Goal: Information Seeking & Learning: Learn about a topic

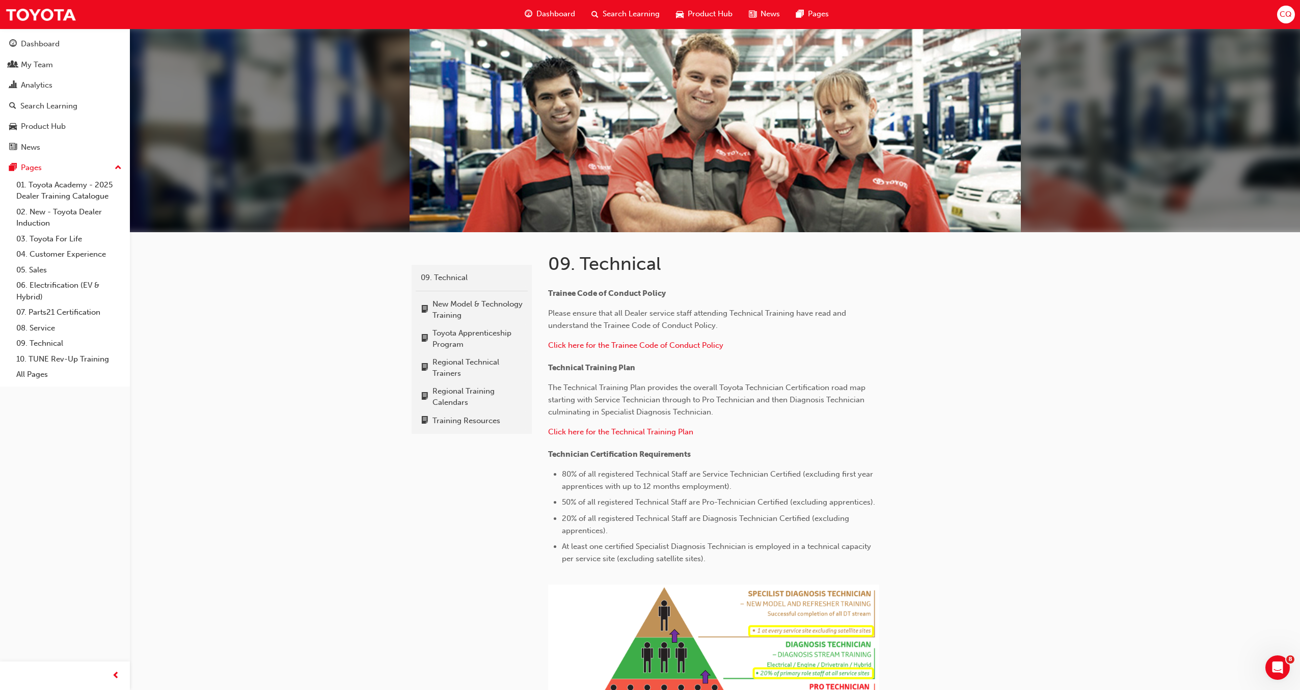
click at [562, 15] on span "Dashboard" at bounding box center [555, 14] width 39 height 13
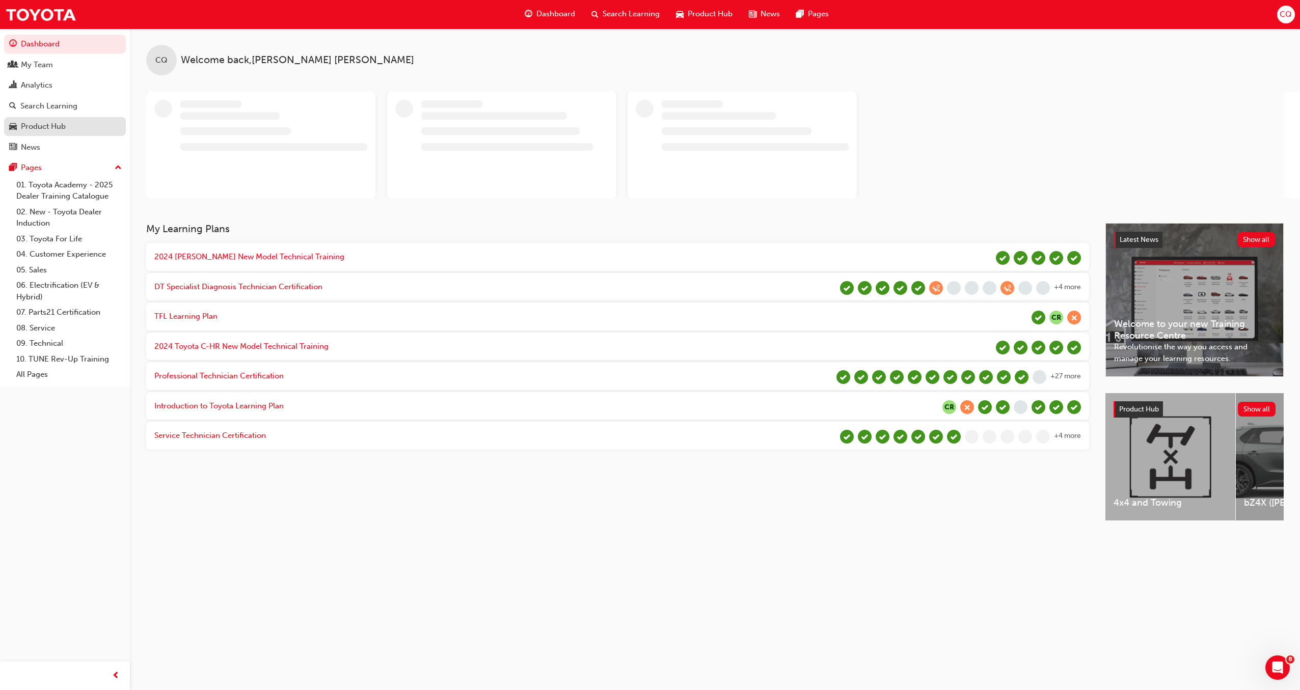
click at [44, 127] on div "Product Hub" at bounding box center [43, 127] width 45 height 12
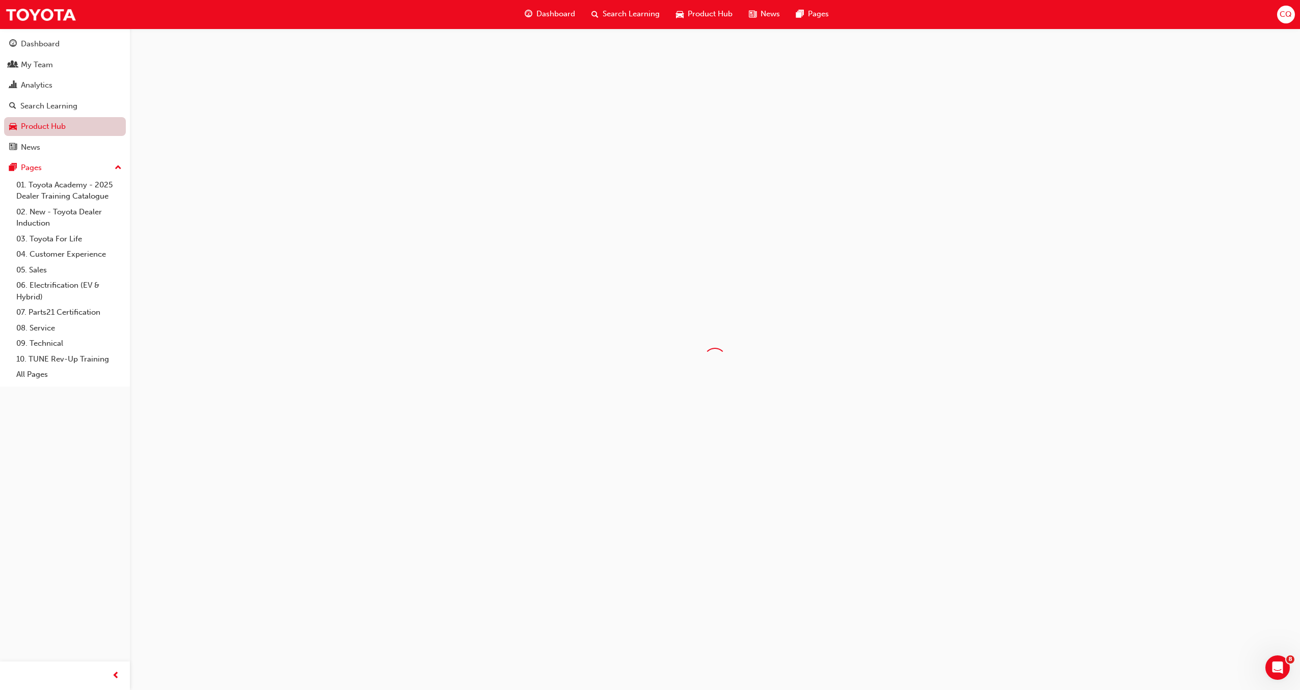
click at [44, 127] on link "Product Hub" at bounding box center [65, 126] width 122 height 19
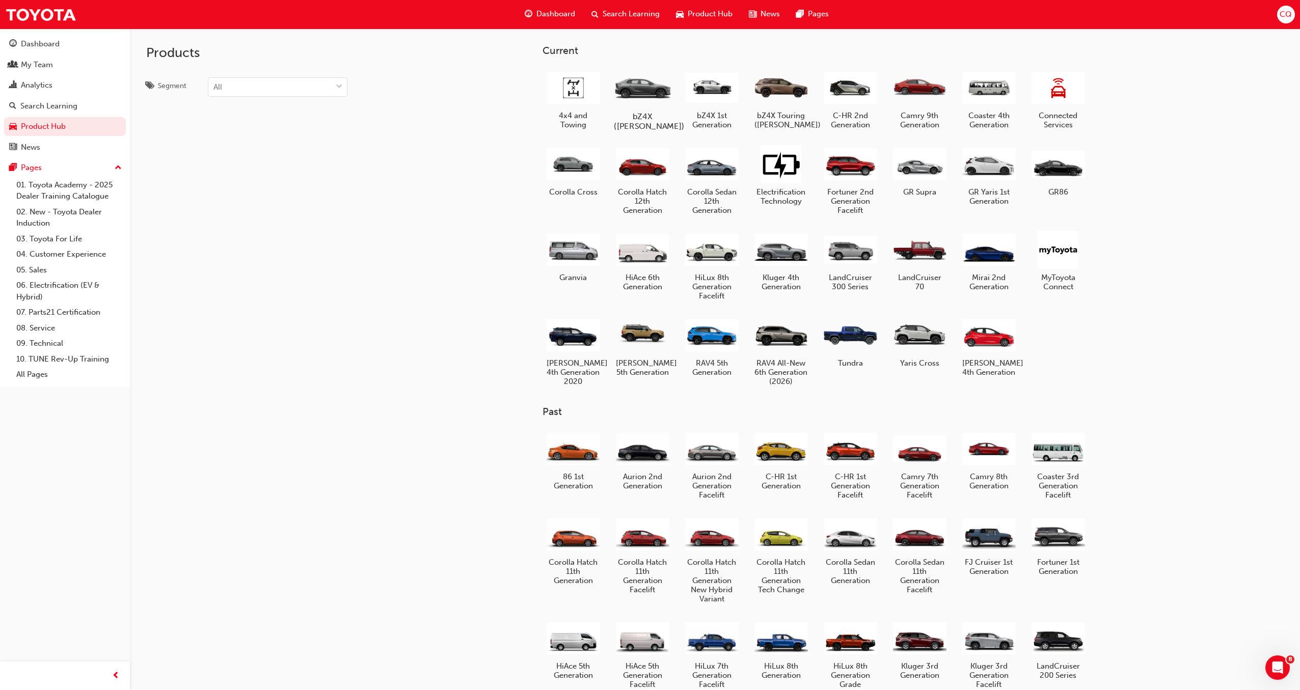
click at [643, 118] on h5 "bZ4X (LEE)" at bounding box center [642, 121] width 57 height 19
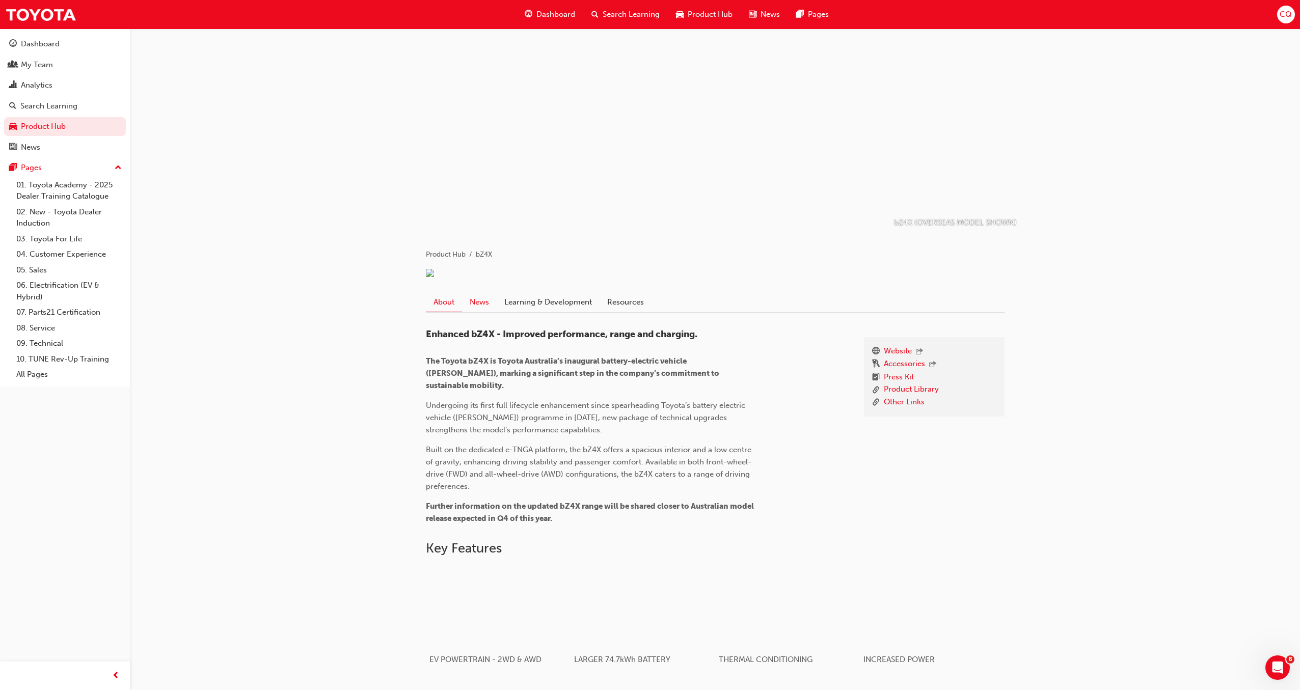
click at [478, 312] on link "News" at bounding box center [479, 301] width 35 height 19
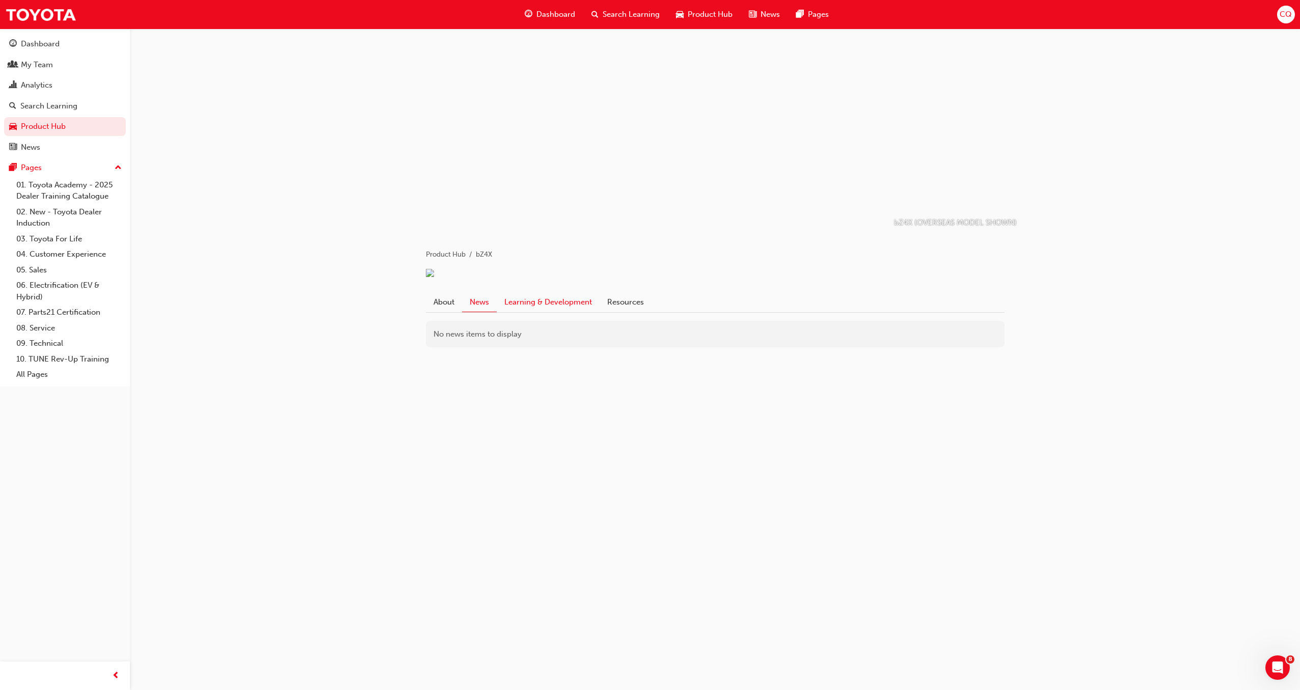
click at [524, 312] on link "Learning & Development" at bounding box center [548, 301] width 103 height 19
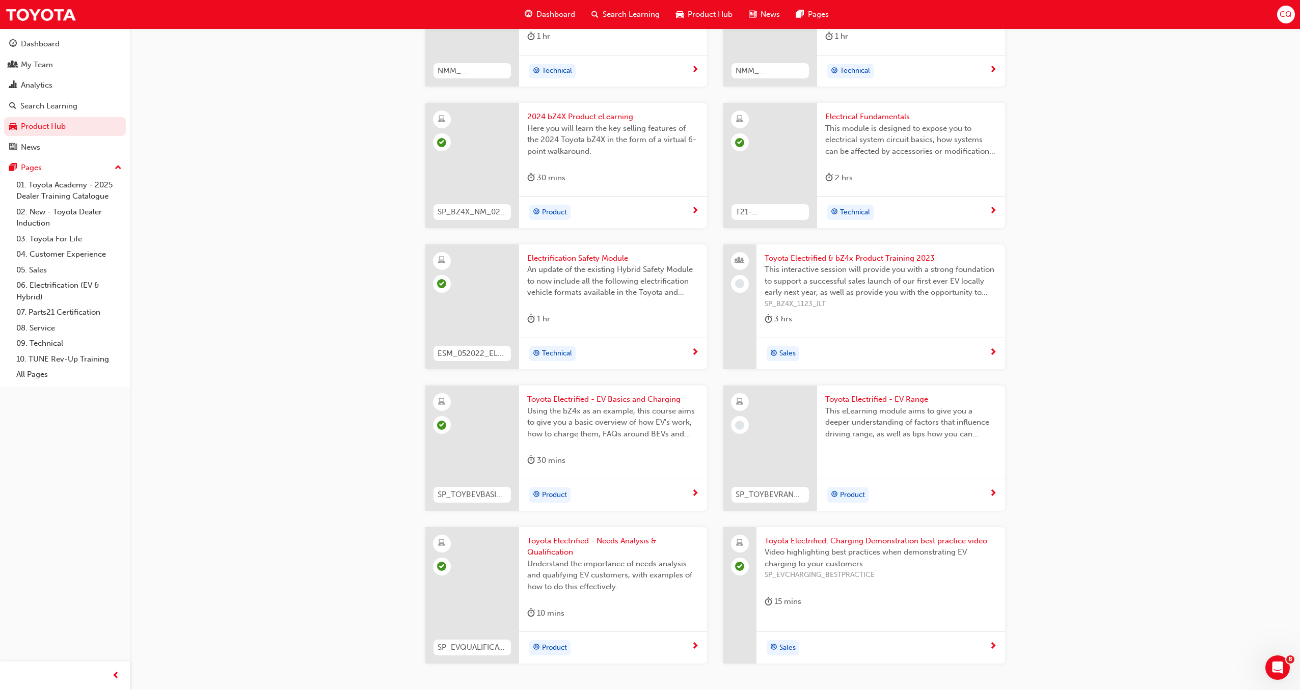
scroll to position [734, 0]
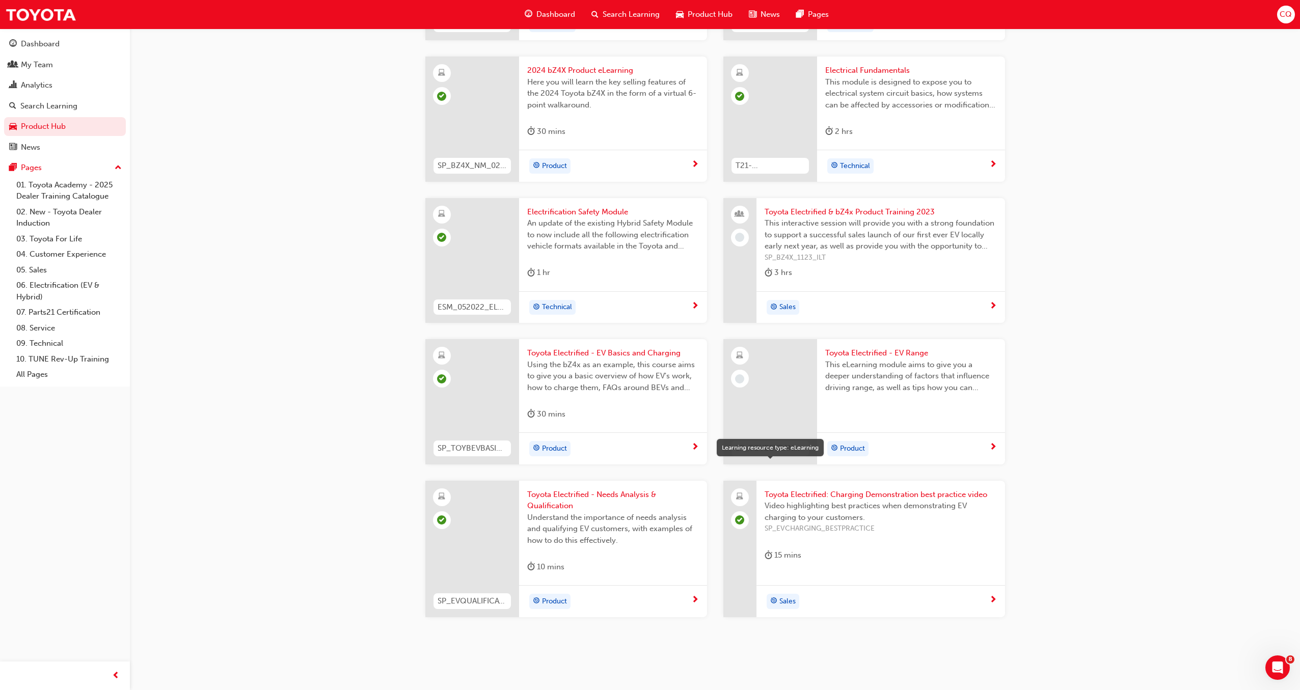
click at [746, 357] on div at bounding box center [740, 356] width 18 height 18
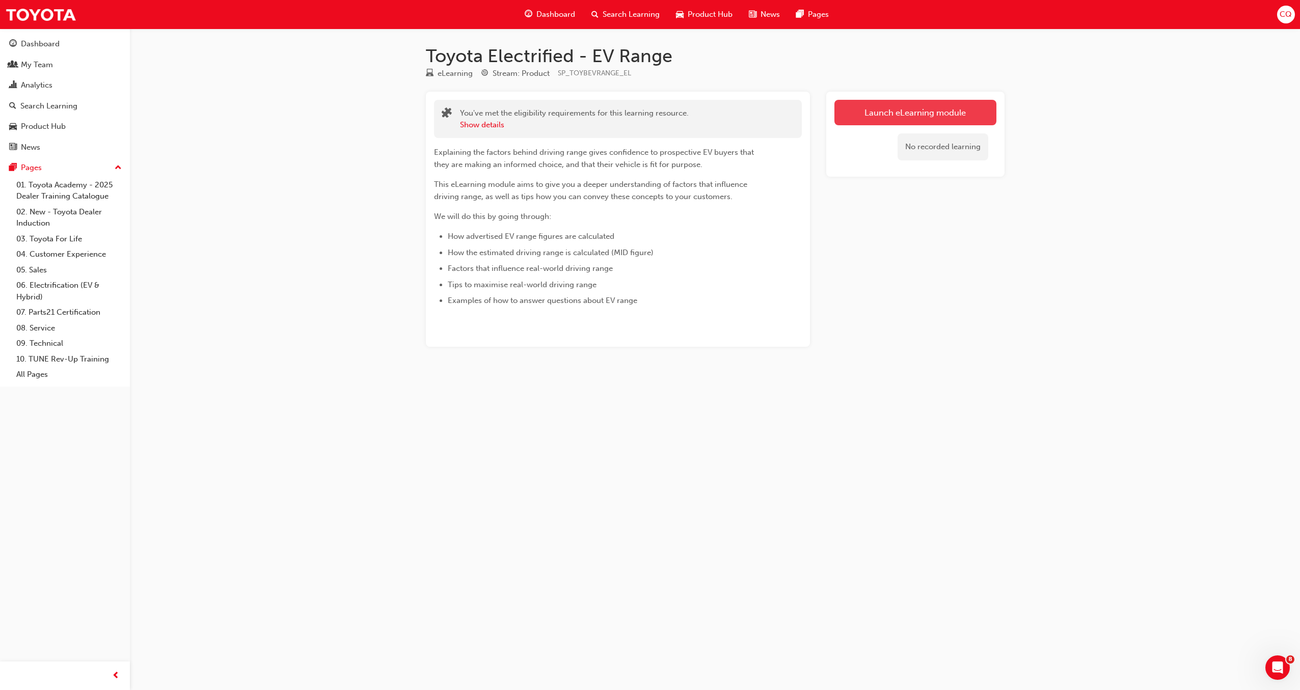
click at [924, 114] on link "Launch eLearning module" at bounding box center [915, 112] width 162 height 25
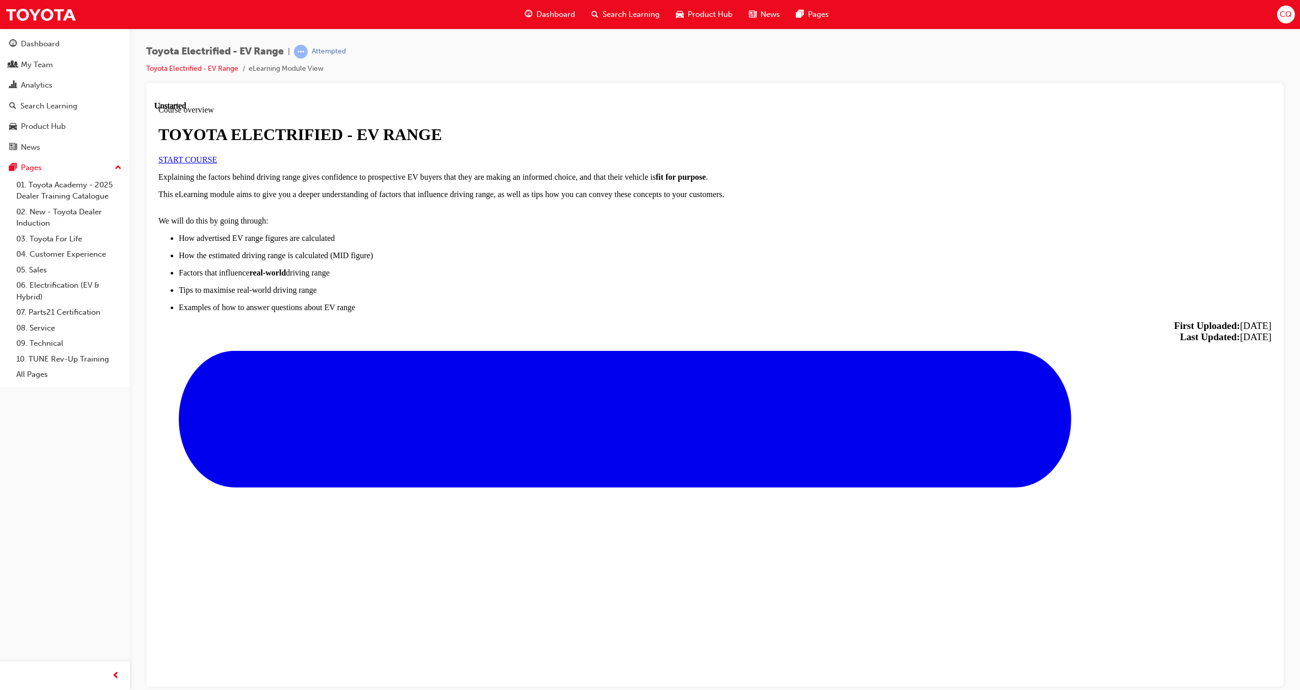
click at [217, 163] on span "START COURSE" at bounding box center [187, 159] width 59 height 9
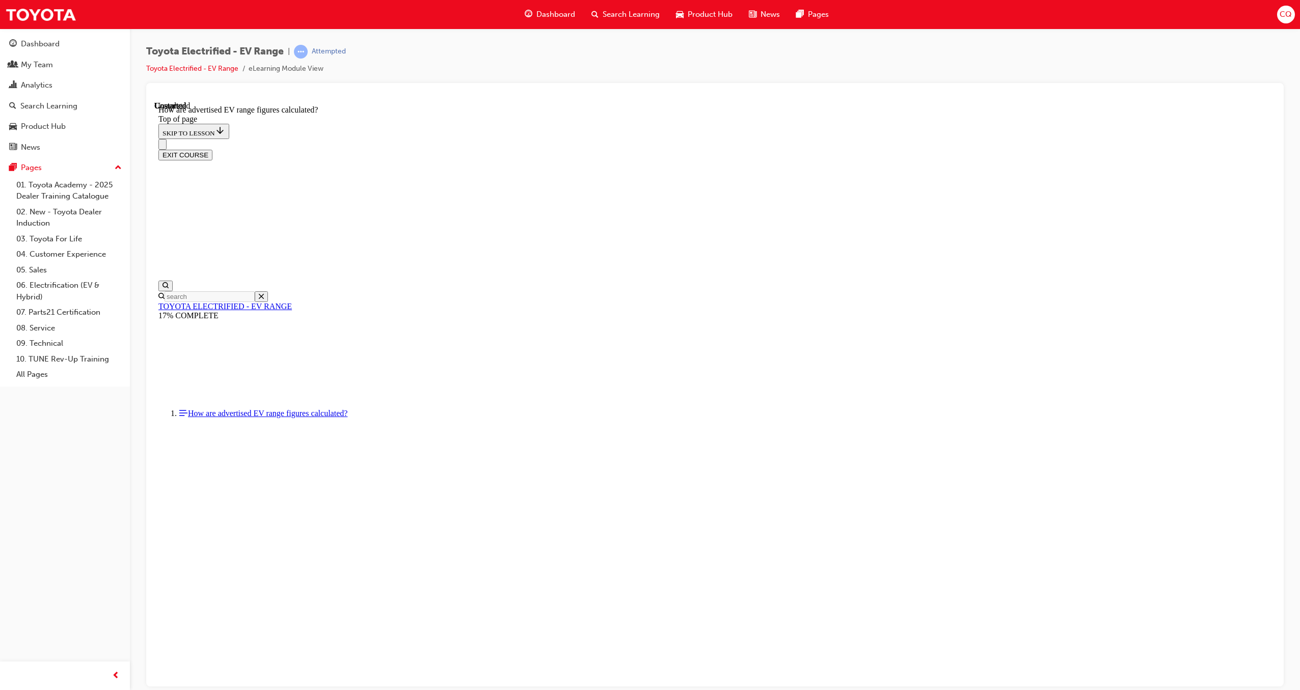
scroll to position [321, 0]
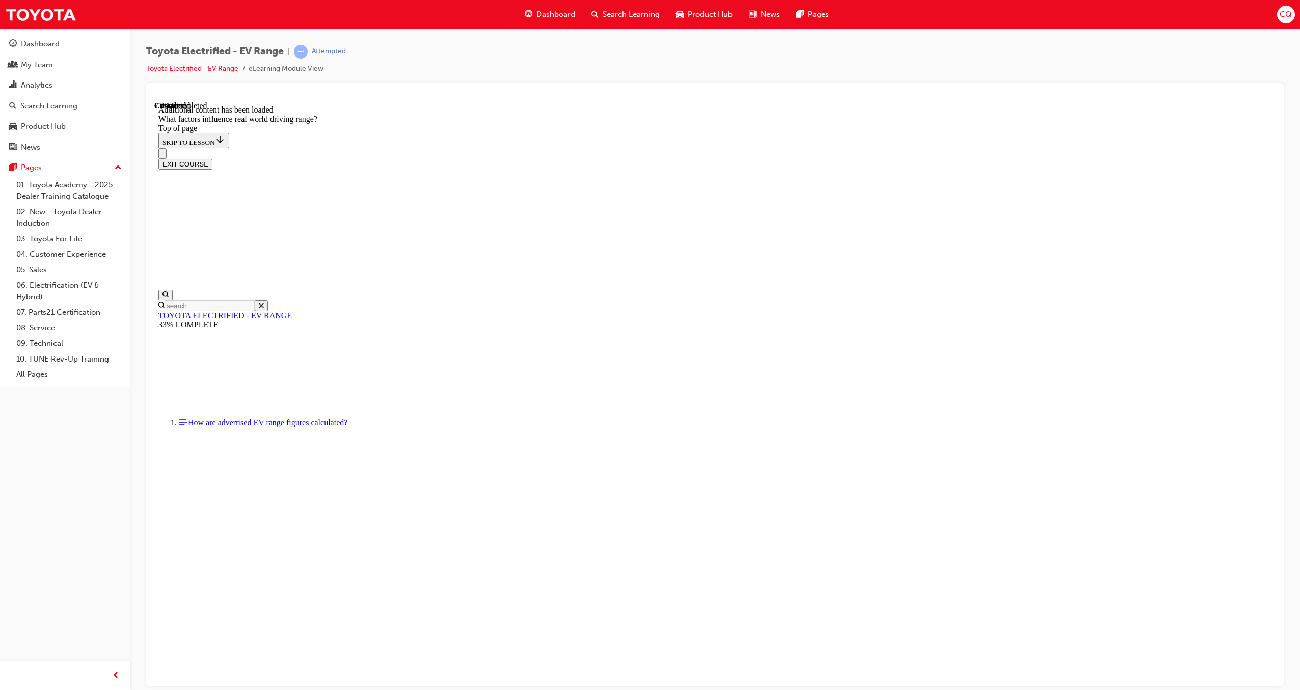
scroll to position [1156, 0]
drag, startPoint x: 823, startPoint y: 369, endPoint x: 918, endPoint y: 488, distance: 152.6
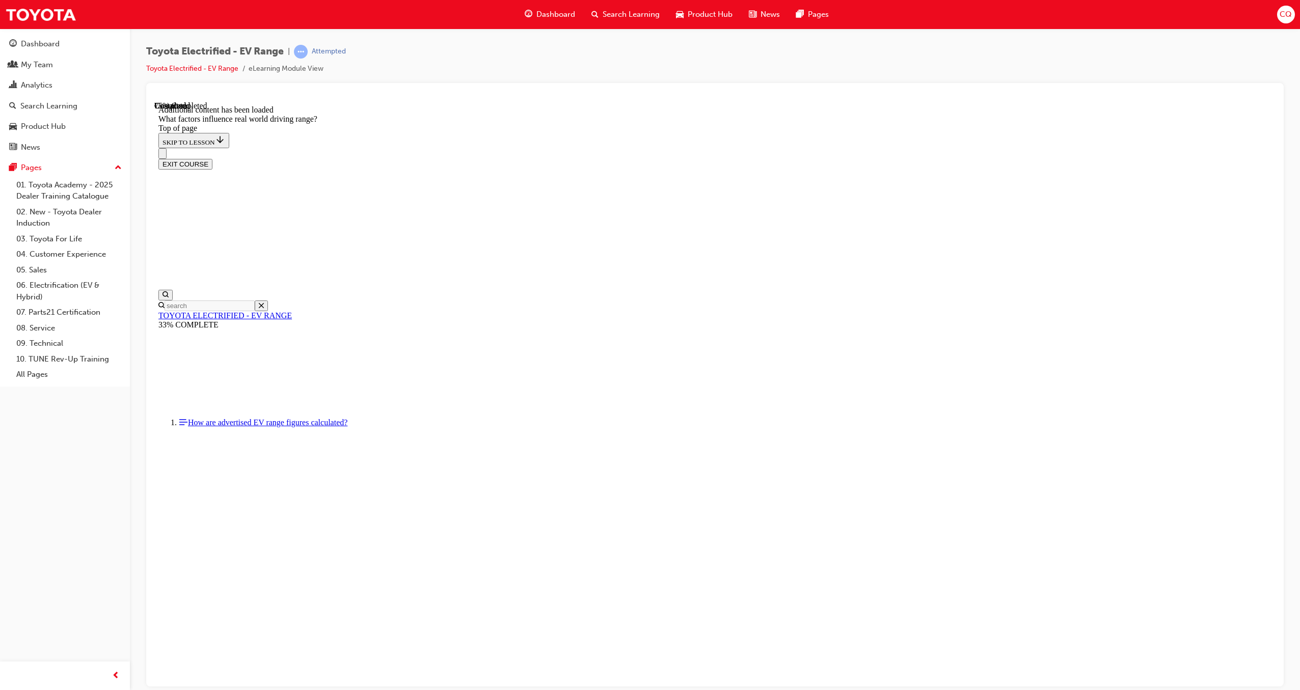
drag, startPoint x: 800, startPoint y: 341, endPoint x: 918, endPoint y: 473, distance: 177.4
drag, startPoint x: 793, startPoint y: 350, endPoint x: 707, endPoint y: 476, distance: 152.4
drag, startPoint x: 765, startPoint y: 364, endPoint x: 902, endPoint y: 510, distance: 200.3
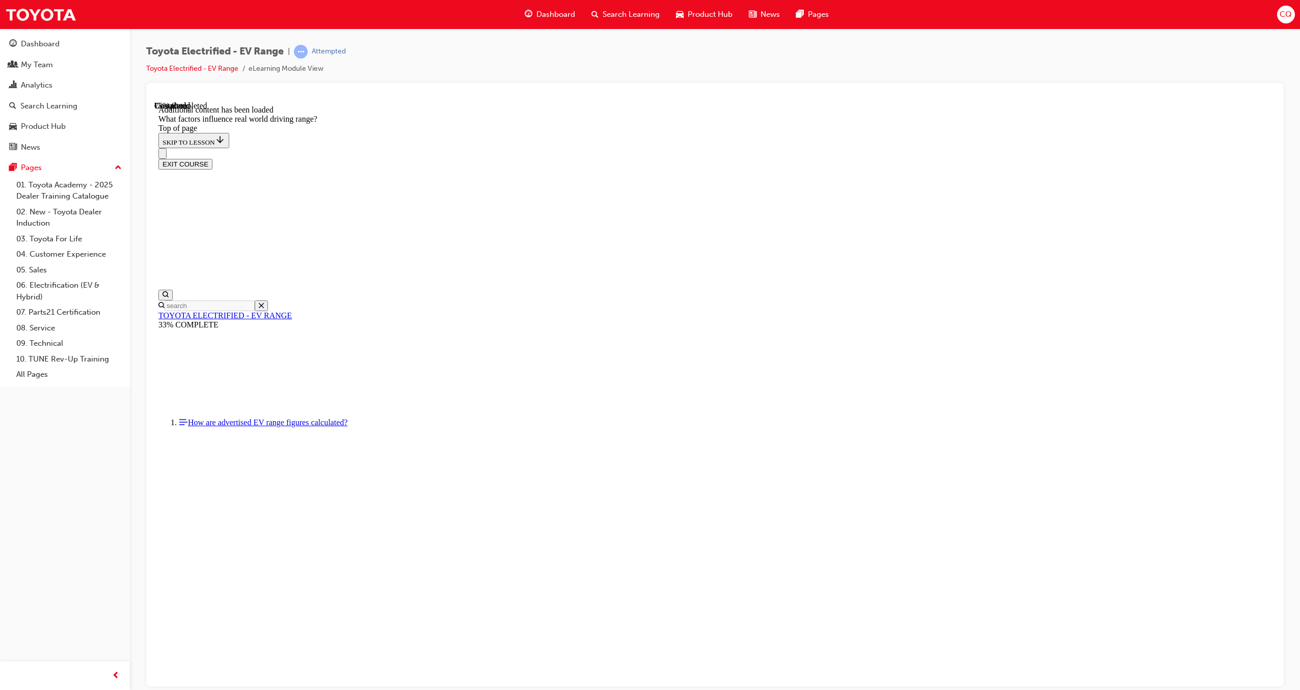
drag, startPoint x: 795, startPoint y: 359, endPoint x: 925, endPoint y: 490, distance: 184.8
drag, startPoint x: 781, startPoint y: 353, endPoint x: 697, endPoint y: 468, distance: 141.7
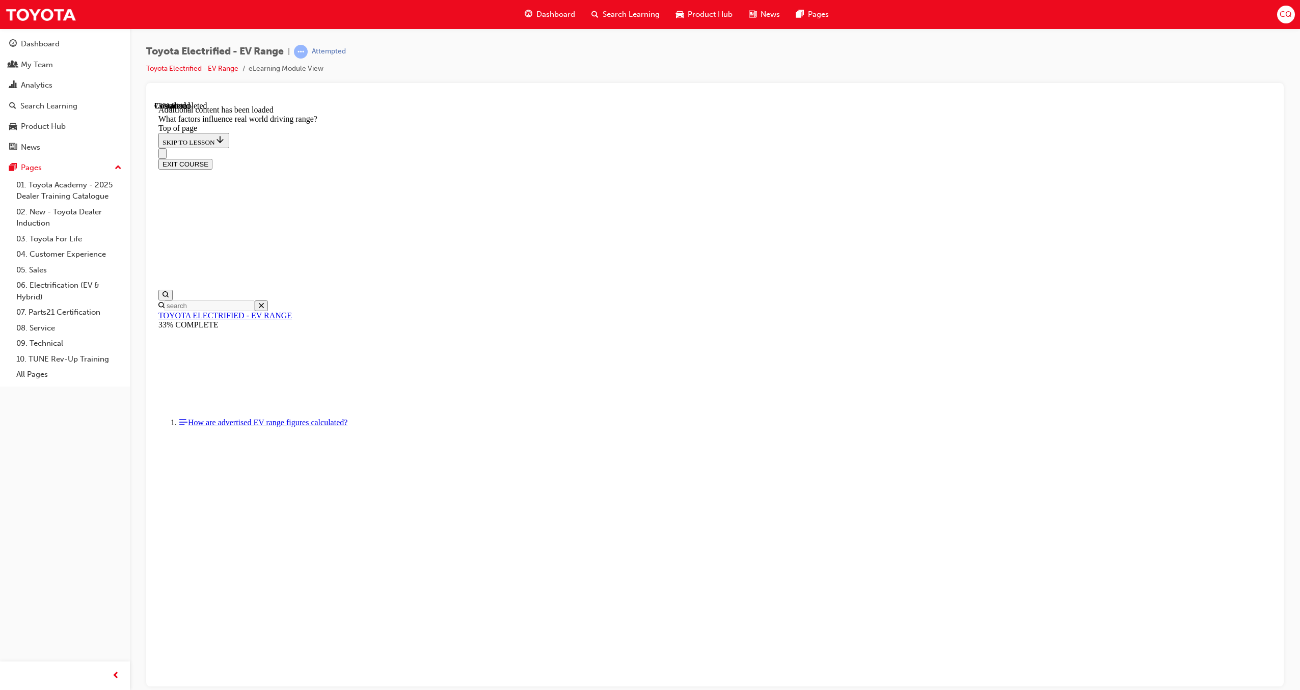
drag, startPoint x: 793, startPoint y: 381, endPoint x: 951, endPoint y: 526, distance: 214.5
drag, startPoint x: 804, startPoint y: 362, endPoint x: 705, endPoint y: 511, distance: 178.7
drag, startPoint x: 808, startPoint y: 361, endPoint x: 972, endPoint y: 541, distance: 243.0
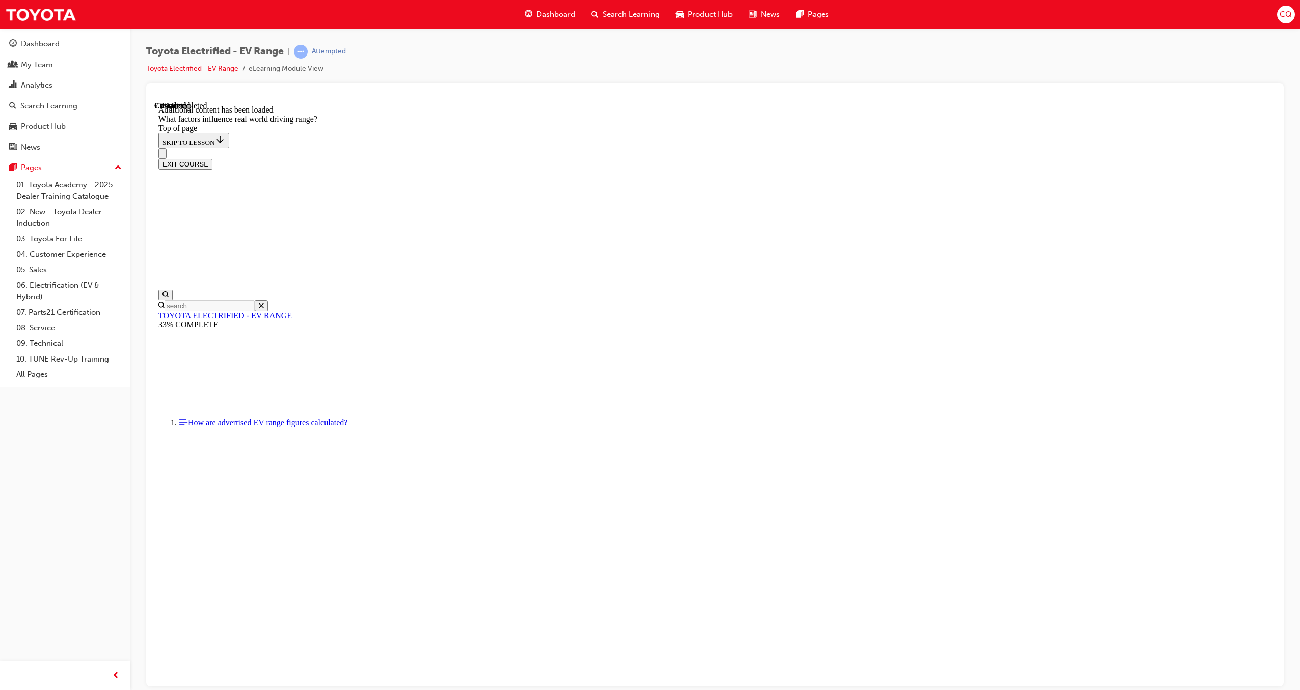
drag, startPoint x: 774, startPoint y: 332, endPoint x: 902, endPoint y: 463, distance: 183.3
drag, startPoint x: 813, startPoint y: 370, endPoint x: 712, endPoint y: 480, distance: 148.9
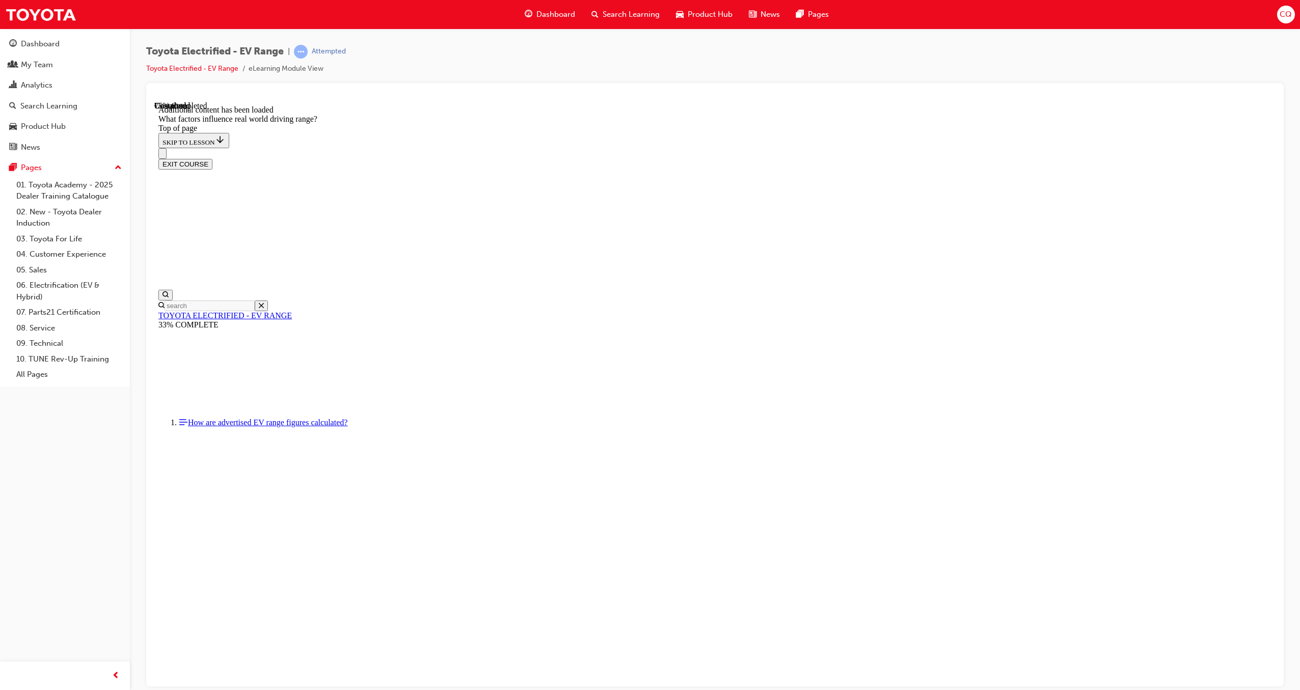
scroll to position [1154, 0]
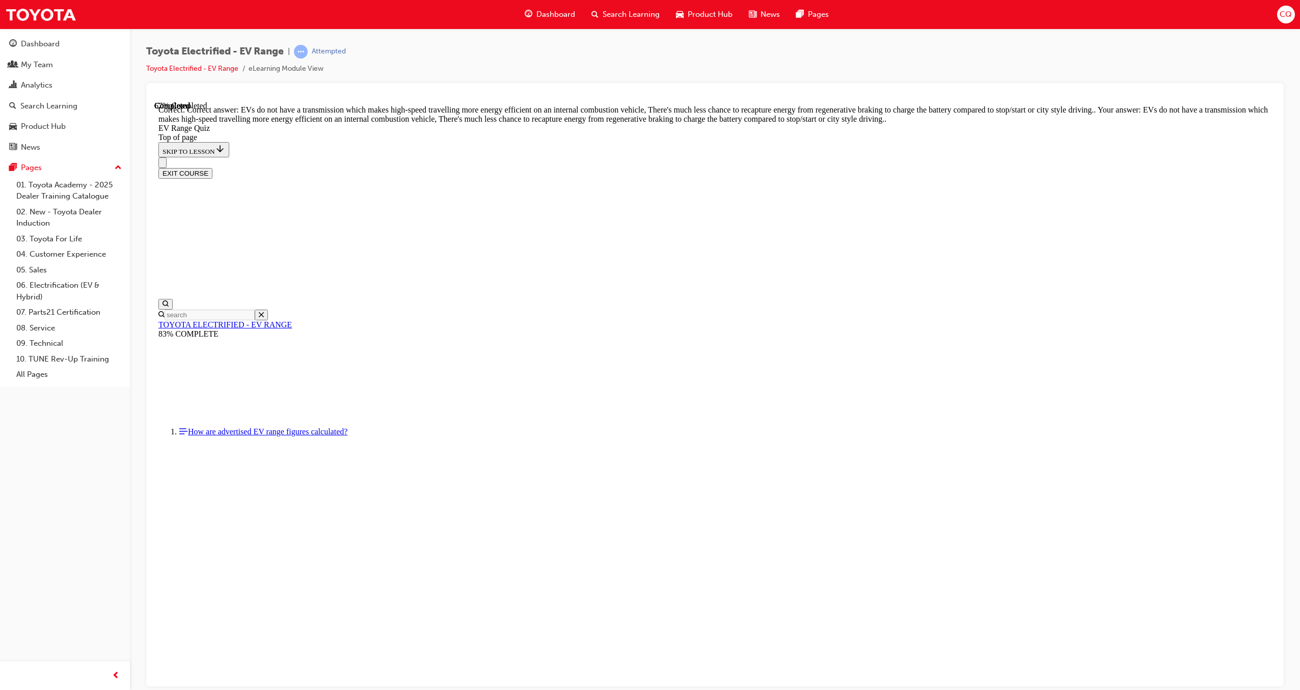
scroll to position [32, 0]
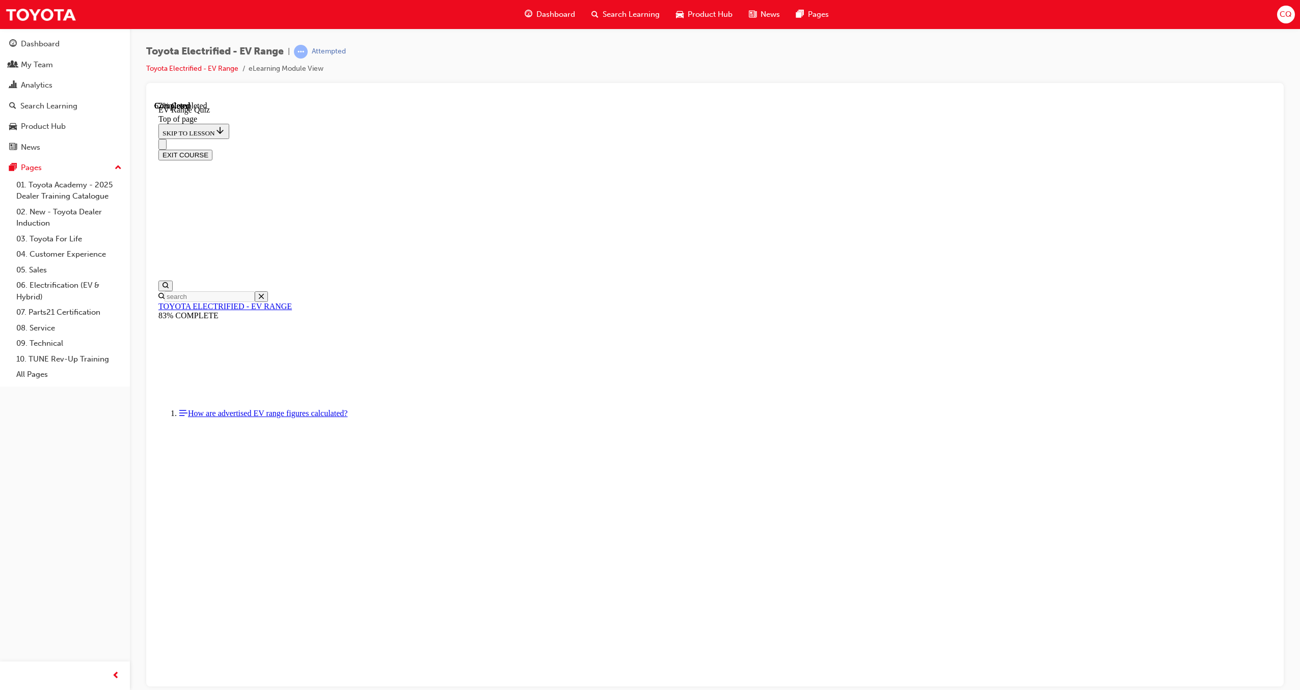
scroll to position [31, 0]
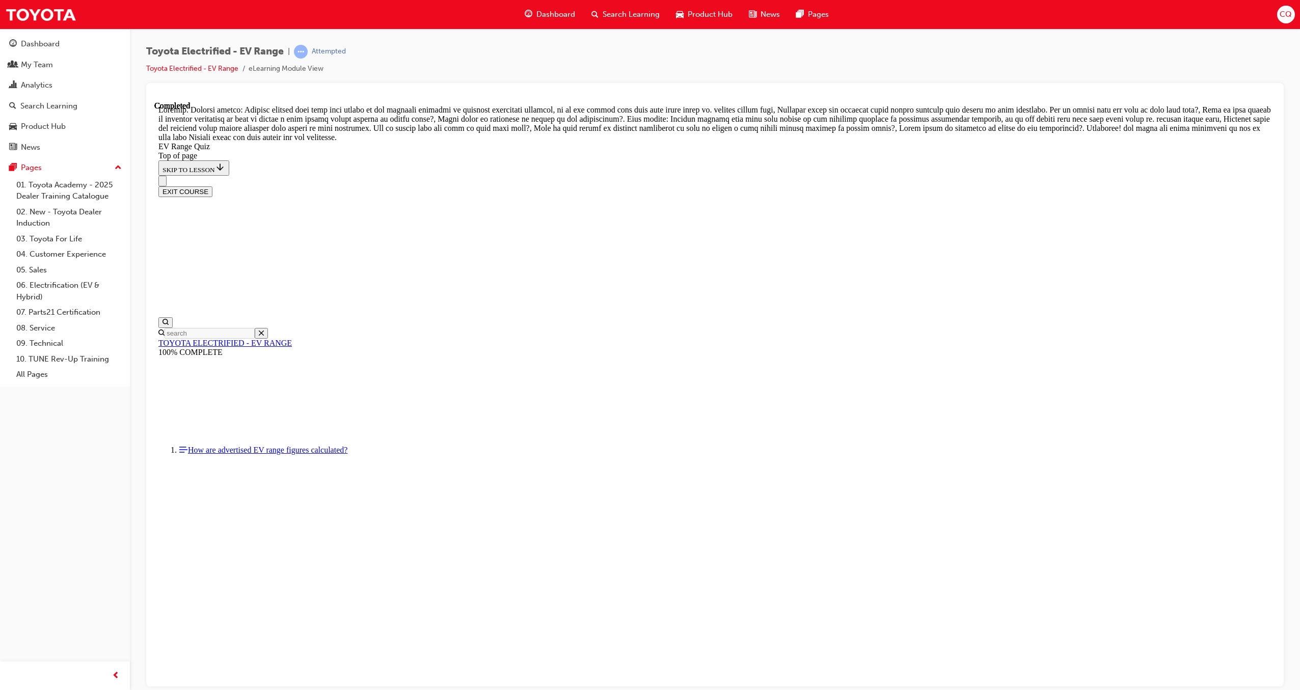
scroll to position [134, 0]
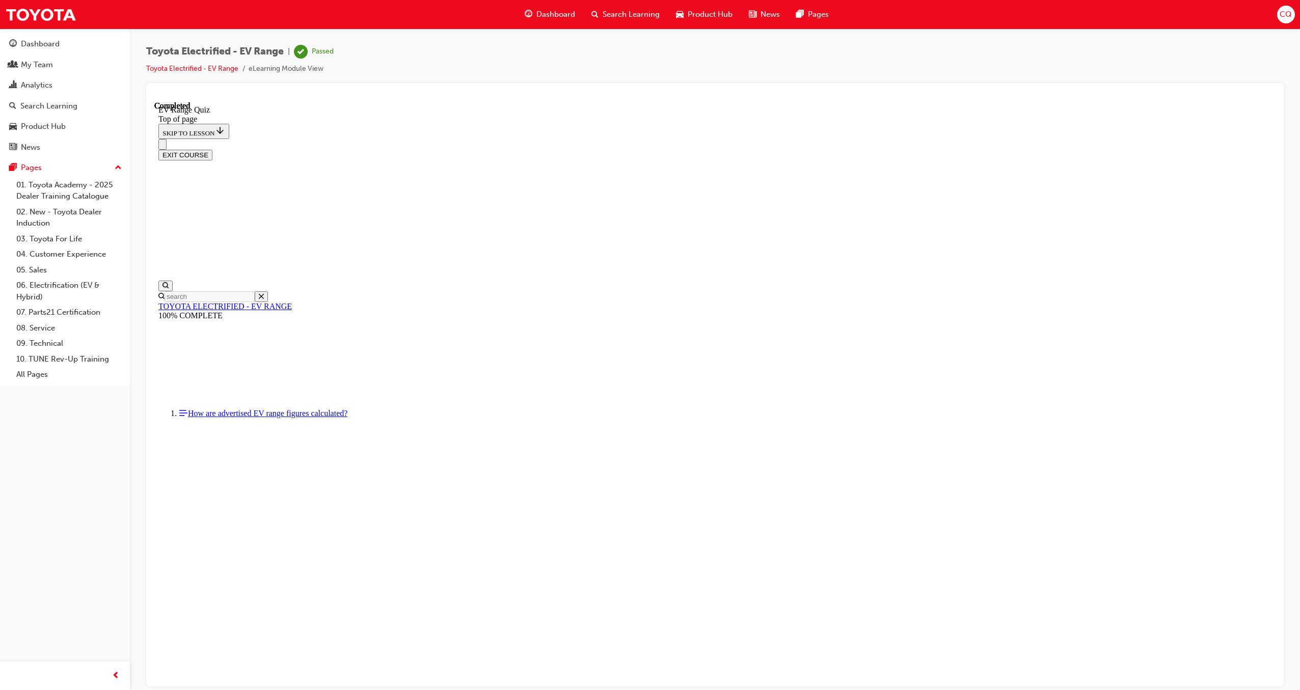
scroll to position [32, 0]
click at [212, 149] on button "EXIT COURSE" at bounding box center [185, 154] width 54 height 11
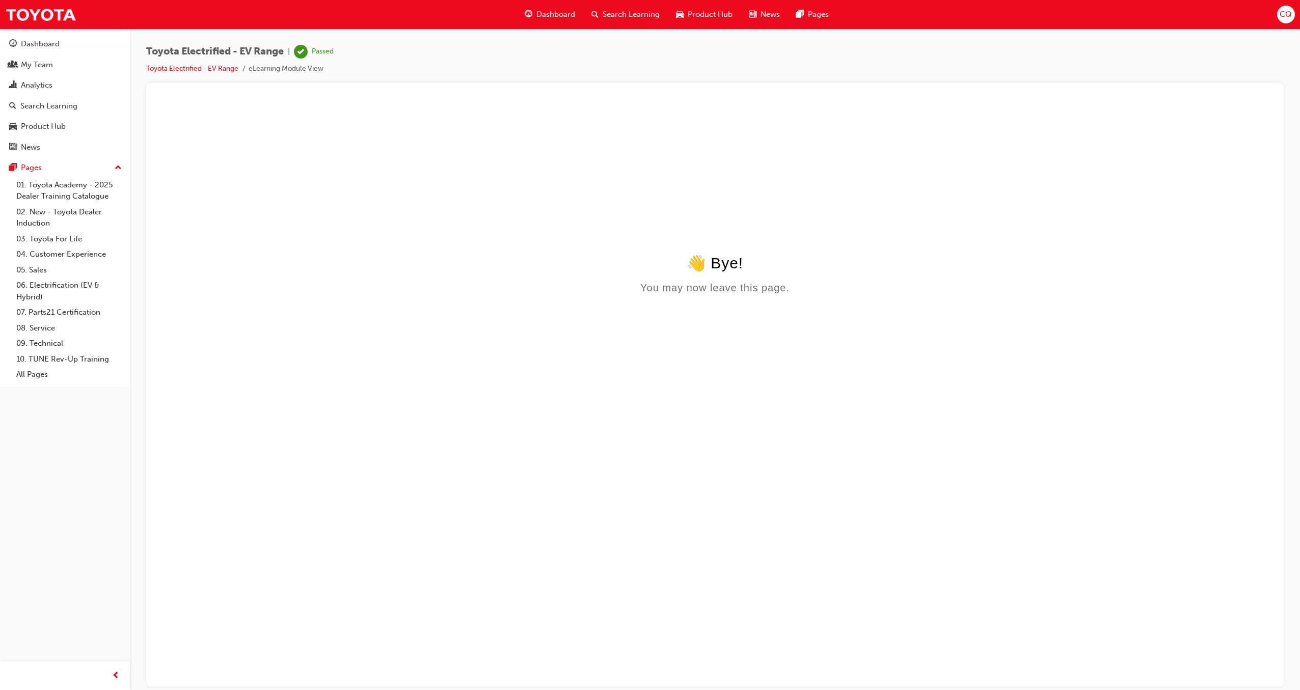
scroll to position [0, 0]
click at [1285, 16] on span "CQ" at bounding box center [1285, 15] width 12 height 12
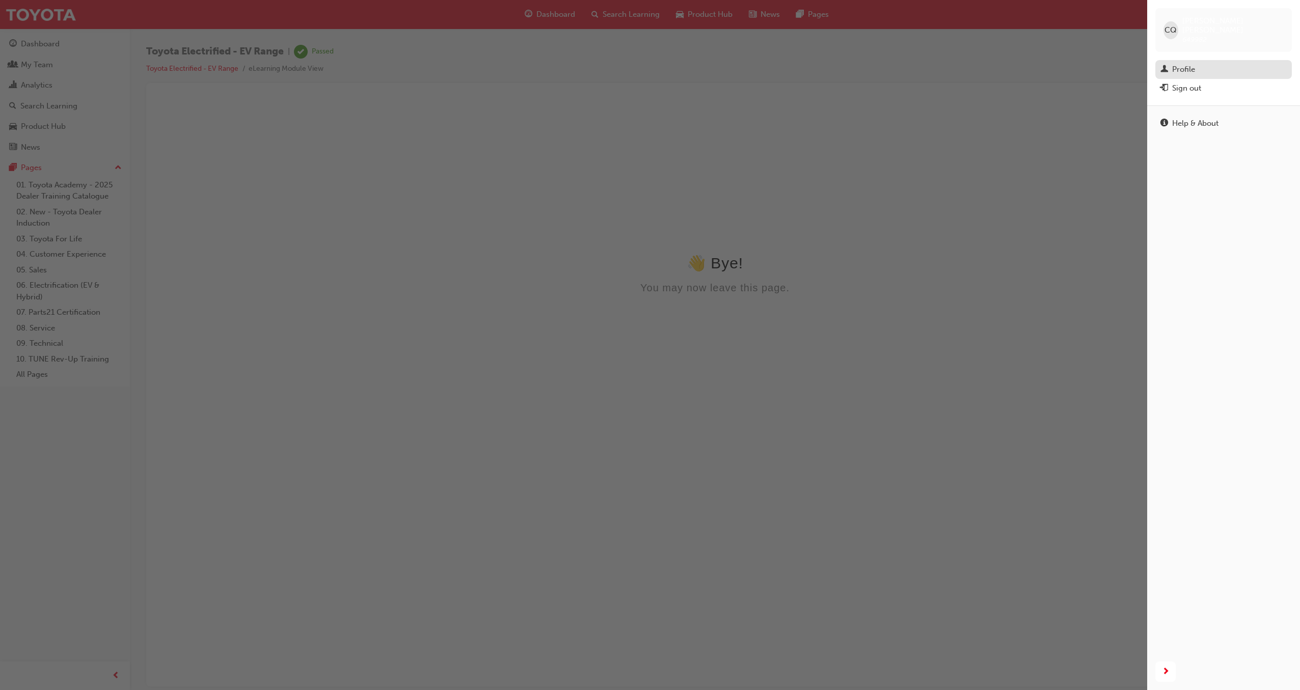
click at [1183, 64] on div "Profile" at bounding box center [1183, 70] width 23 height 12
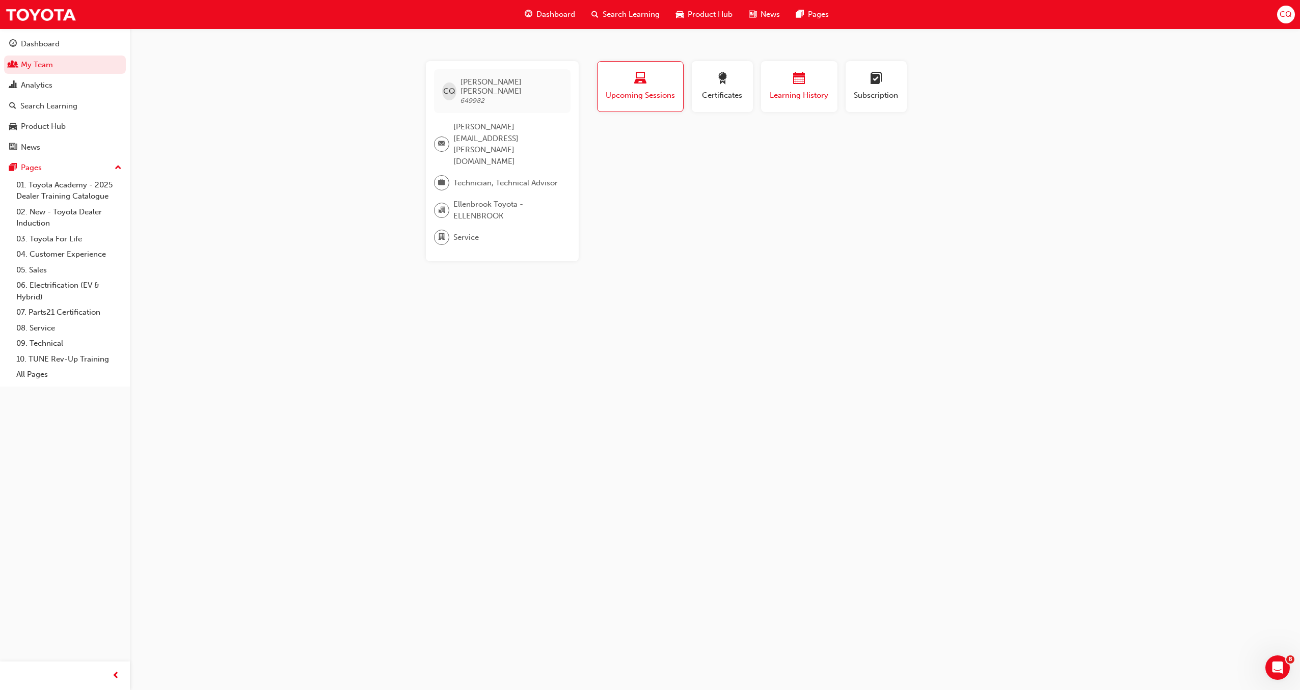
click at [793, 100] on span "Learning History" at bounding box center [799, 96] width 61 height 12
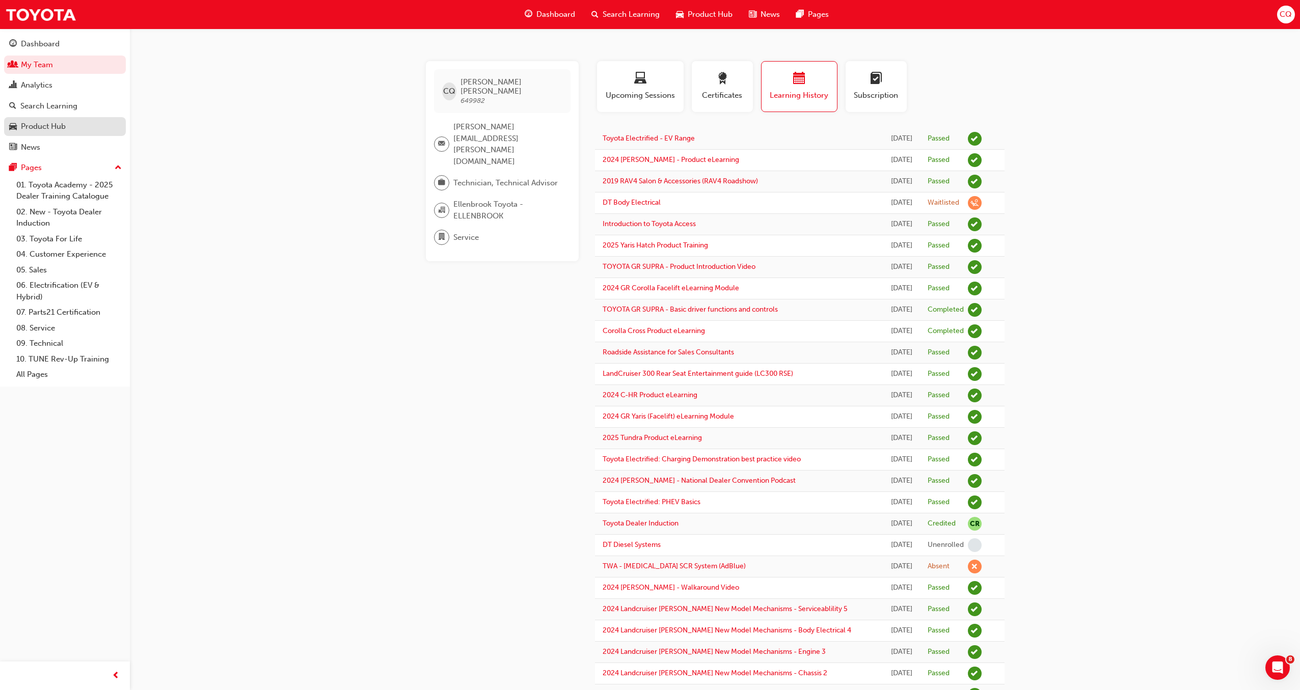
click at [54, 127] on div "Product Hub" at bounding box center [43, 127] width 45 height 12
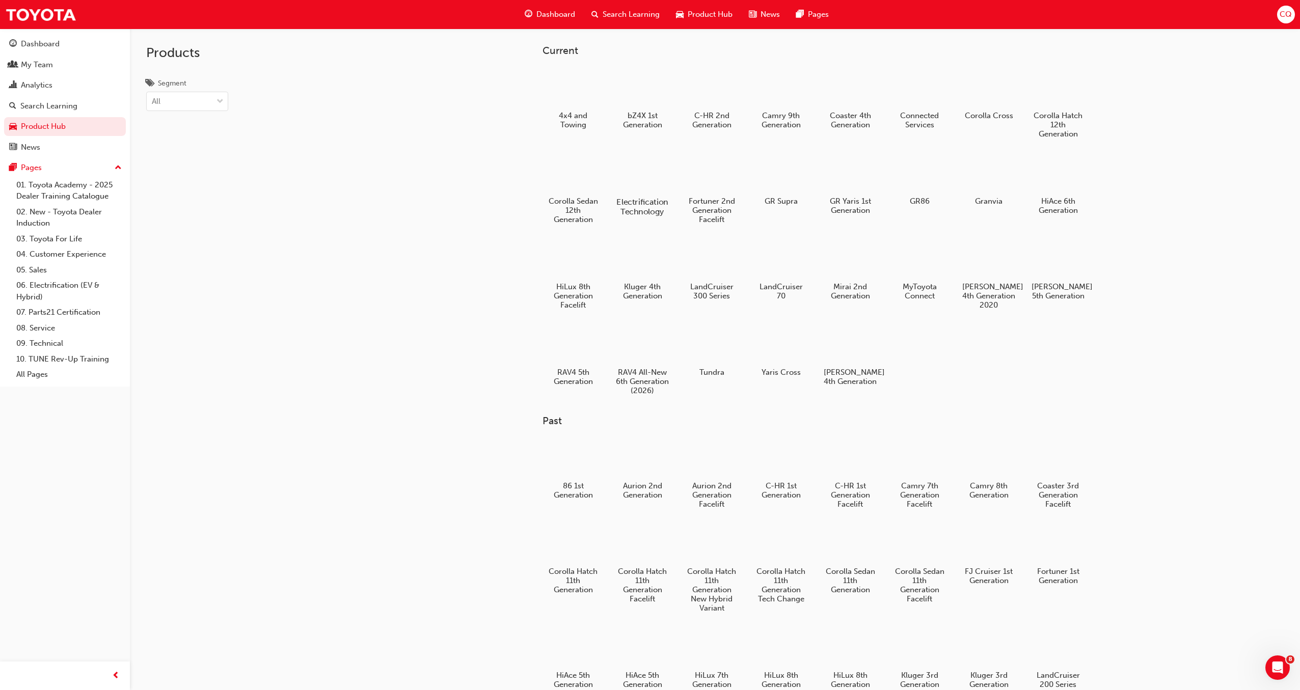
click at [640, 183] on div at bounding box center [642, 172] width 57 height 41
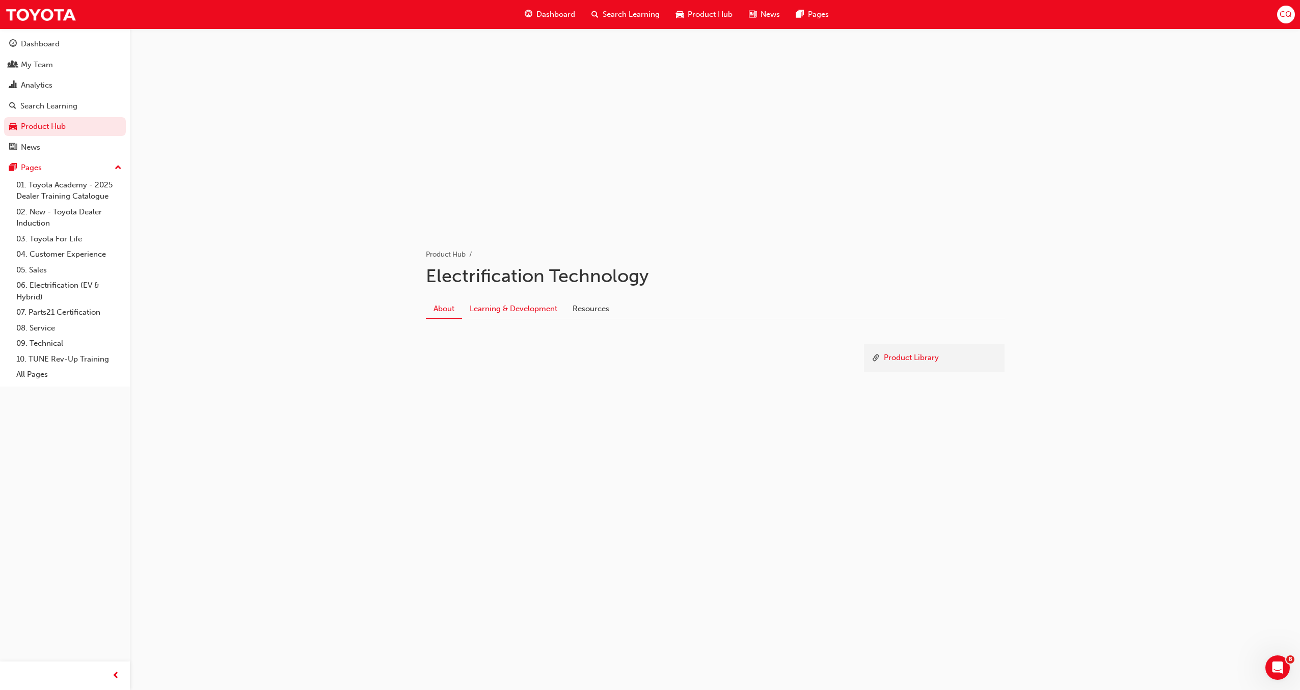
click at [528, 309] on link "Learning & Development" at bounding box center [513, 308] width 103 height 19
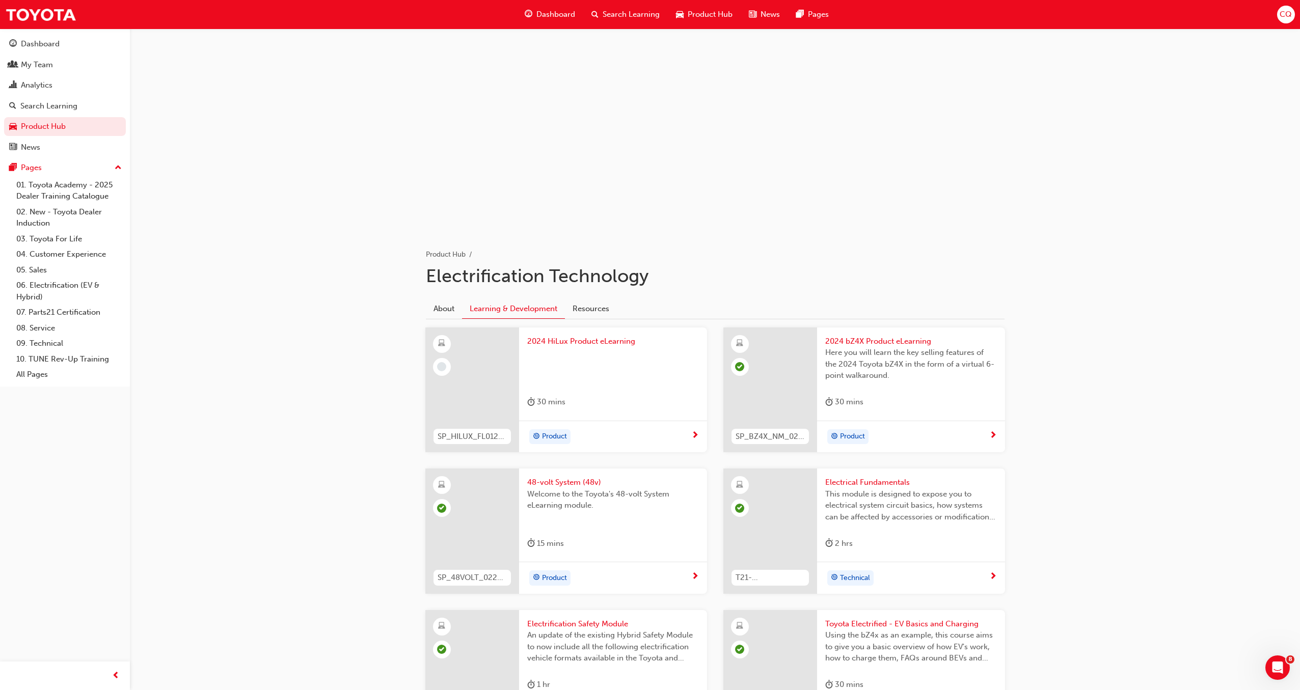
click at [582, 342] on span "2024 HiLux Product eLearning" at bounding box center [613, 342] width 172 height 12
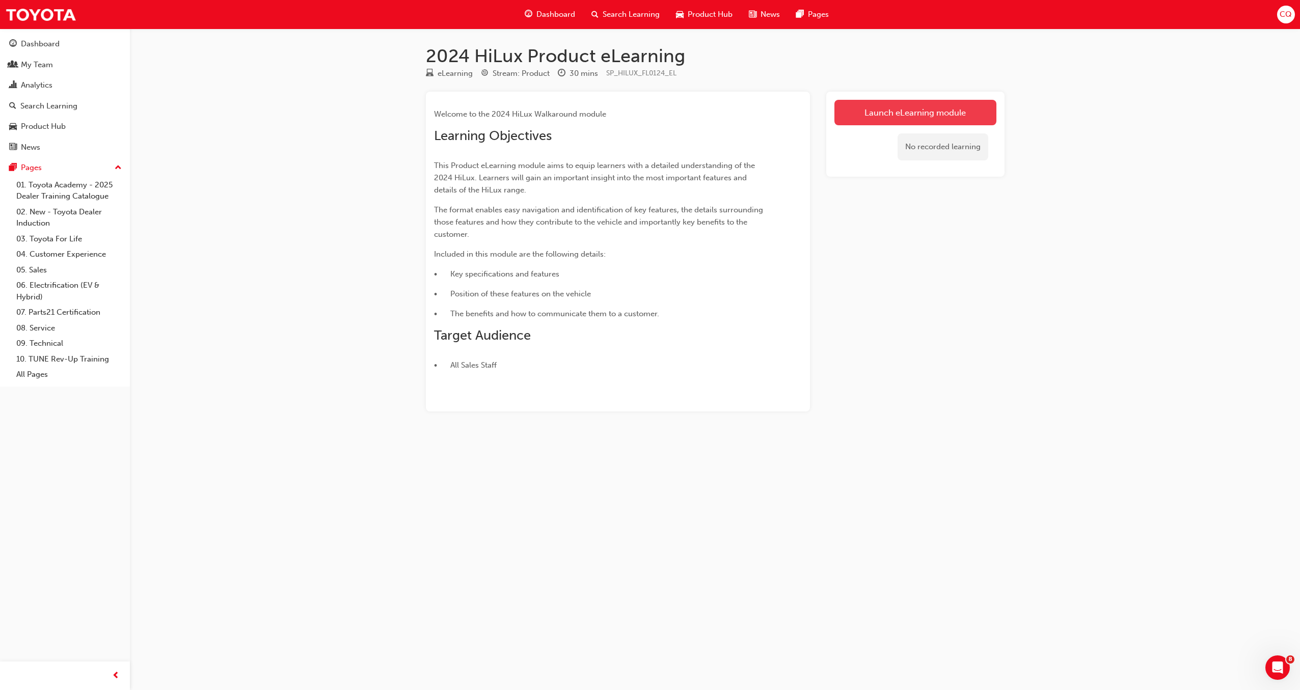
click at [895, 111] on link "Launch eLearning module" at bounding box center [915, 112] width 162 height 25
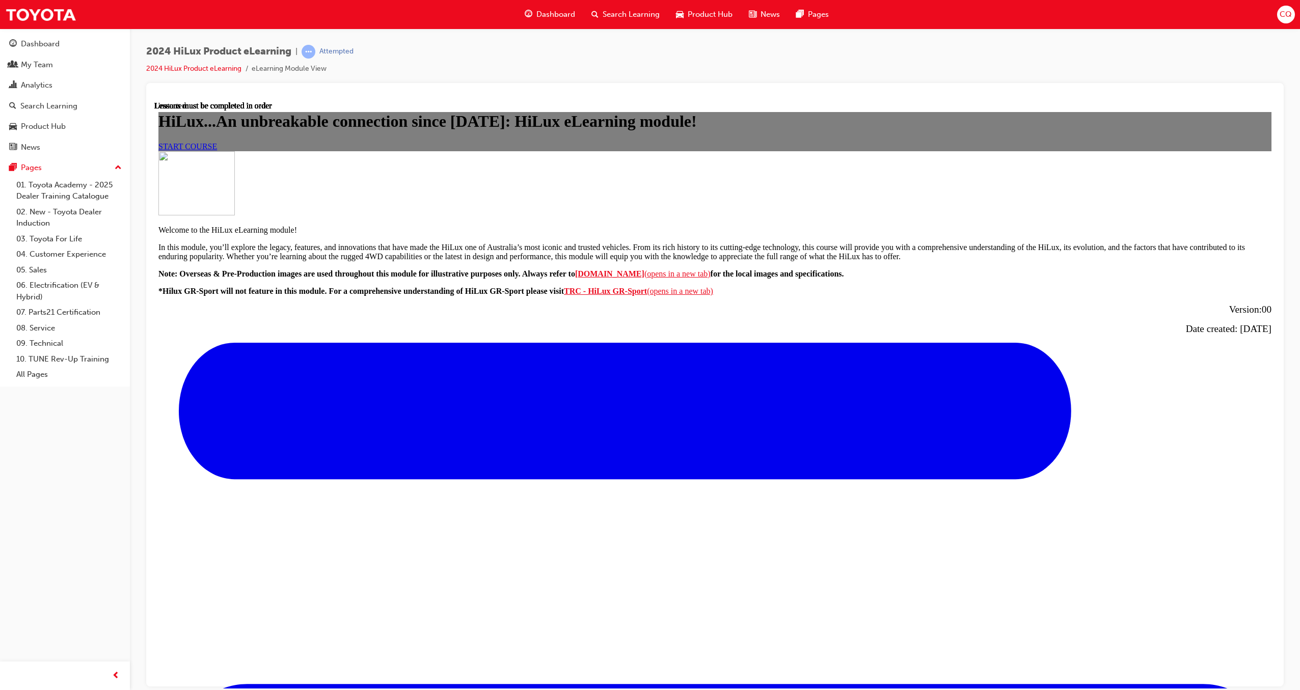
click at [217, 150] on span "START COURSE" at bounding box center [187, 146] width 59 height 9
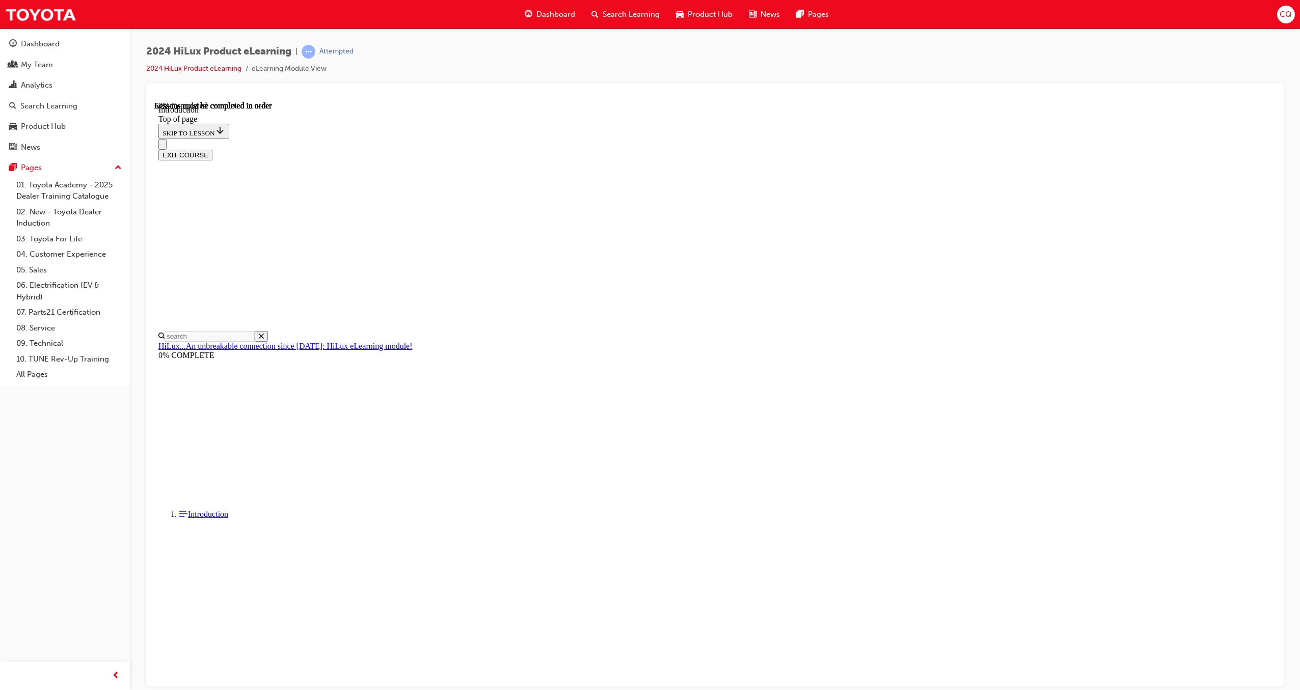
scroll to position [319, 0]
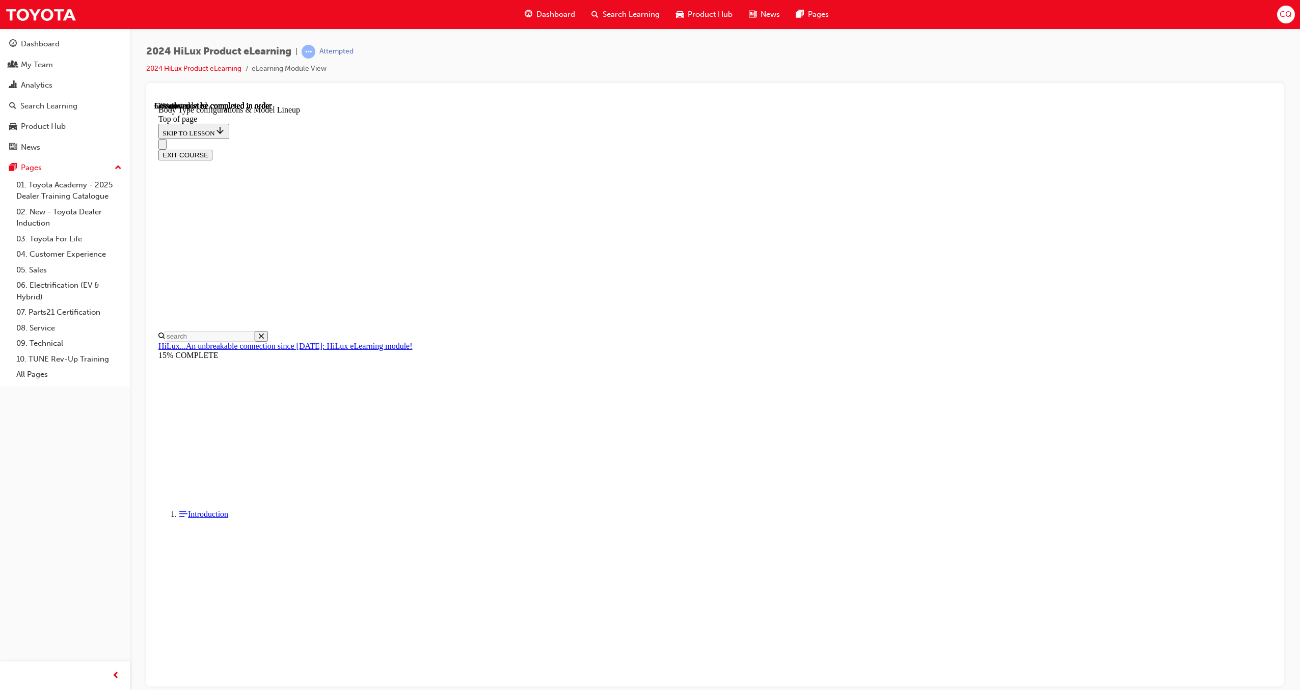
scroll to position [299, 0]
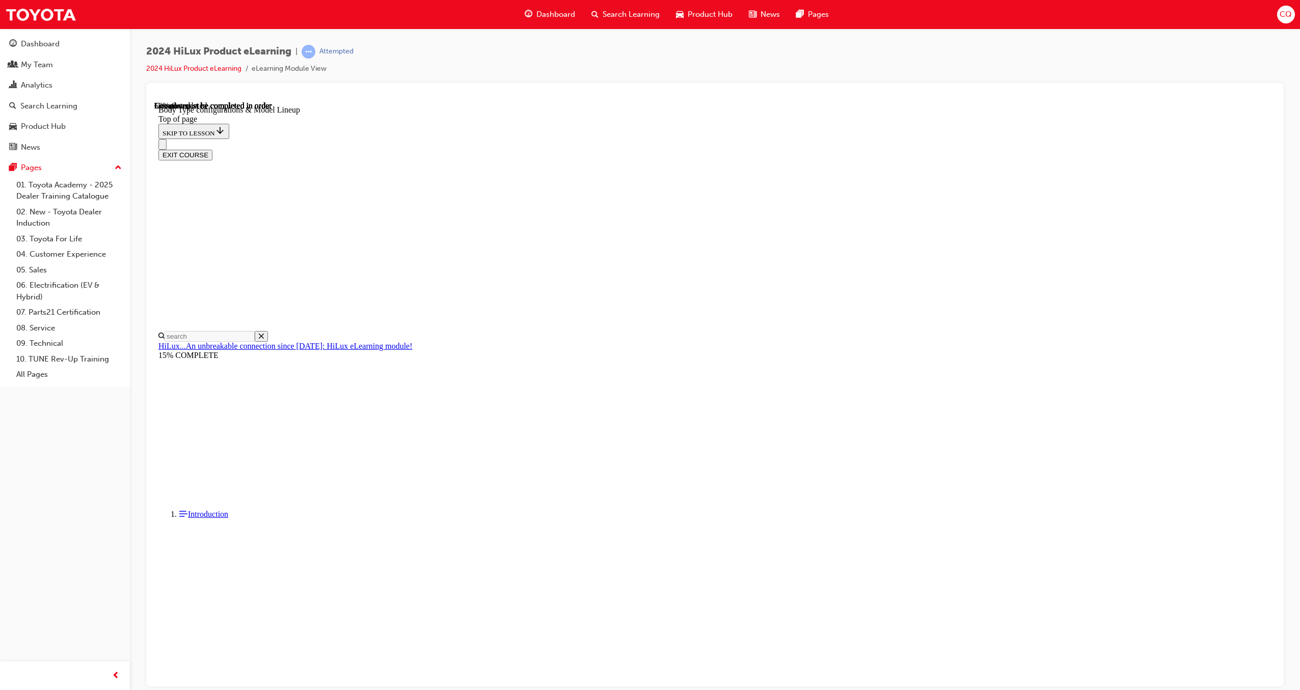
scroll to position [0, 237]
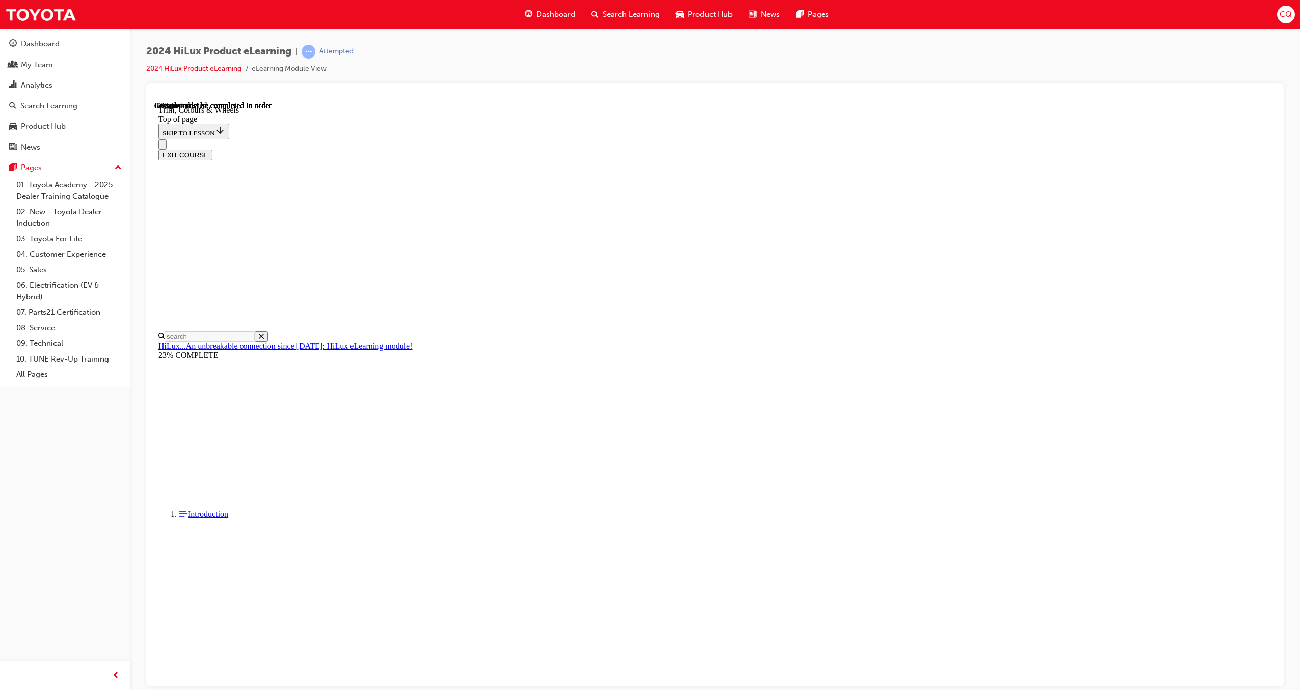
scroll to position [1420, 0]
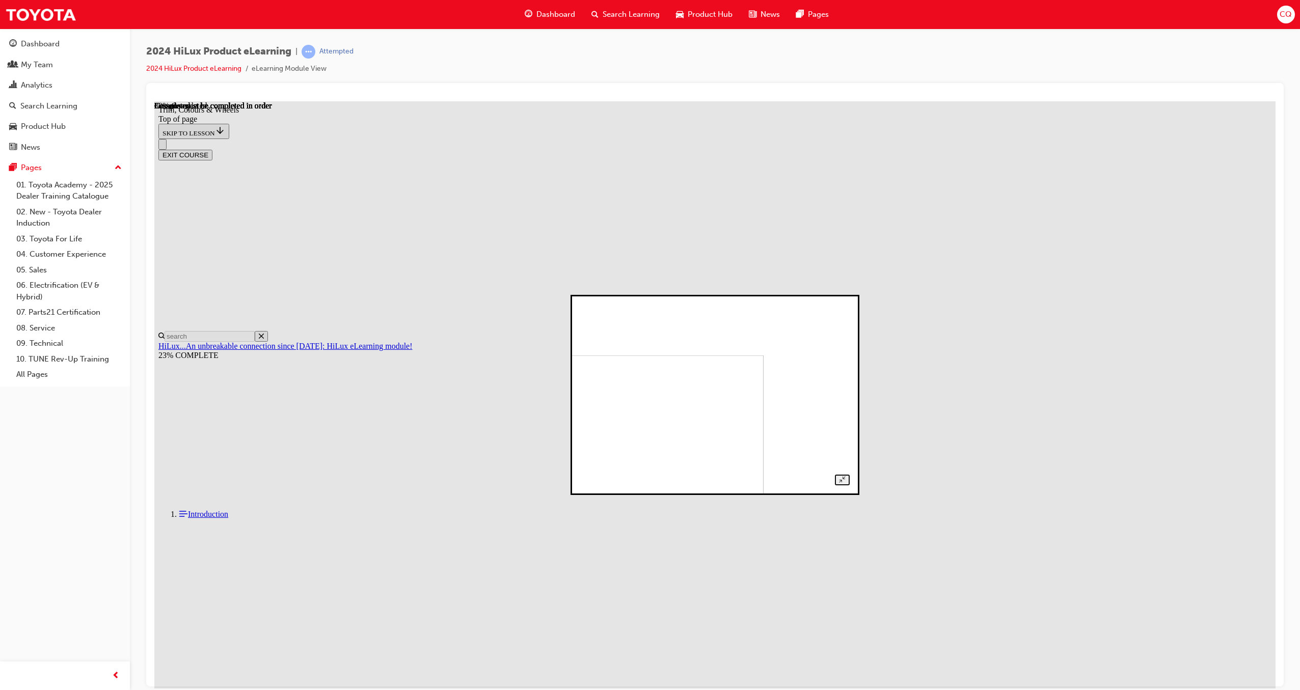
click at [746, 304] on div at bounding box center [714, 394] width 269 height 181
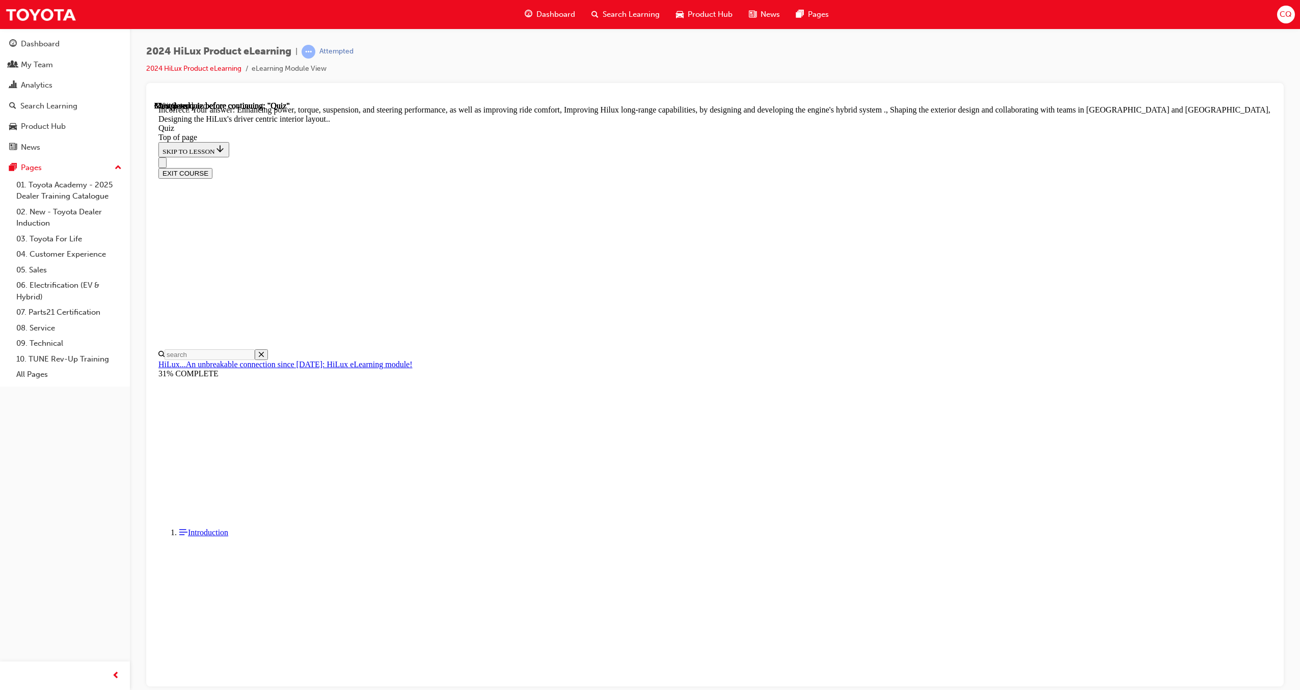
scroll to position [32, 0]
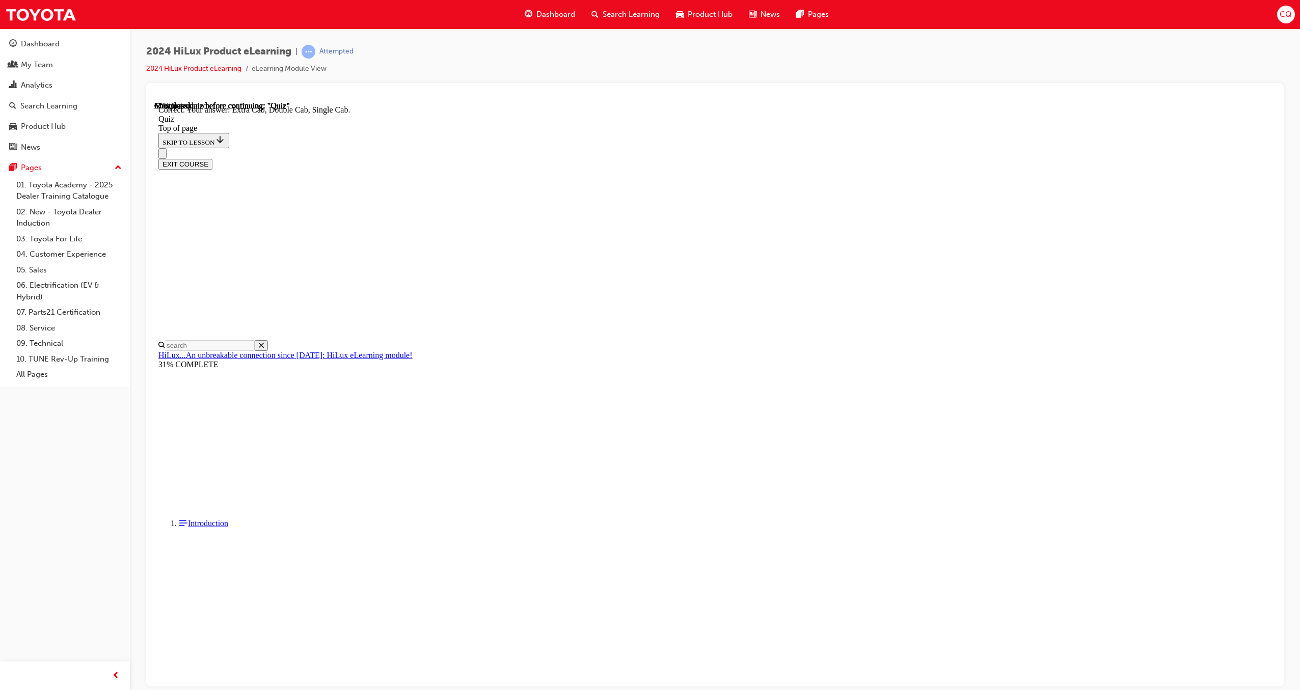
scroll to position [37, 0]
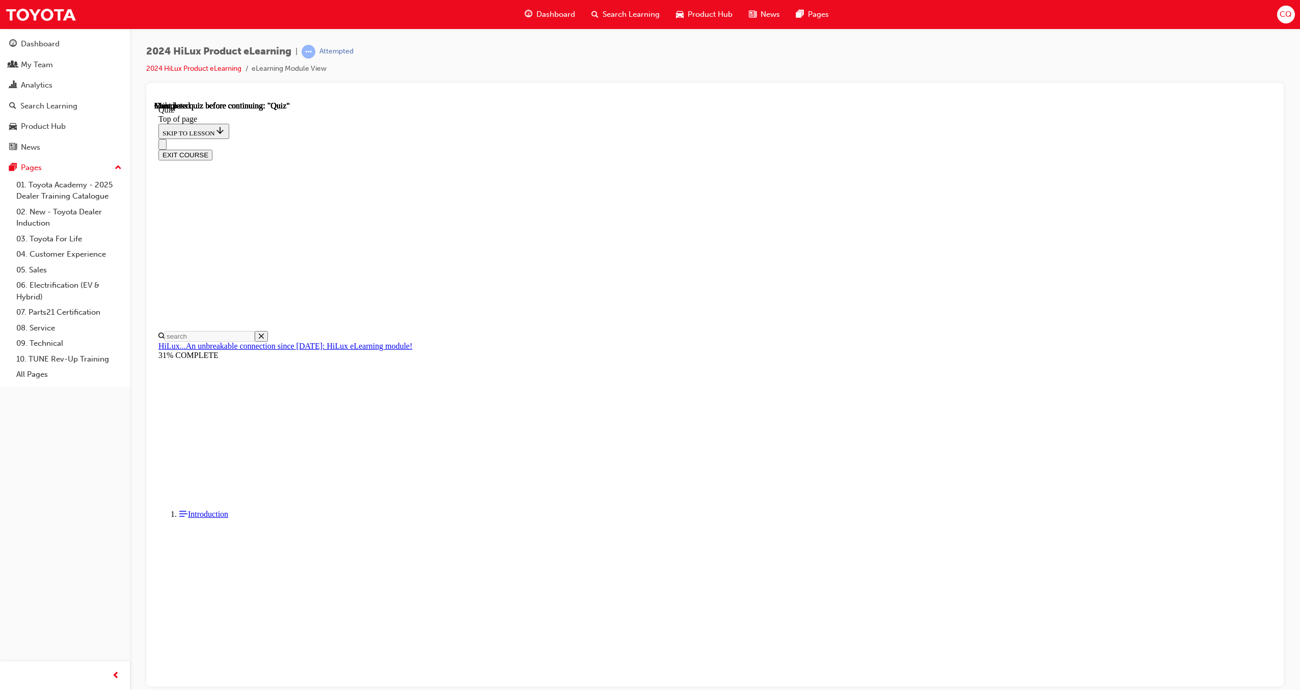
scroll to position [63, 0]
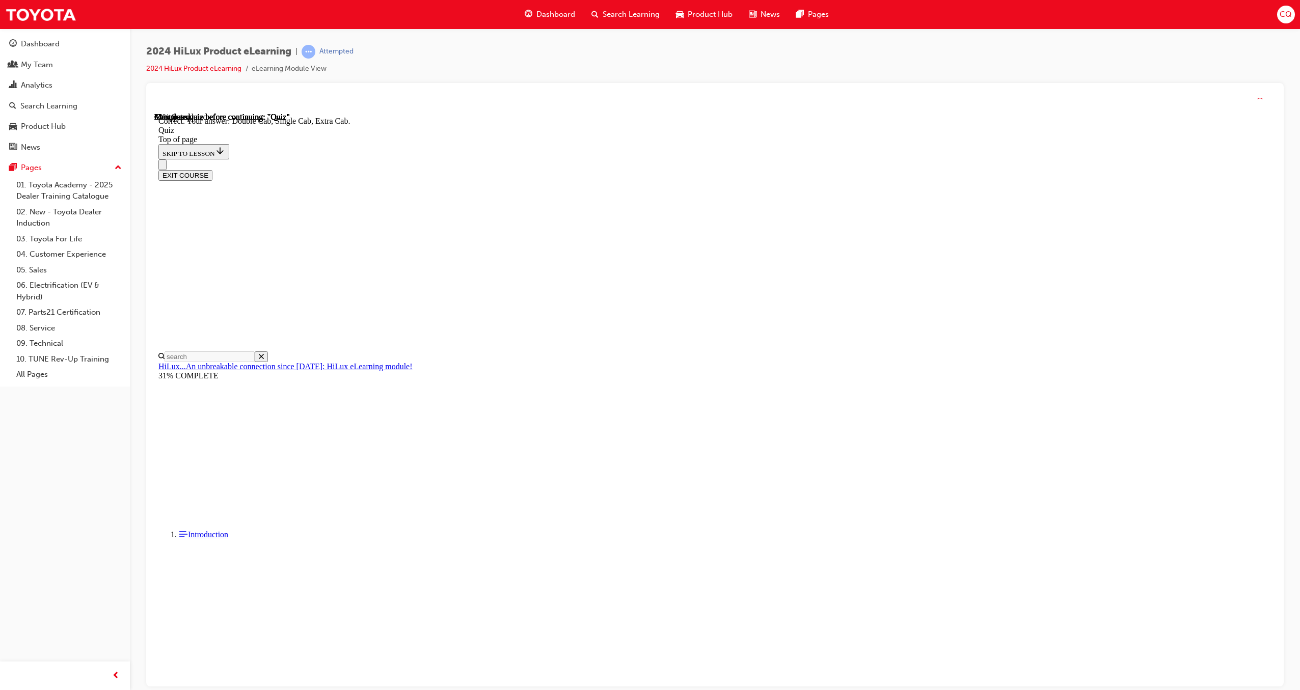
scroll to position [37, 0]
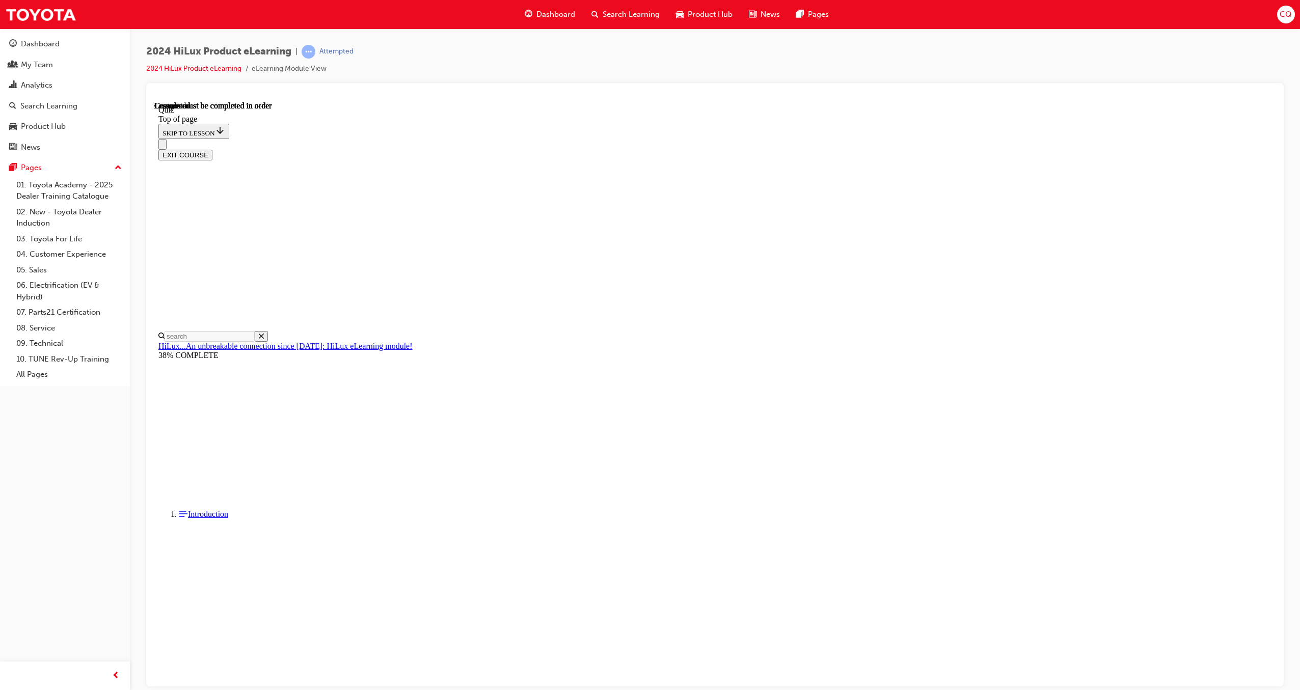
scroll to position [63, 0]
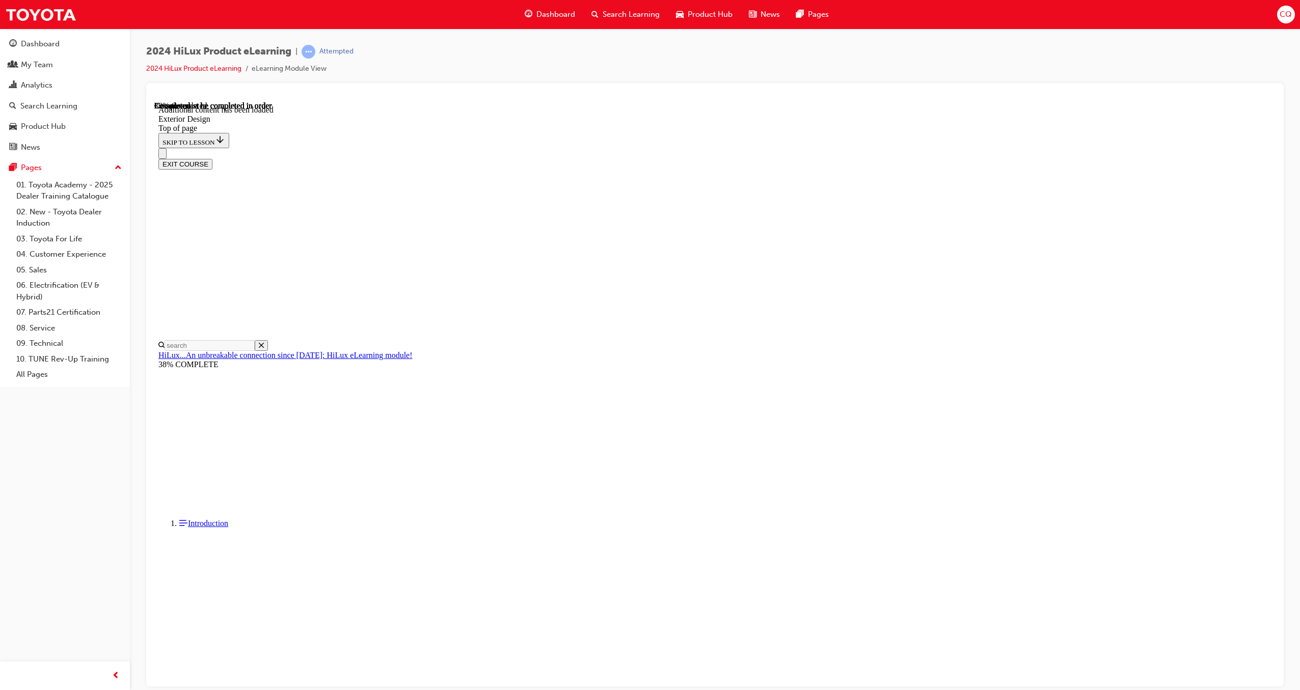
scroll to position [1708, 0]
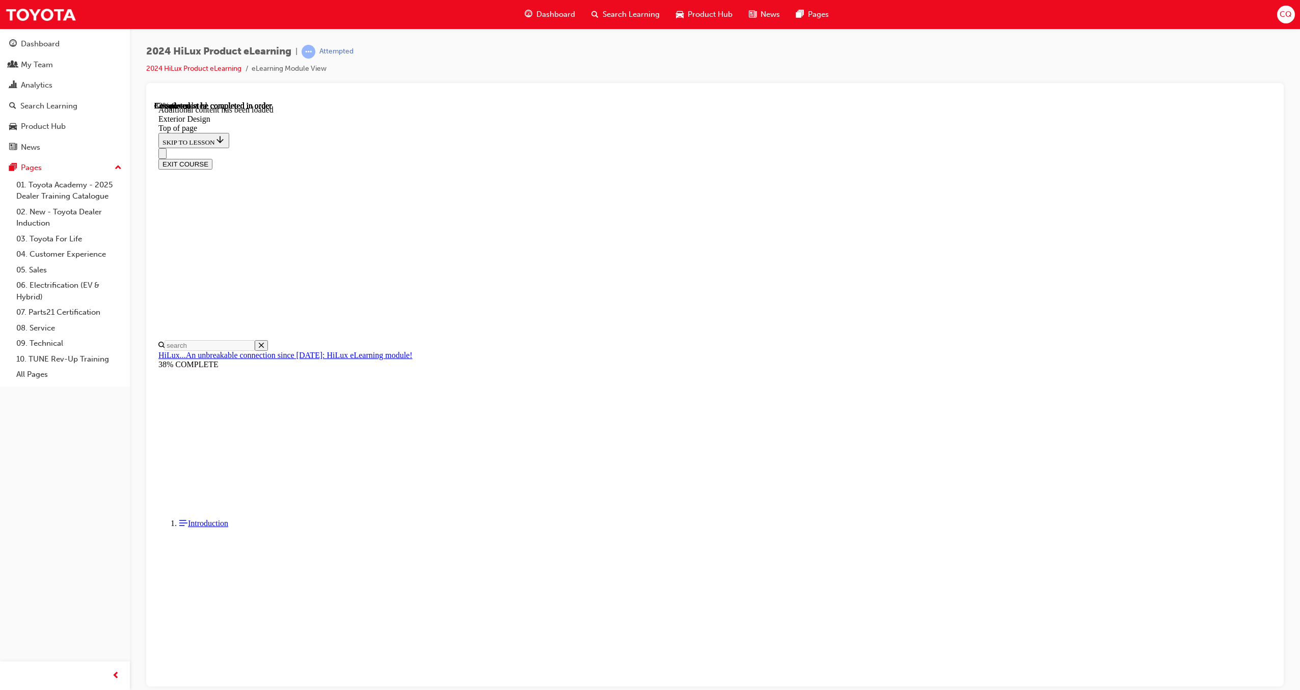
scroll to position [3438, 0]
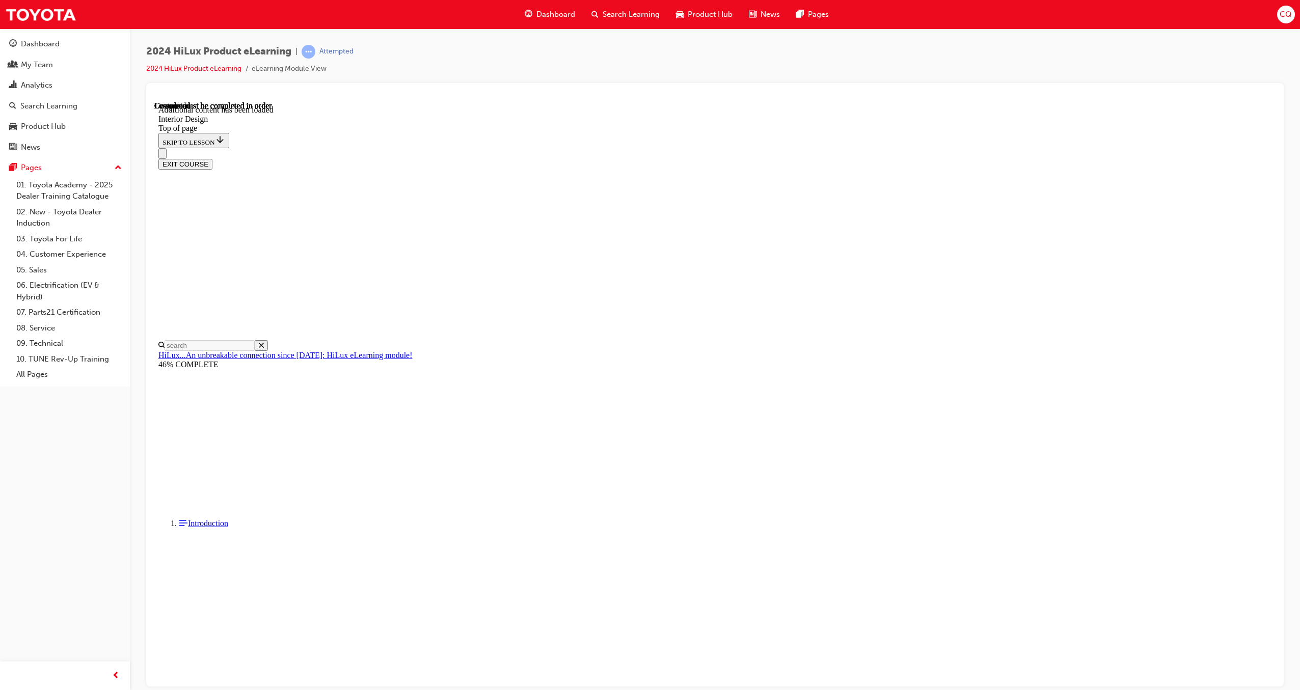
scroll to position [31, 0]
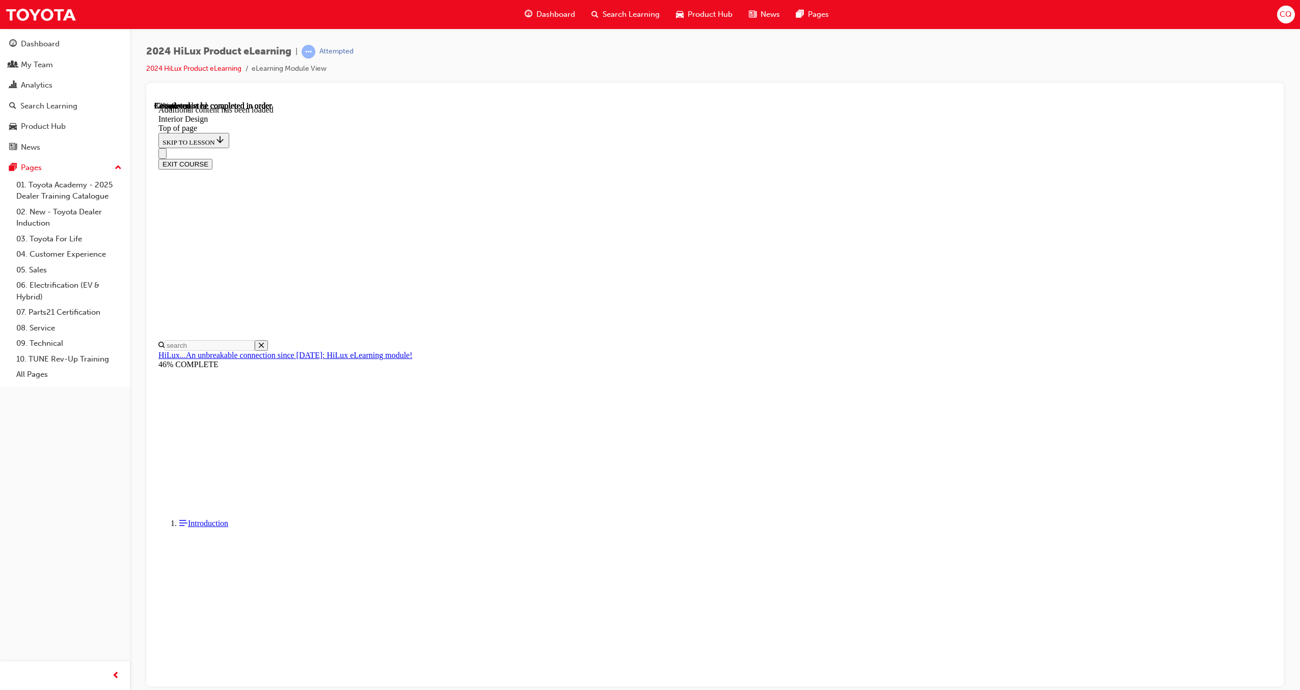
scroll to position [462, 0]
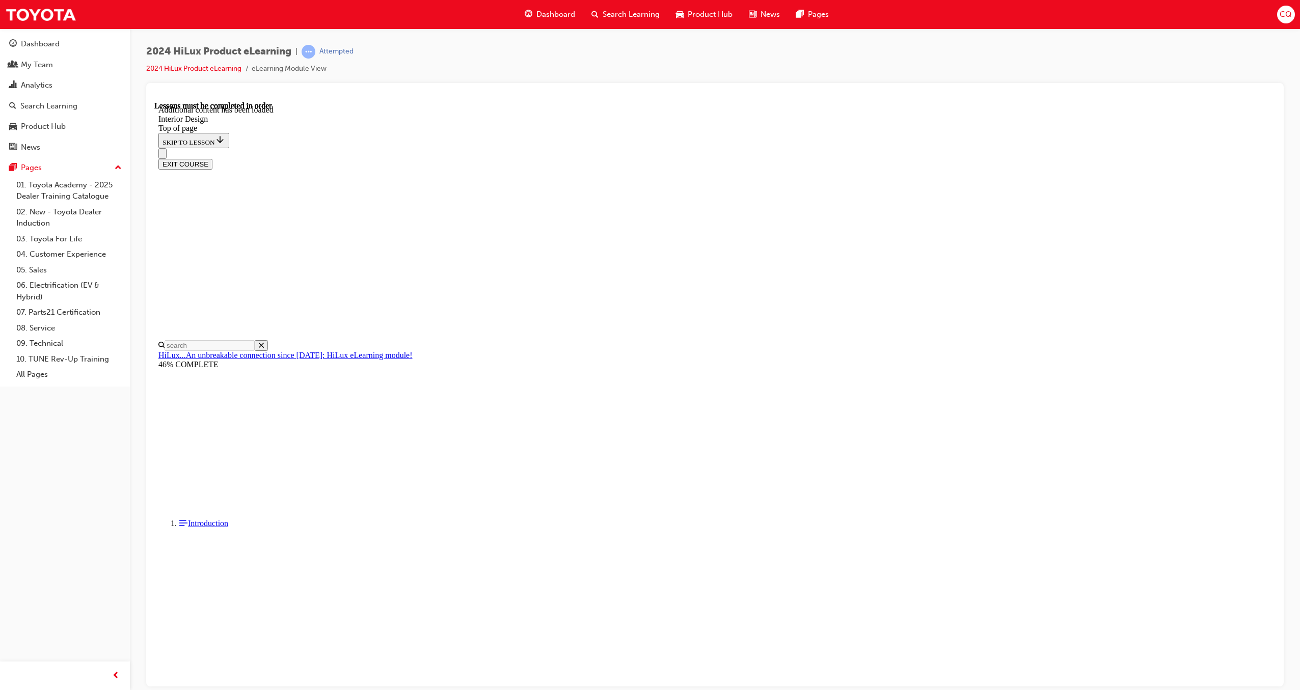
scroll to position [1251, 0]
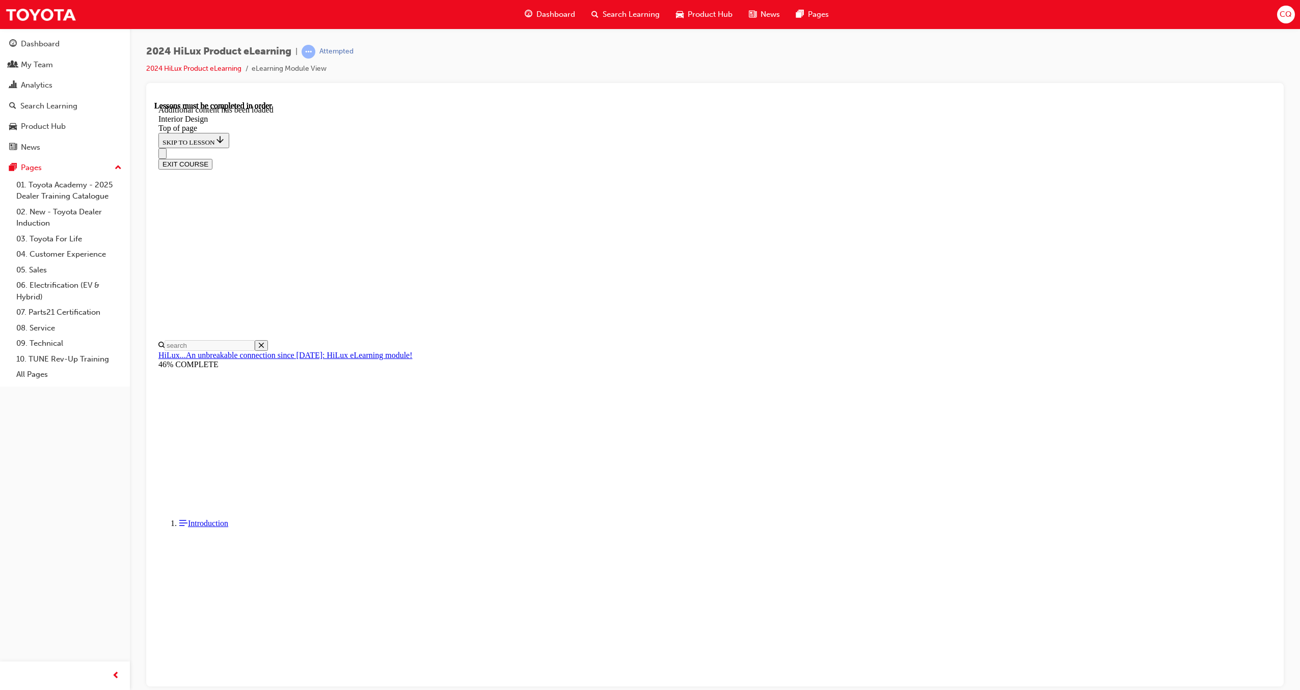
scroll to position [1536, 0]
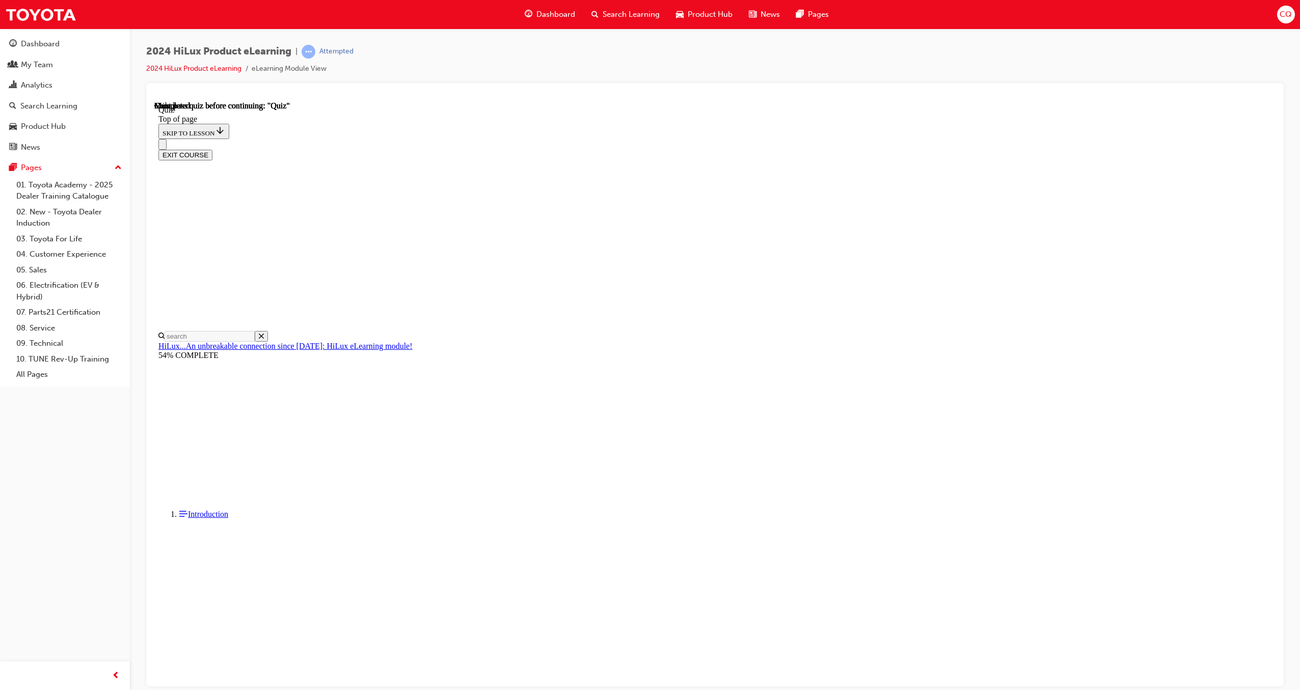
scroll to position [63, 0]
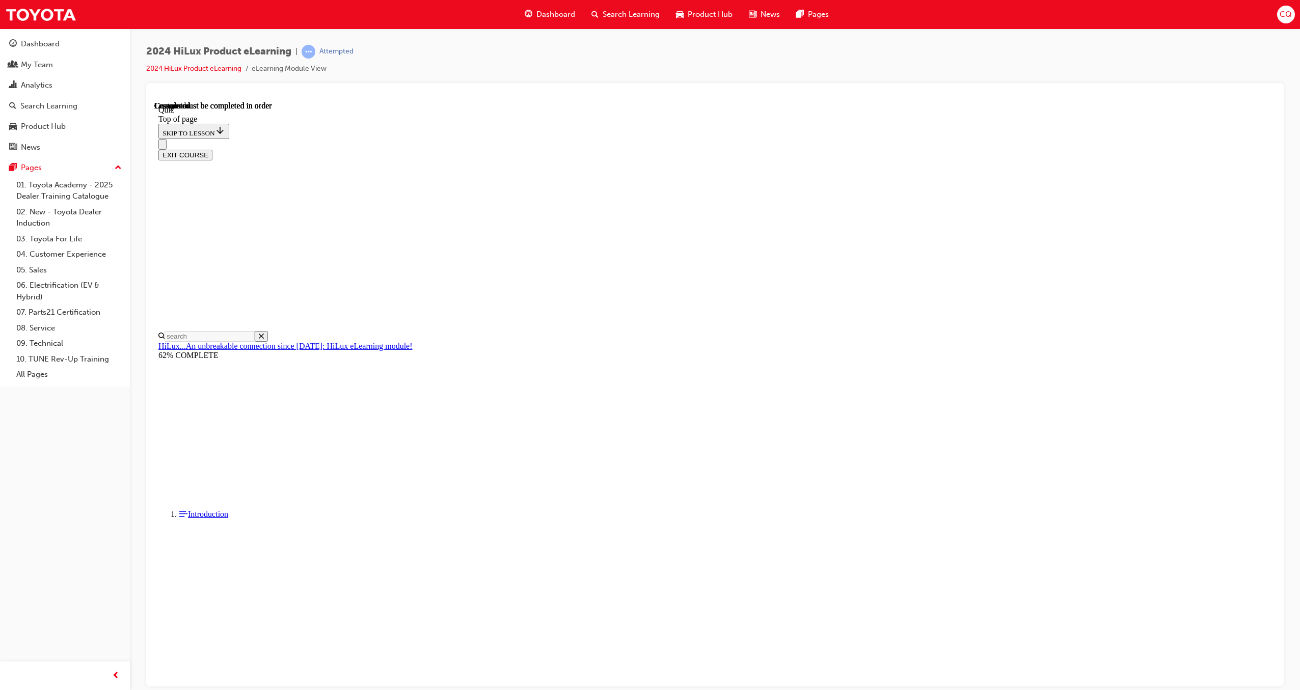
scroll to position [63, 0]
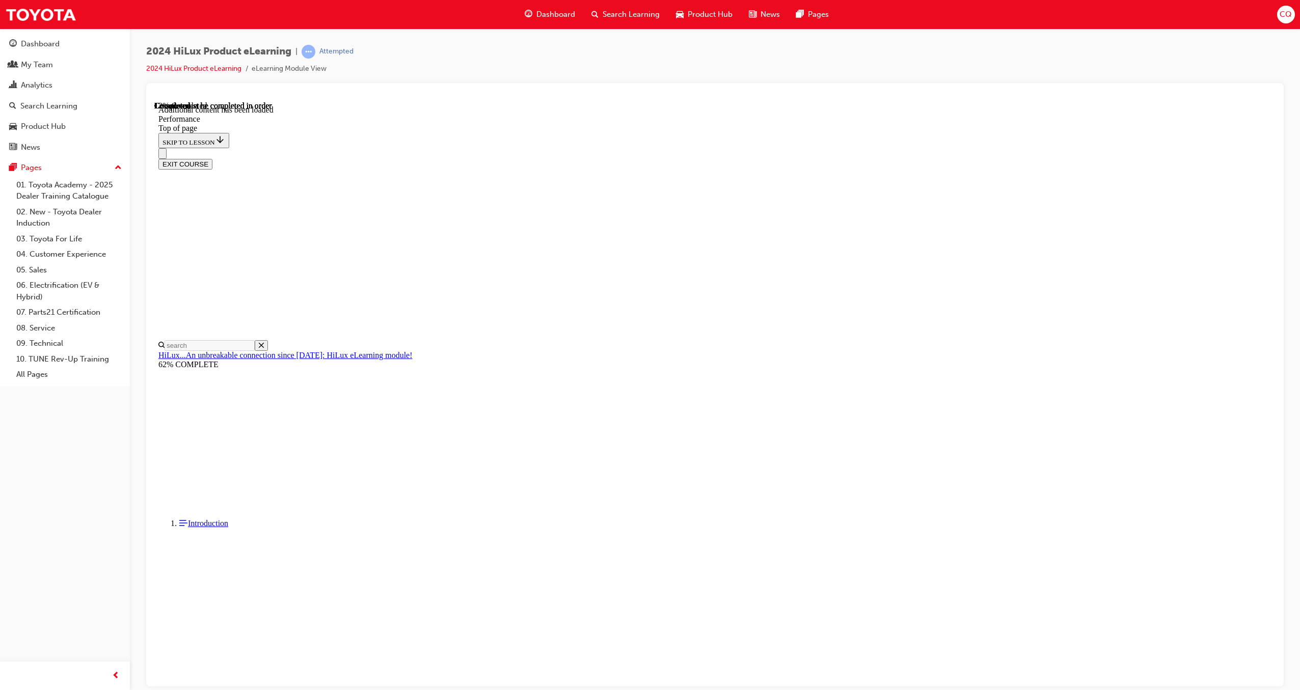
scroll to position [741, 0]
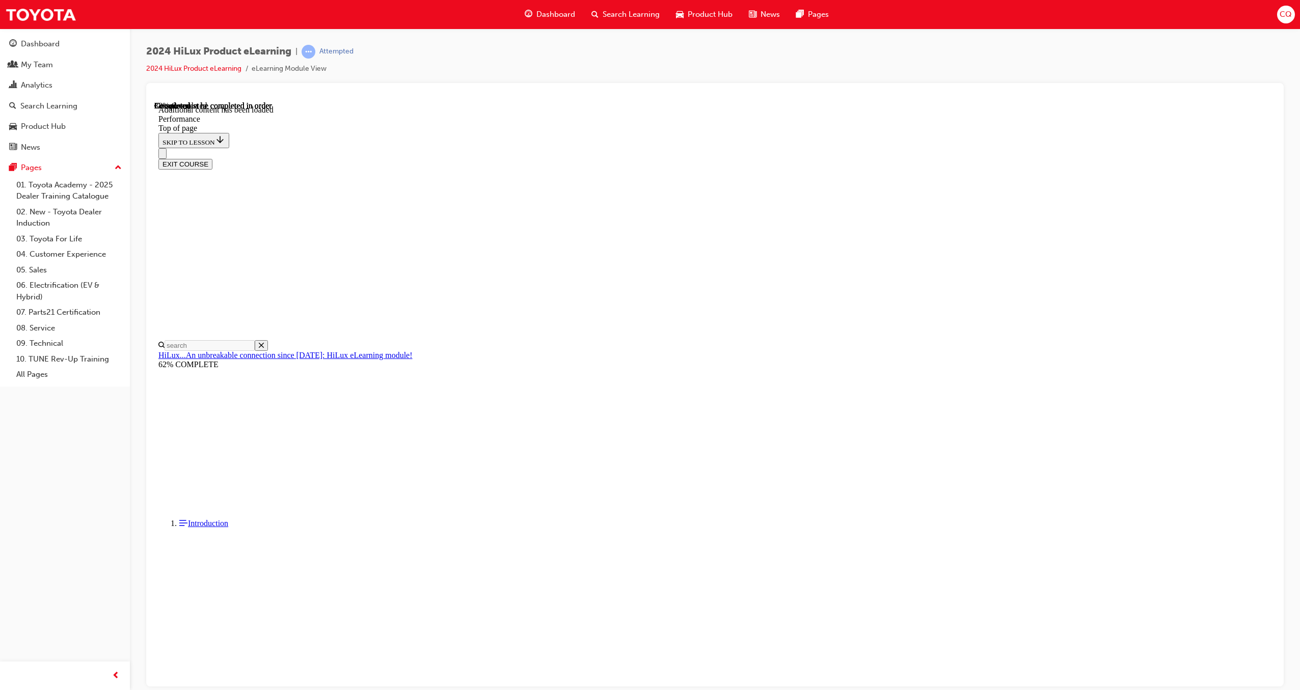
scroll to position [2091, 0]
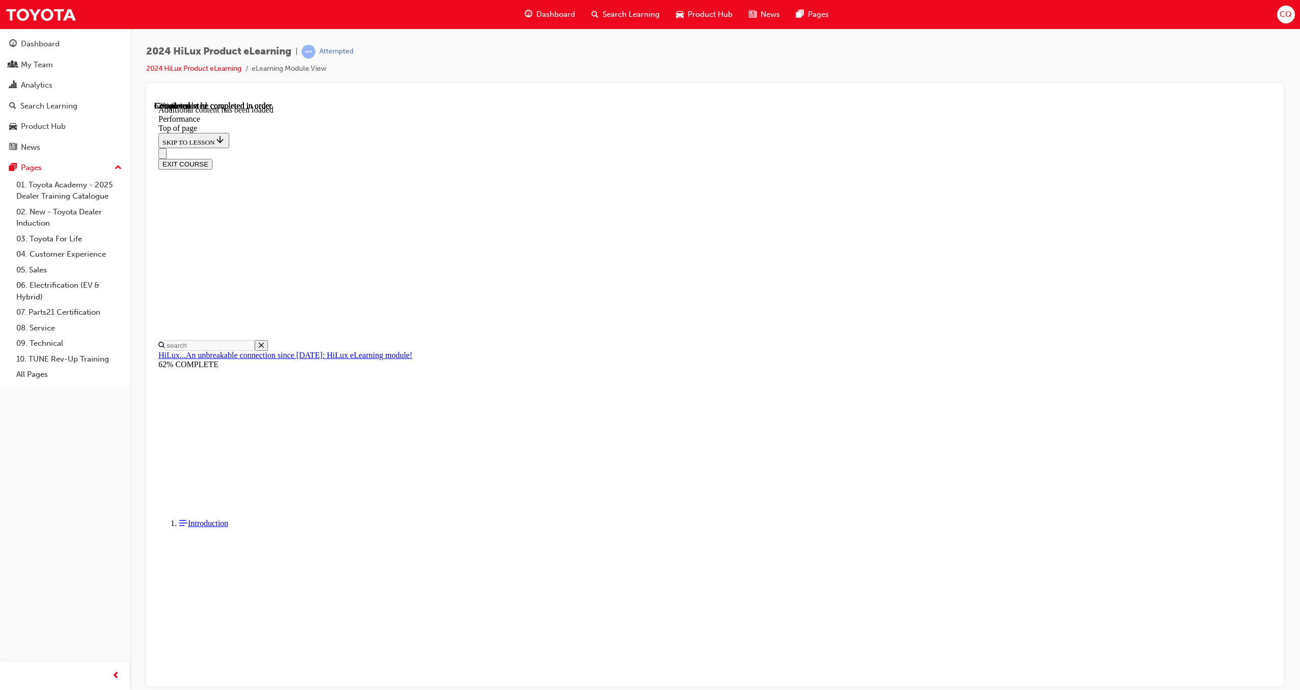
scroll to position [4485, 0]
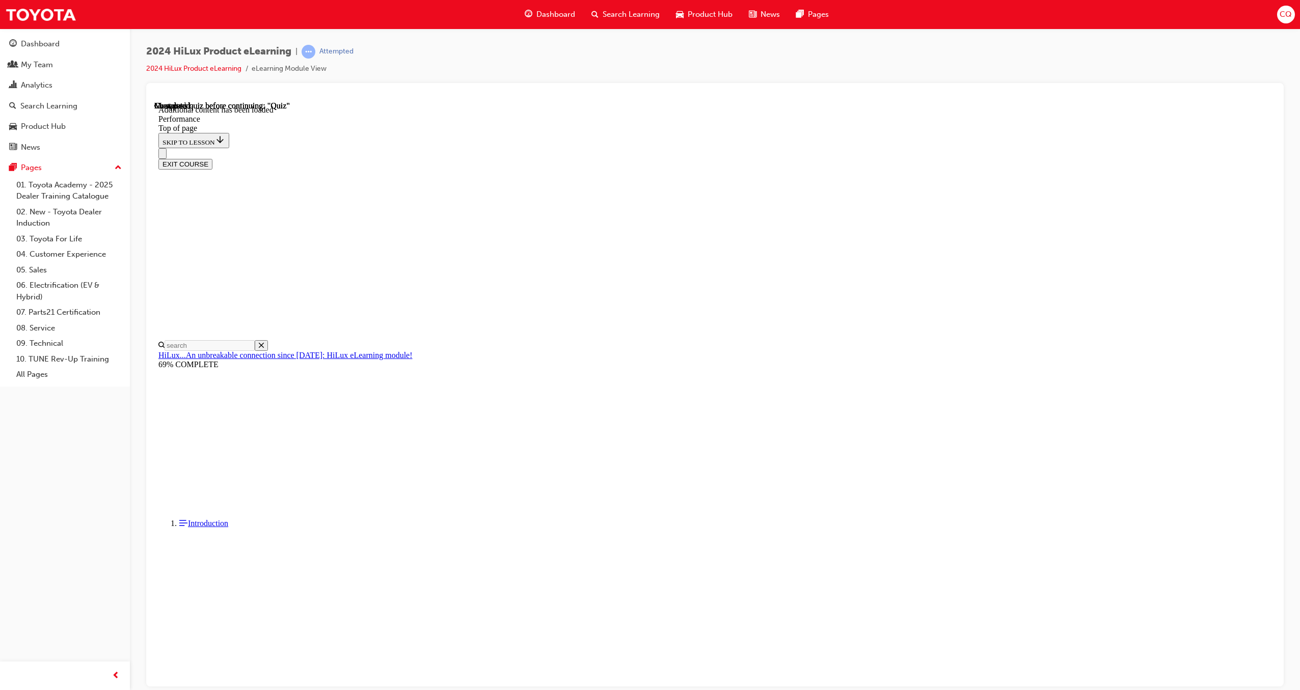
scroll to position [5877, 0]
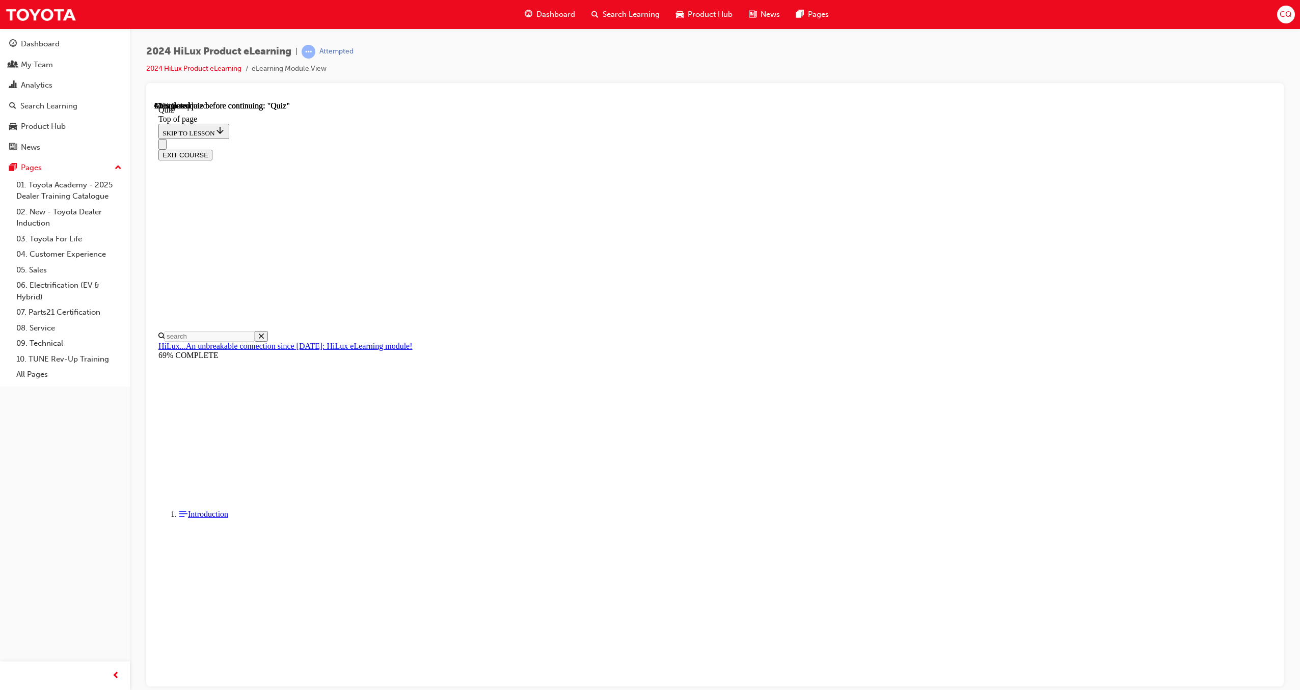
scroll to position [32, 0]
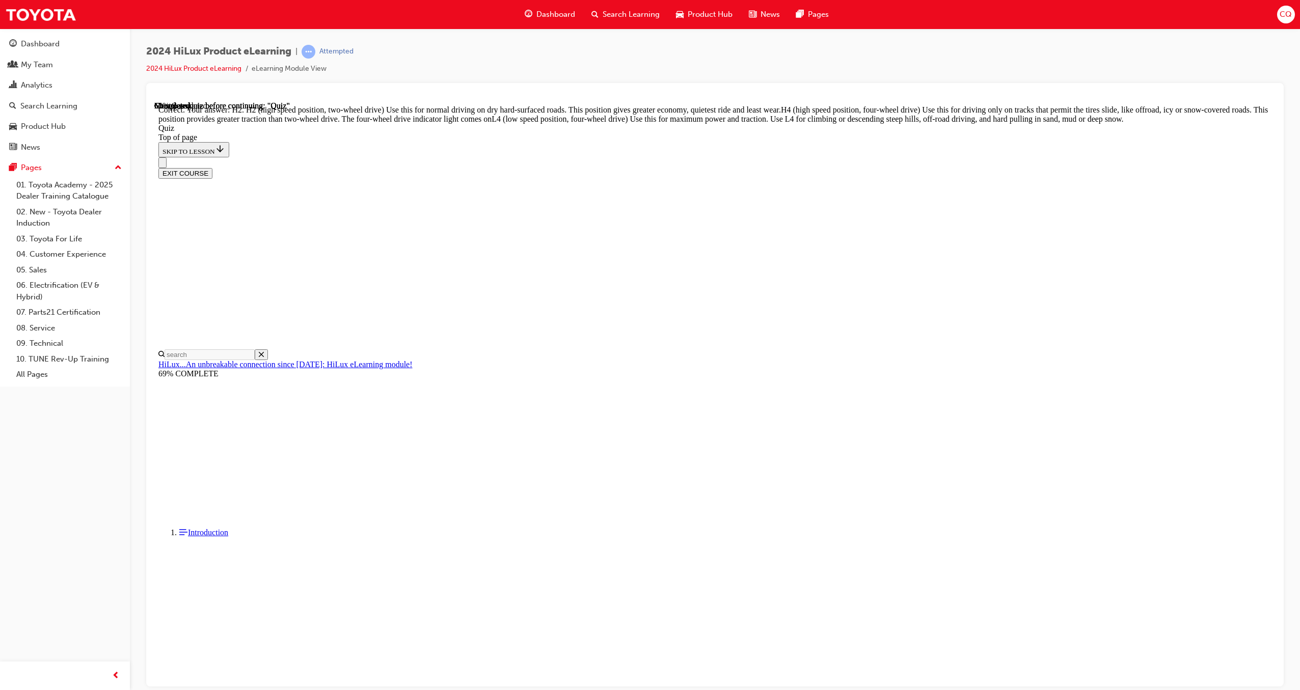
scroll to position [139, 0]
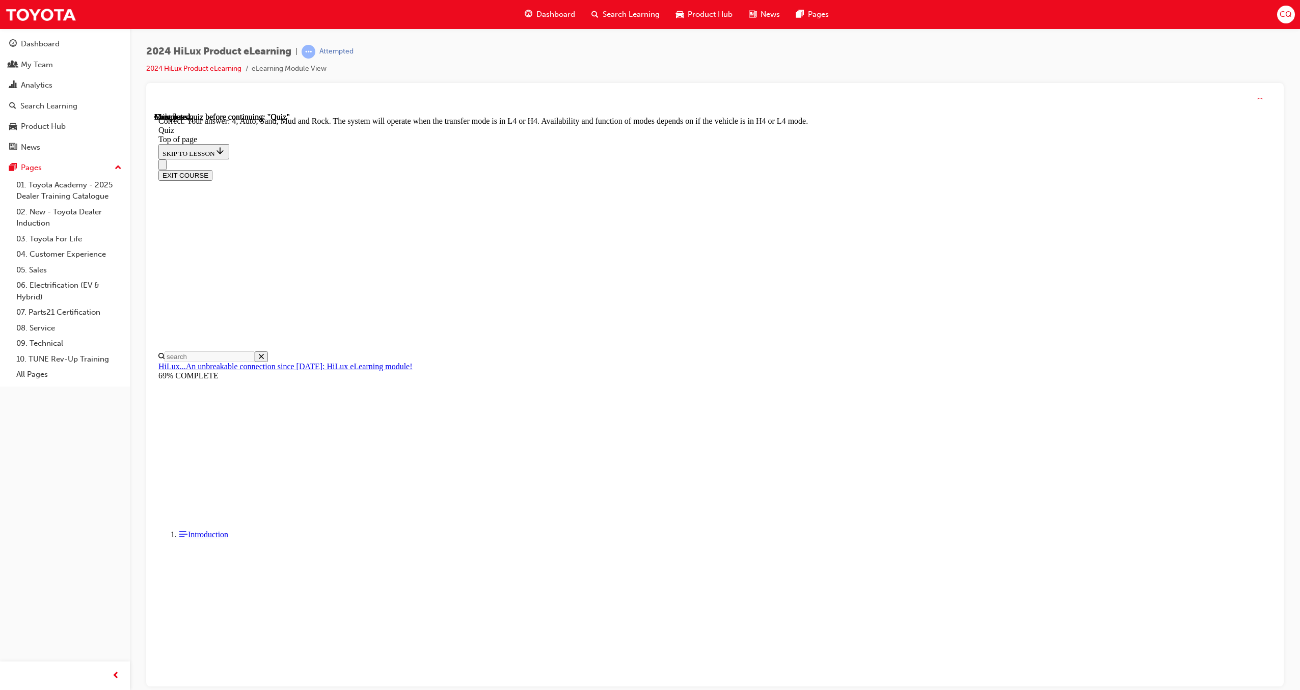
scroll to position [53, 0]
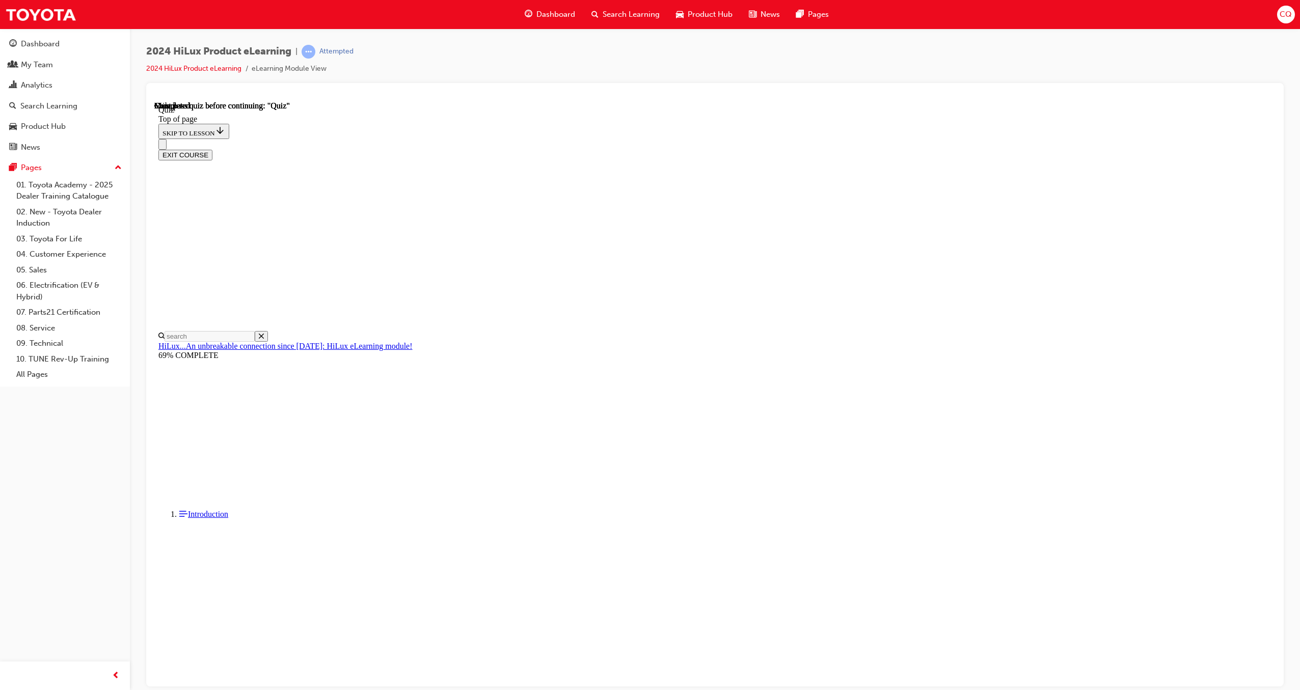
scroll to position [63, 0]
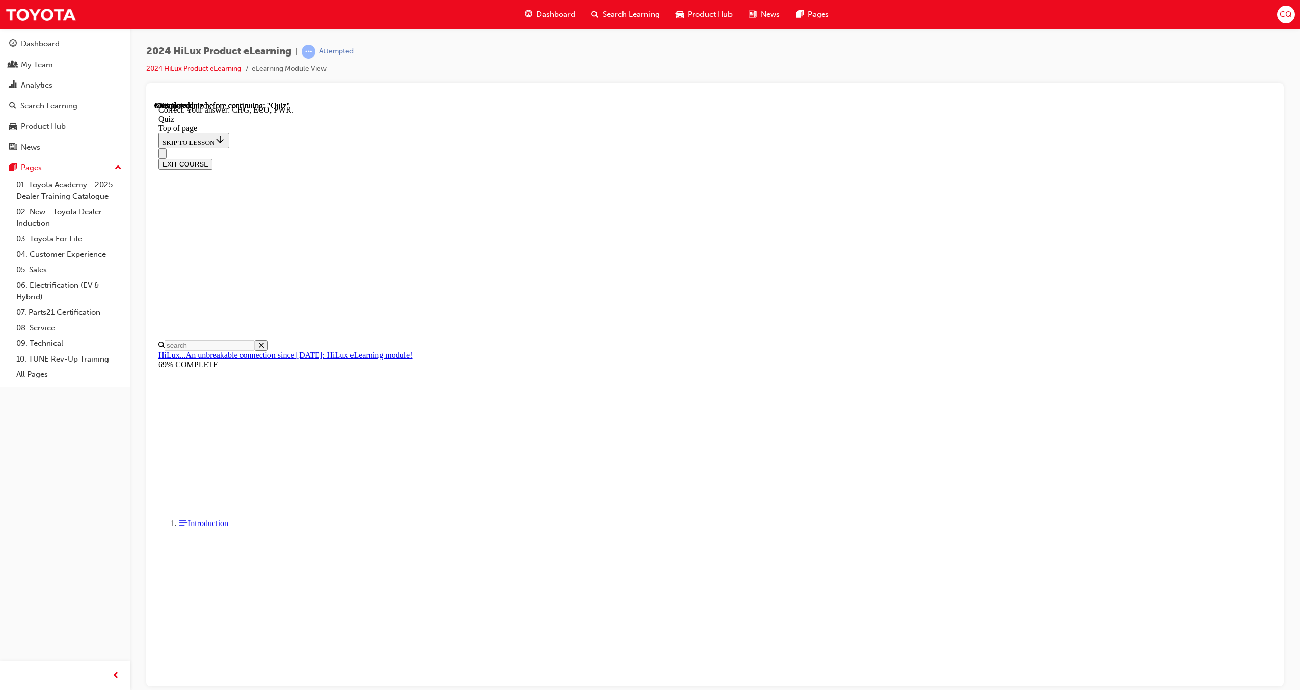
scroll to position [108, 0]
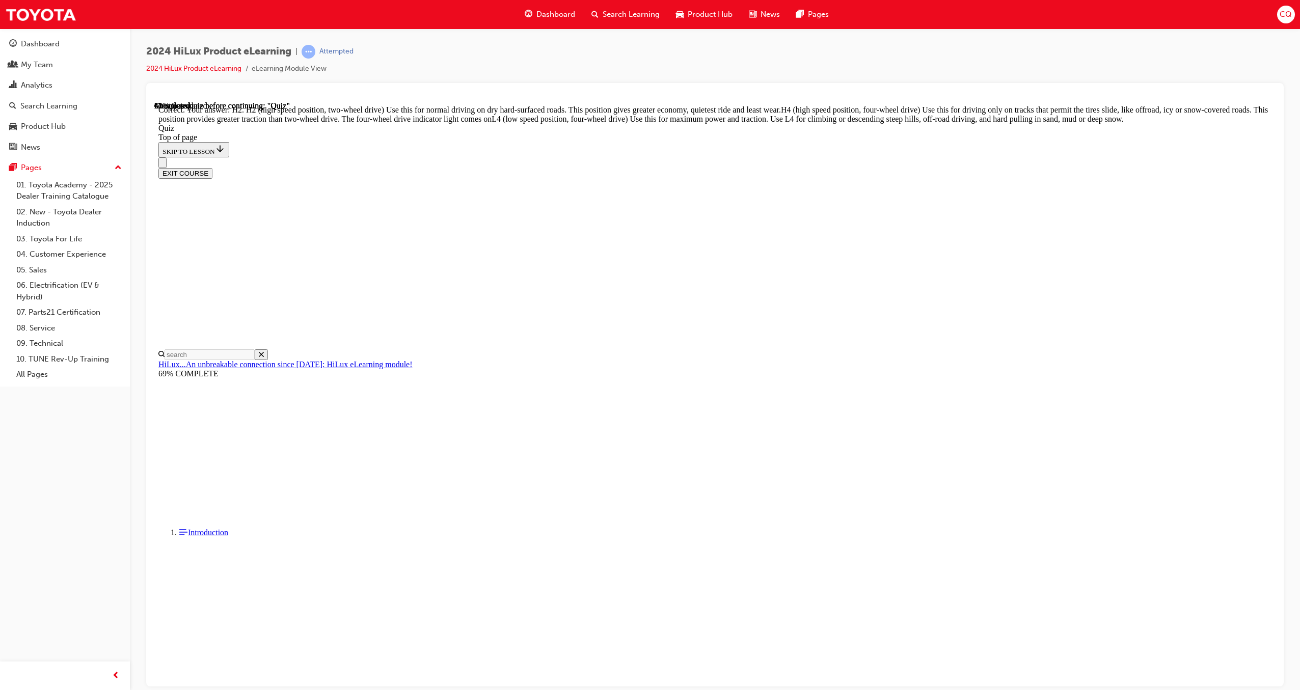
scroll to position [139, 0]
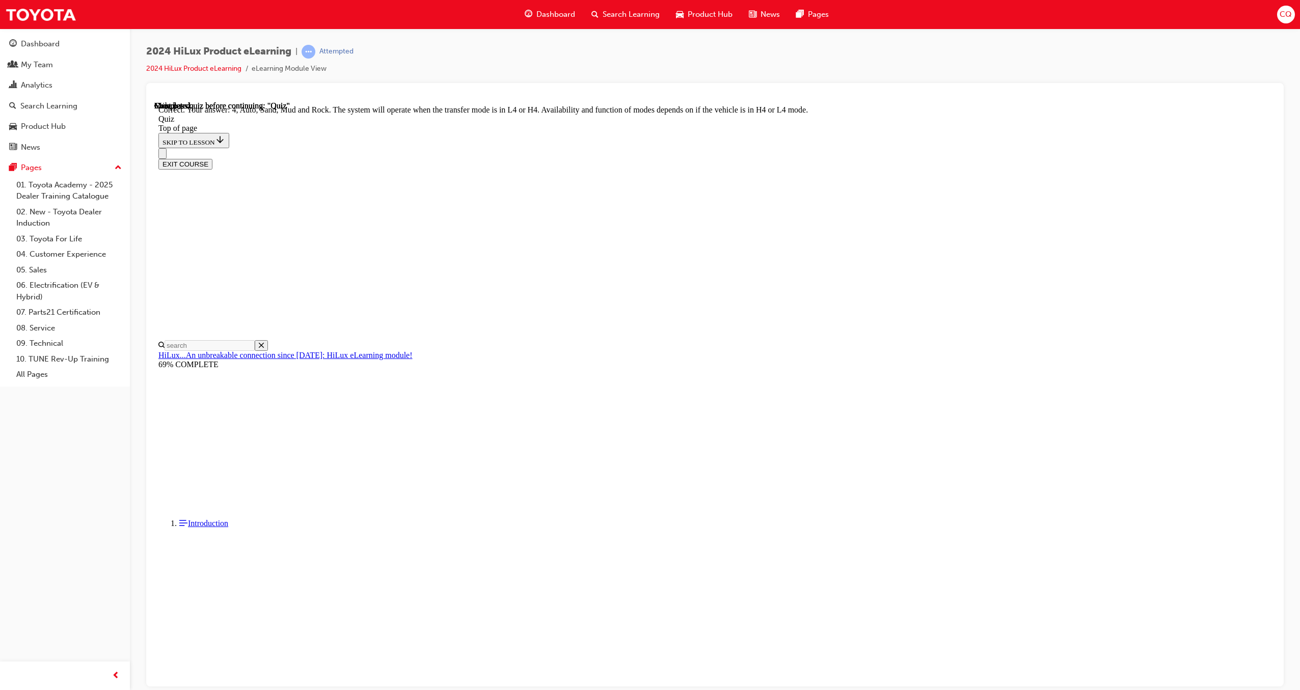
scroll to position [53, 0]
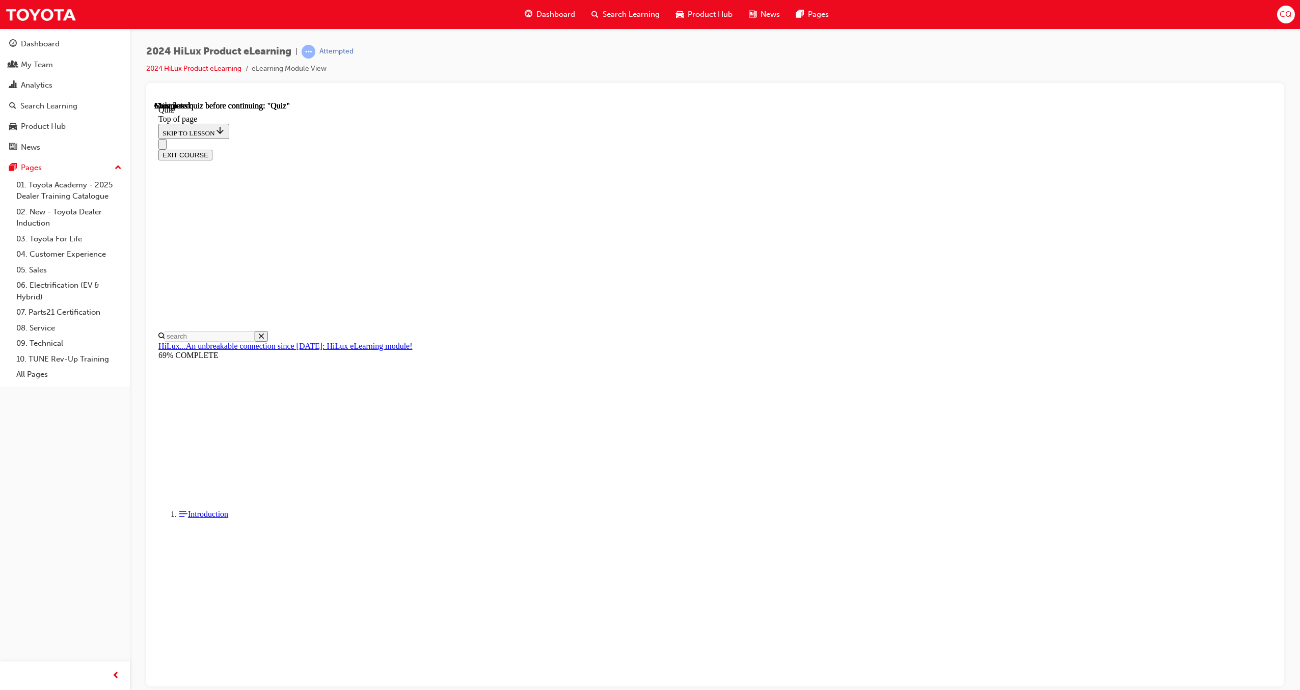
scroll to position [63, 0]
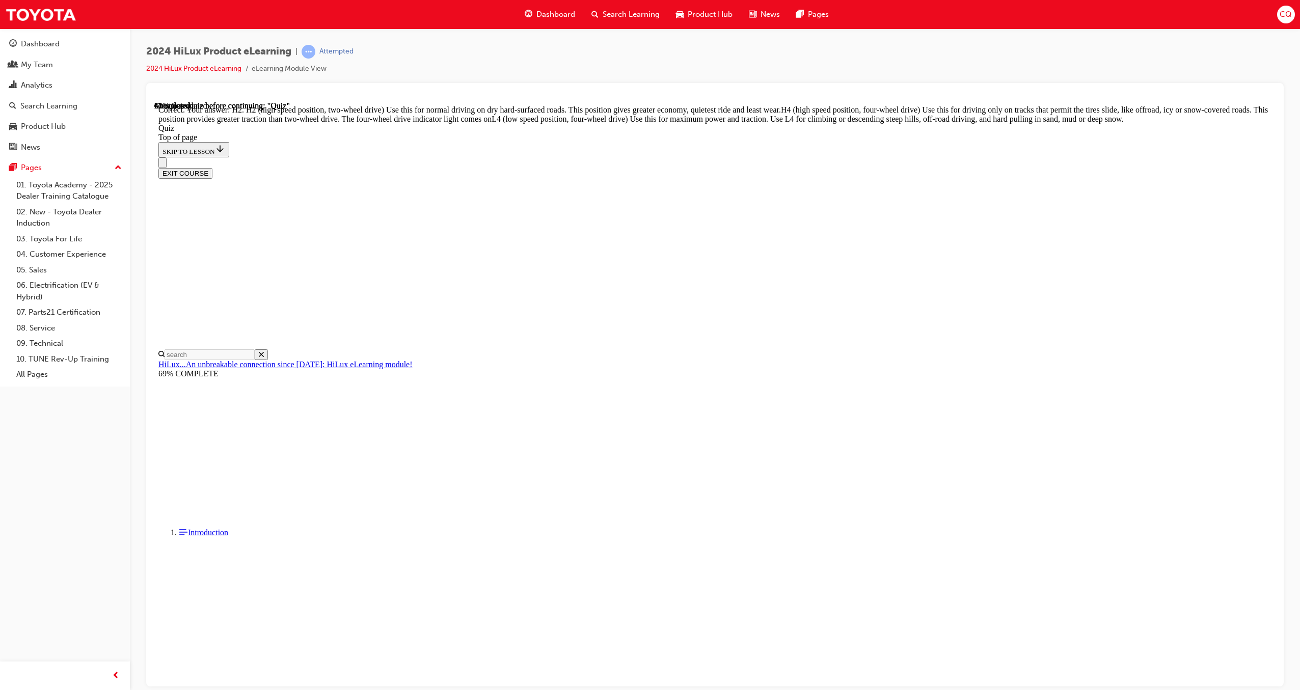
scroll to position [139, 0]
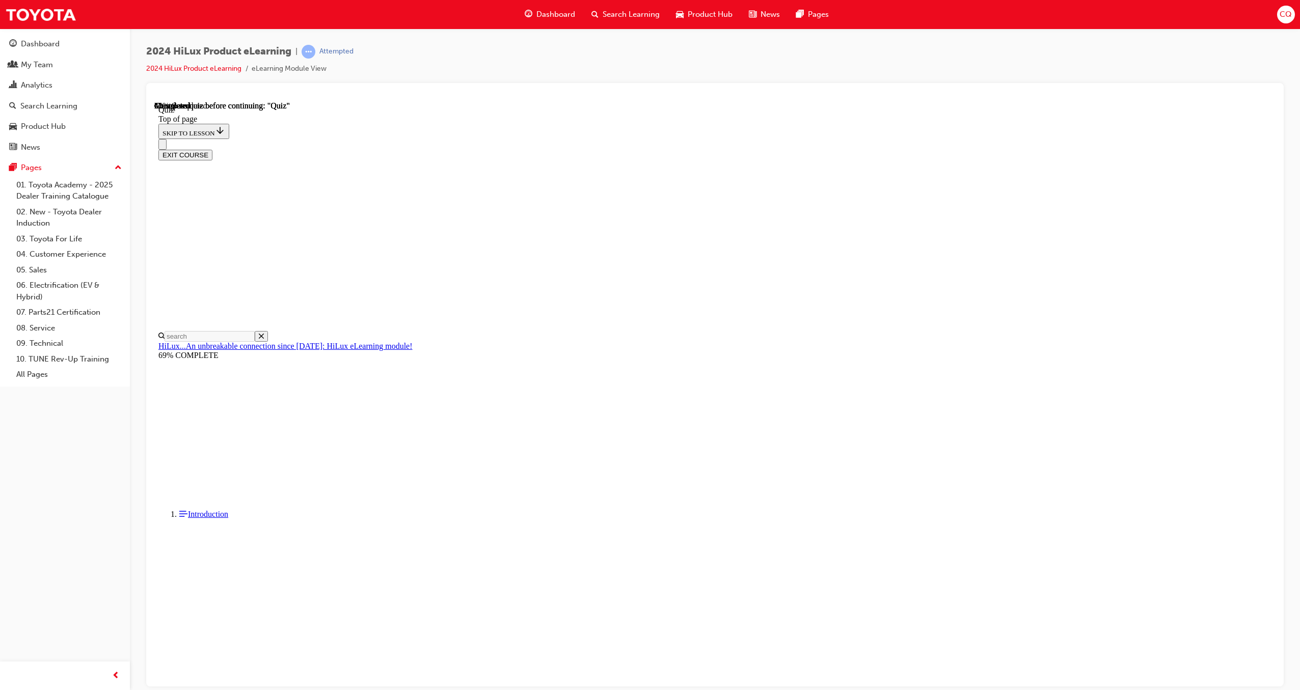
scroll to position [34, 0]
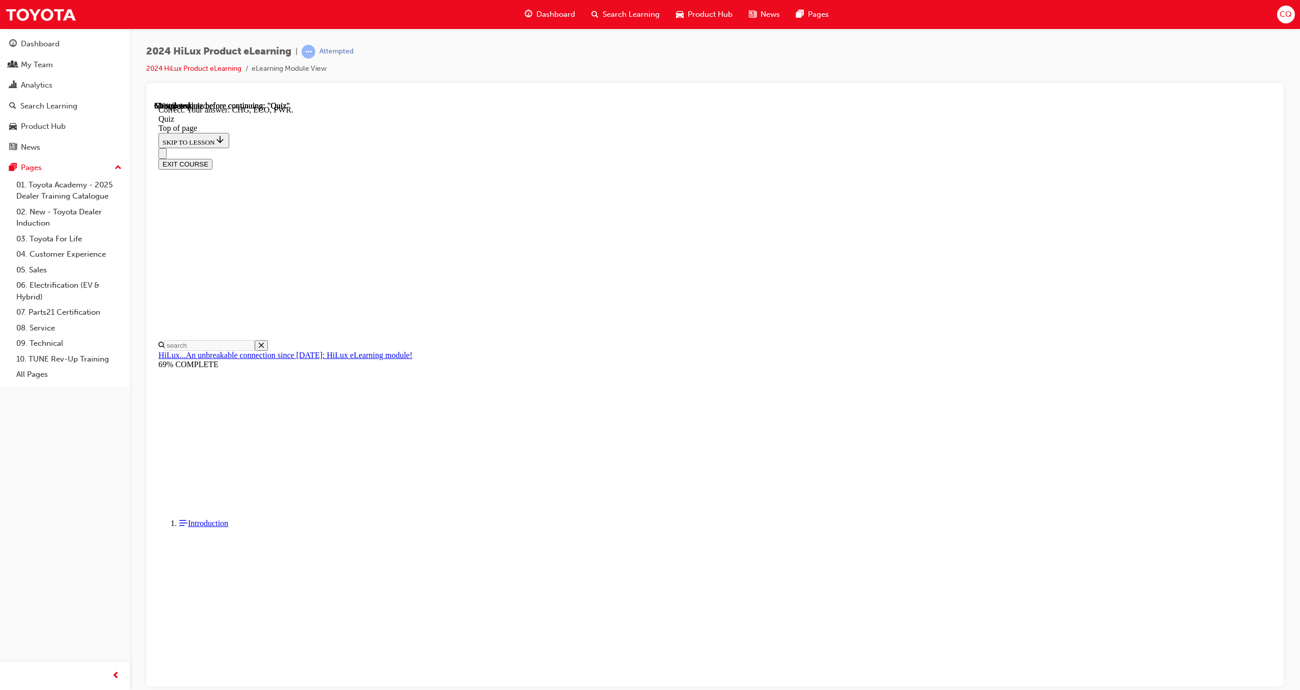
scroll to position [108, 0]
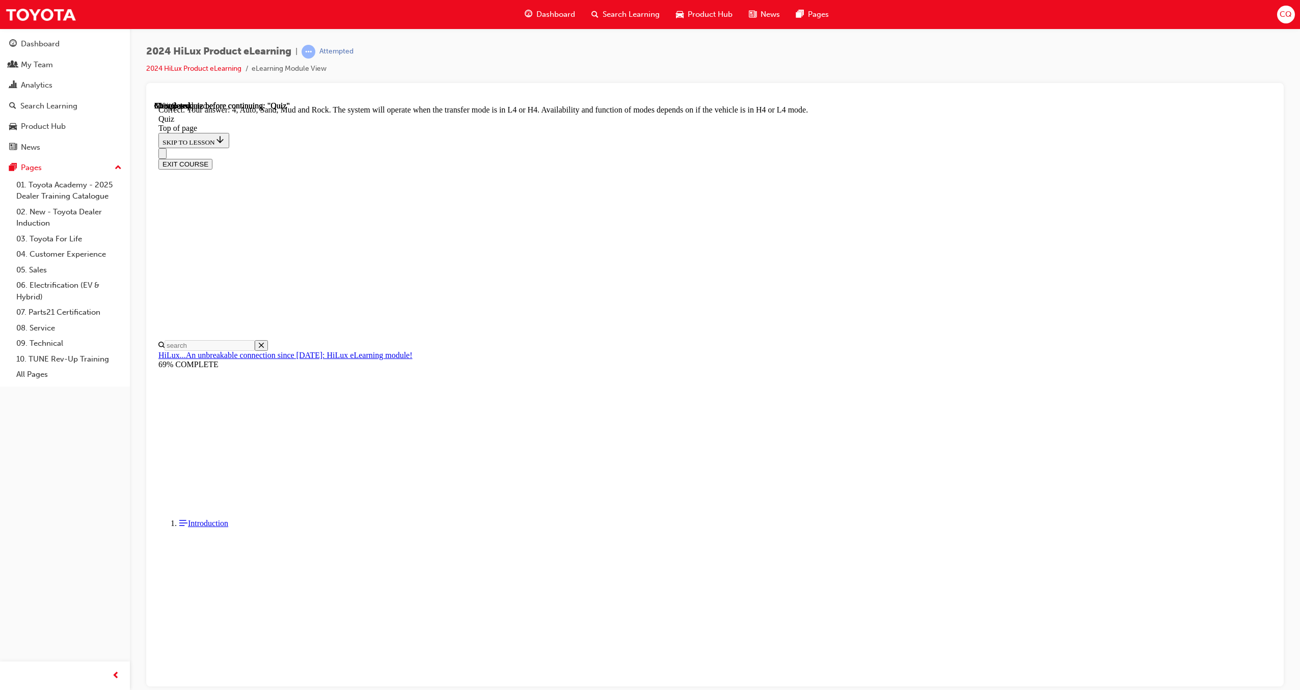
scroll to position [53, 0]
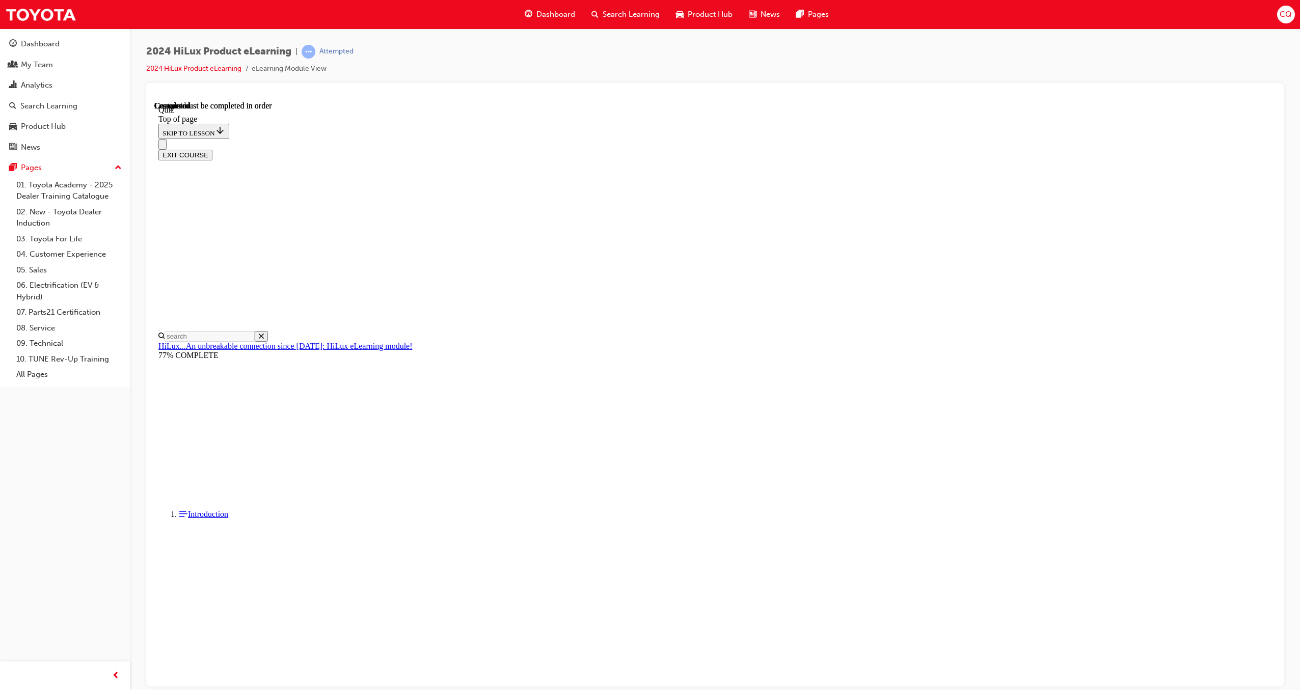
scroll to position [63, 0]
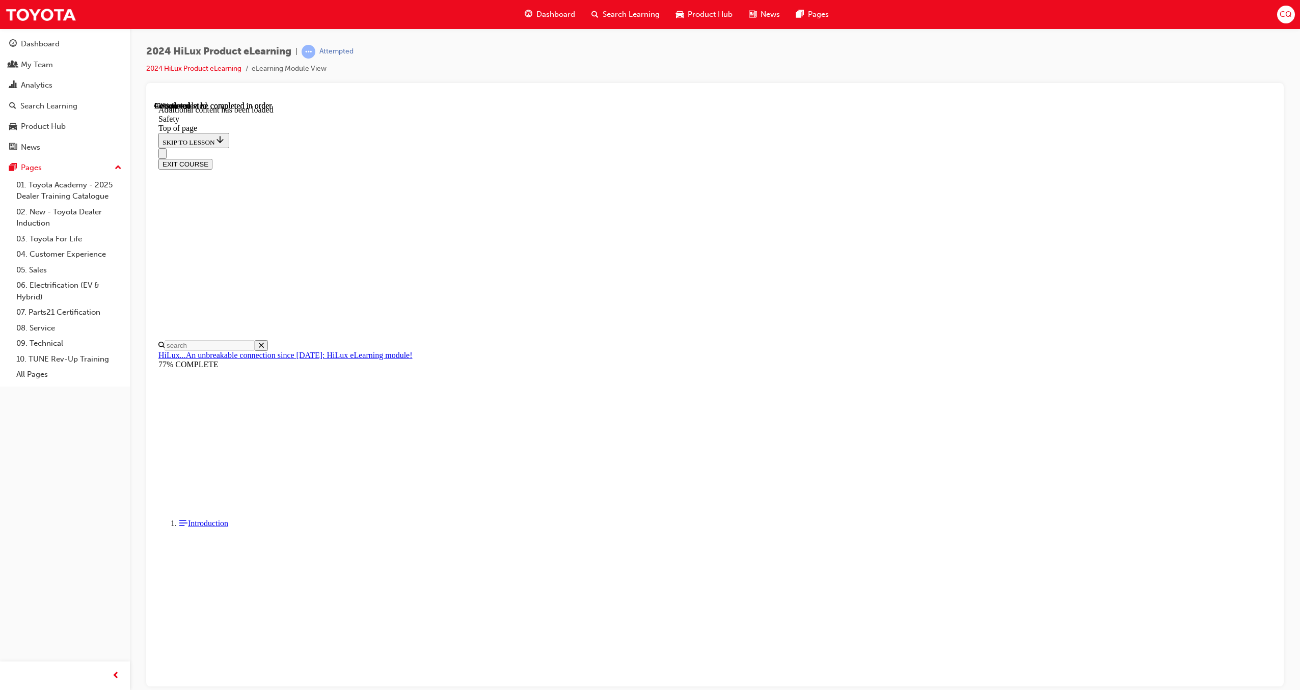
scroll to position [315, 0]
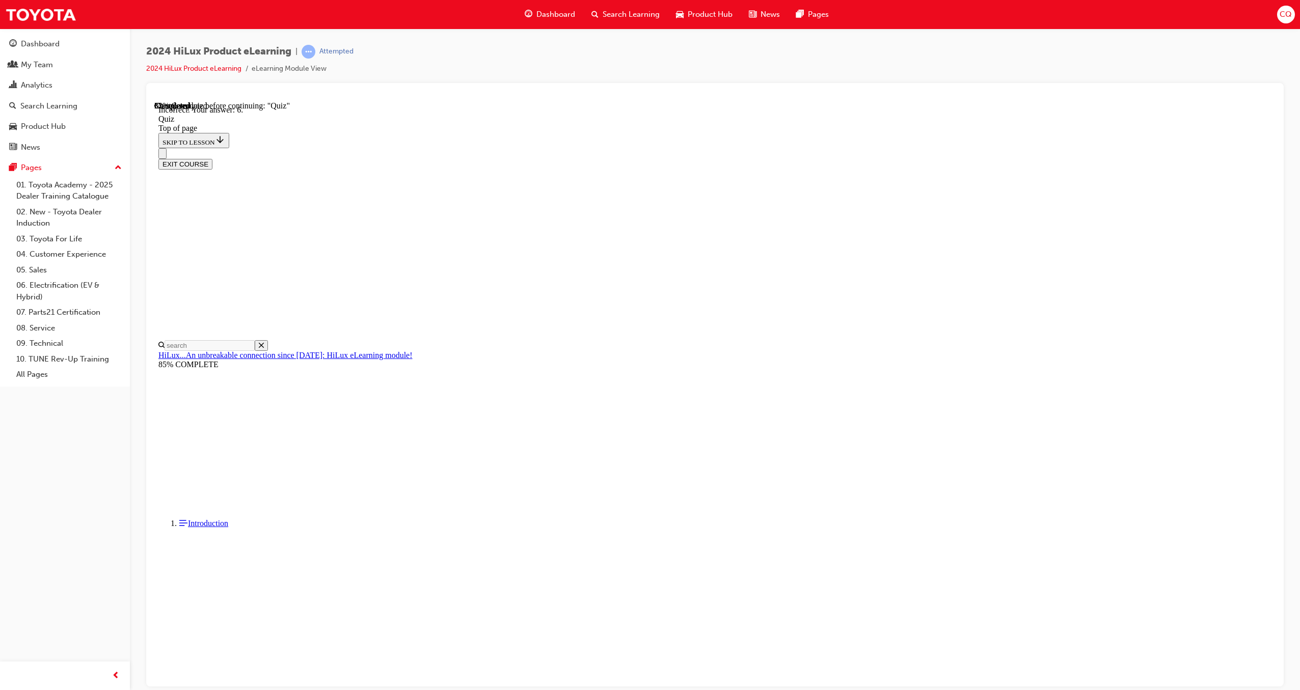
scroll to position [32, 0]
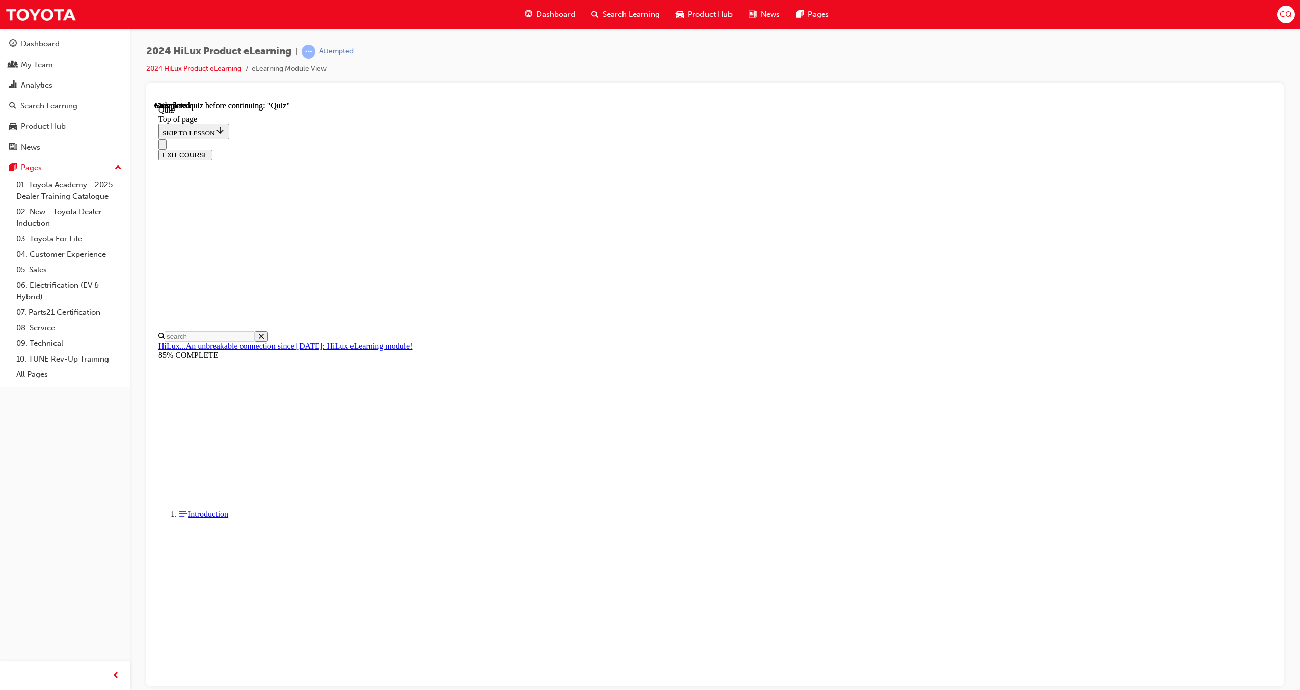
scroll to position [63, 0]
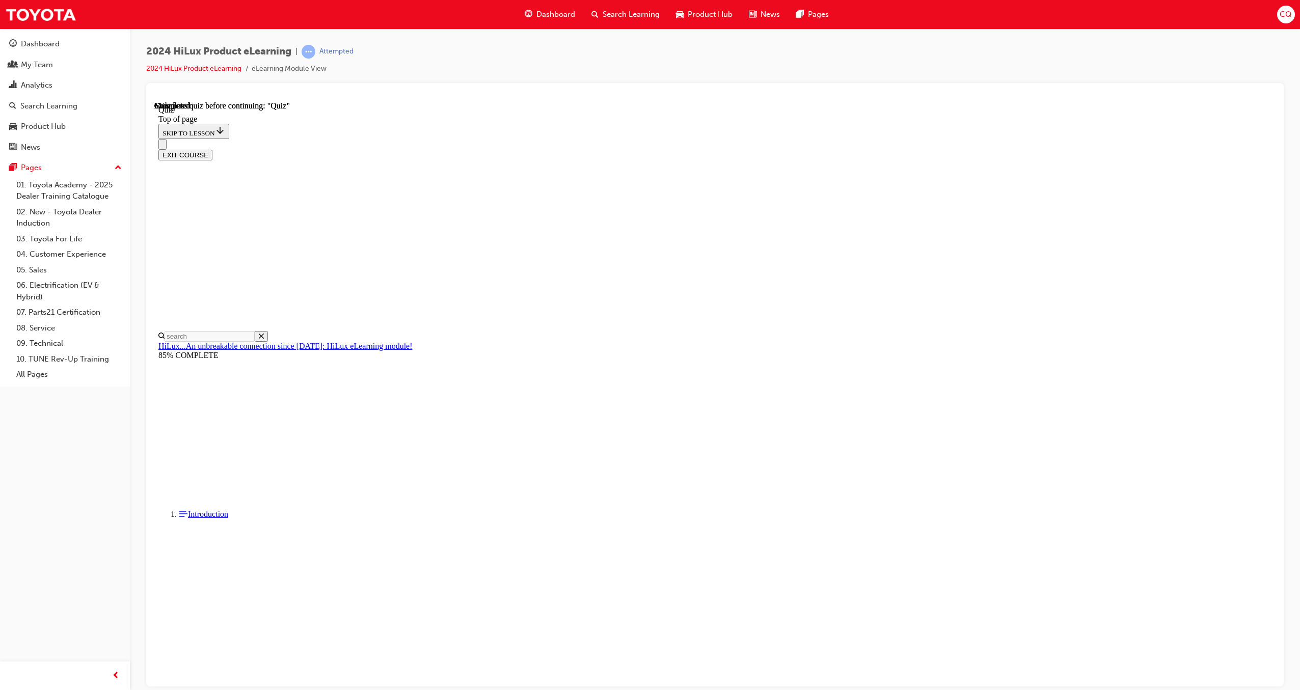
scroll to position [63, 0]
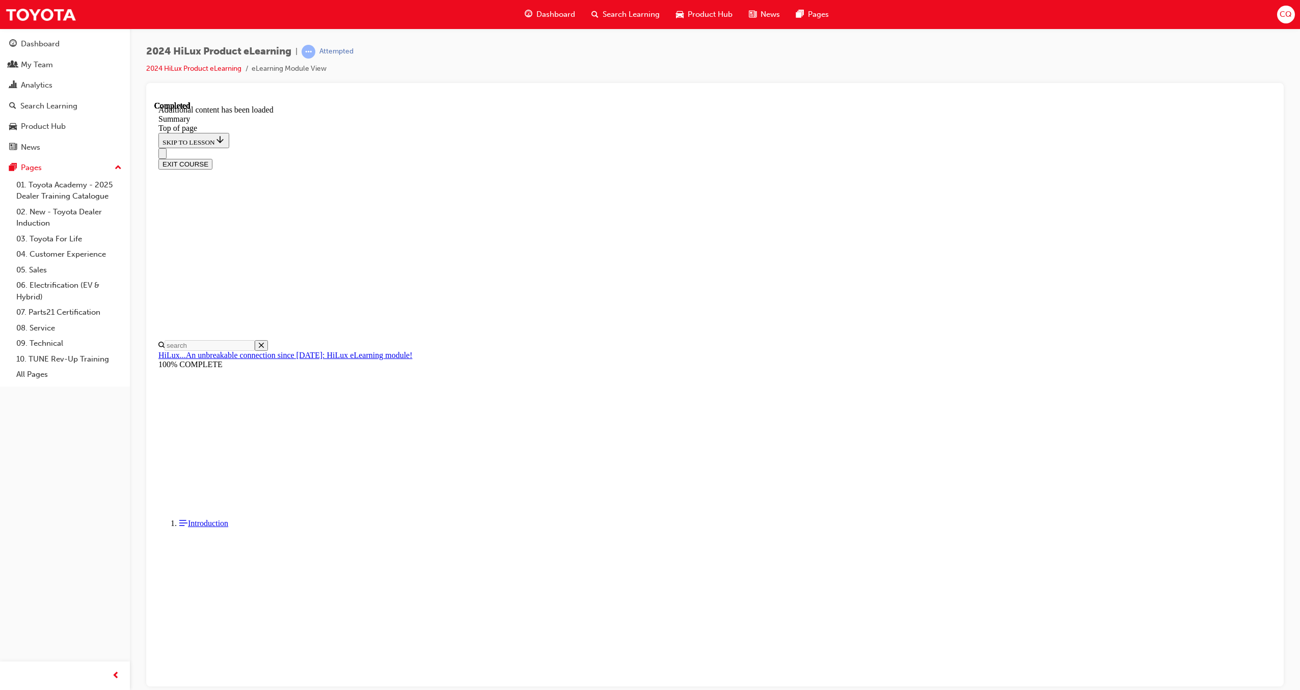
scroll to position [790, 0]
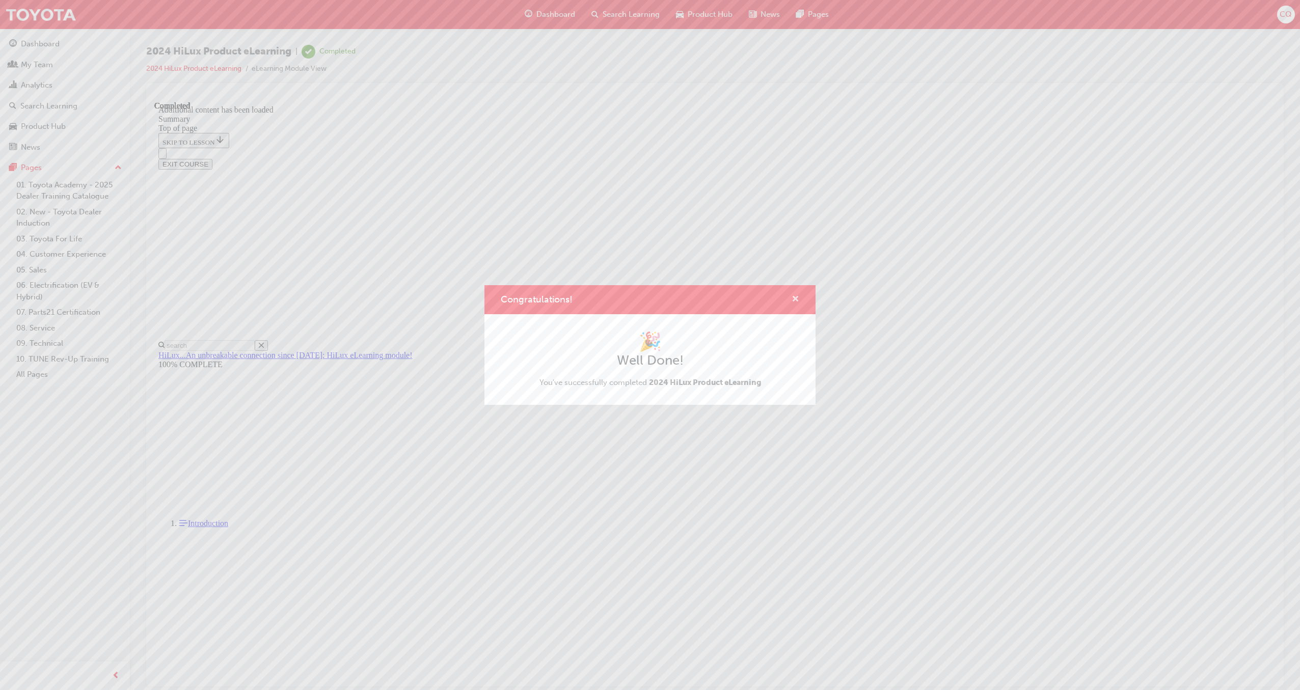
click at [798, 301] on span "cross-icon" at bounding box center [795, 299] width 8 height 9
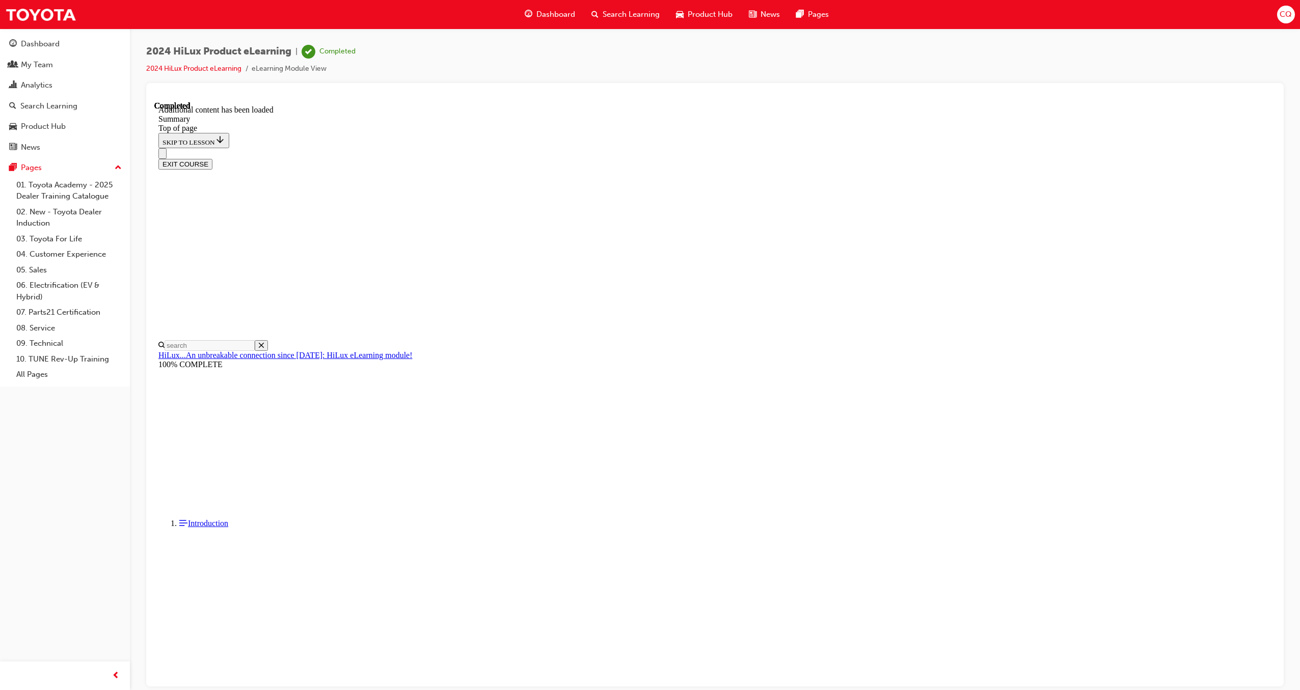
click at [1291, 17] on span "CQ" at bounding box center [1285, 15] width 12 height 12
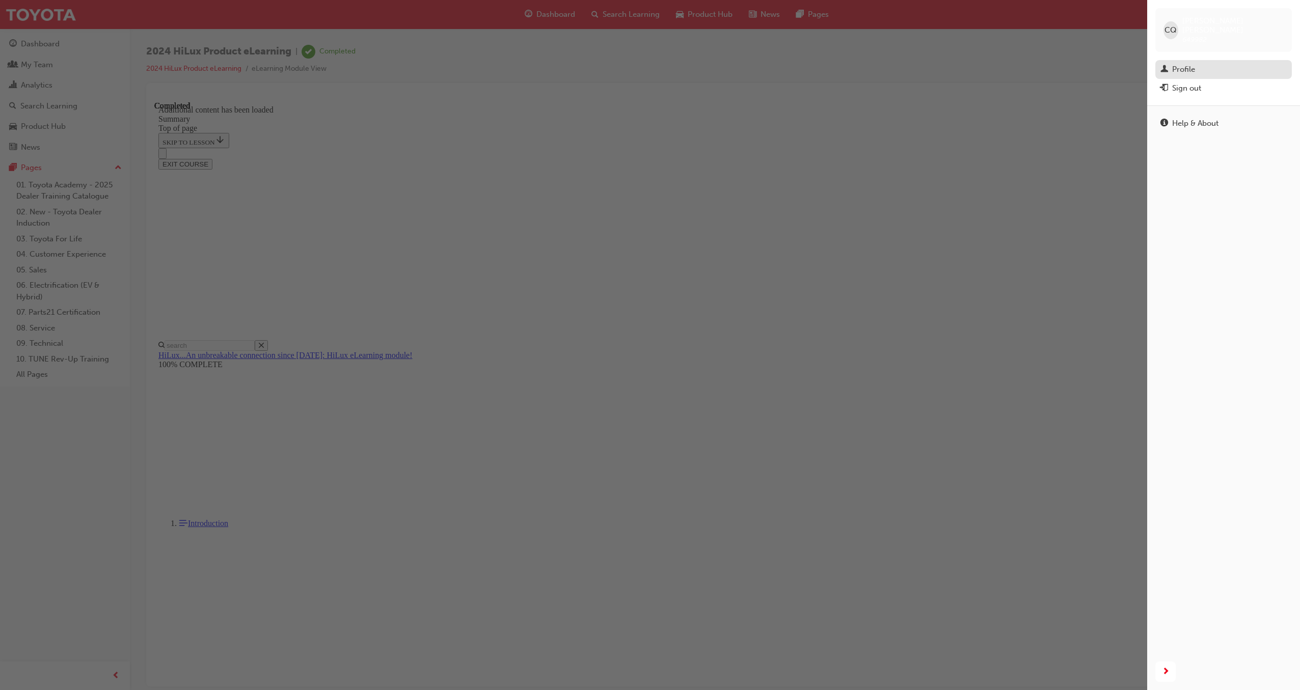
click at [1201, 63] on div "Profile" at bounding box center [1223, 69] width 126 height 13
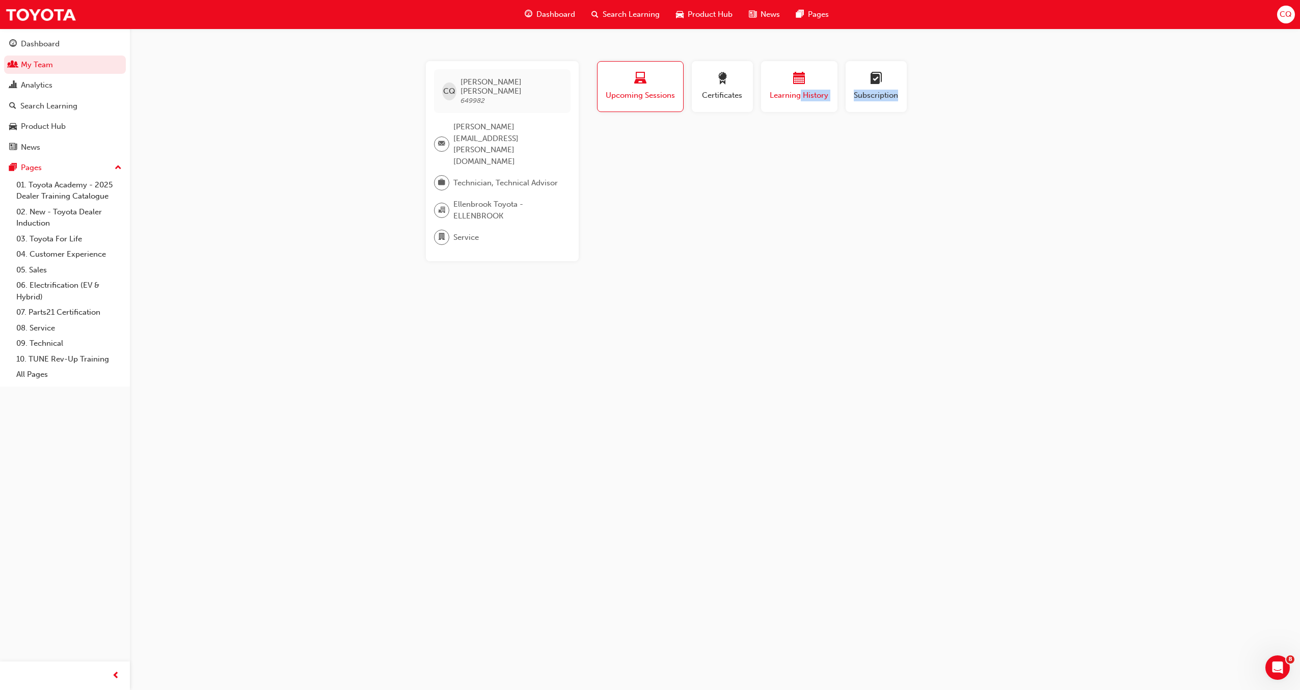
drag, startPoint x: 1201, startPoint y: 62, endPoint x: 800, endPoint y: 95, distance: 402.7
click at [800, 95] on div "CQ [PERSON_NAME] 649982 [PERSON_NAME][EMAIL_ADDRESS][PERSON_NAME][DOMAIN_NAME] …" at bounding box center [650, 345] width 1300 height 690
click at [793, 80] on span "calendar-icon" at bounding box center [799, 79] width 12 height 14
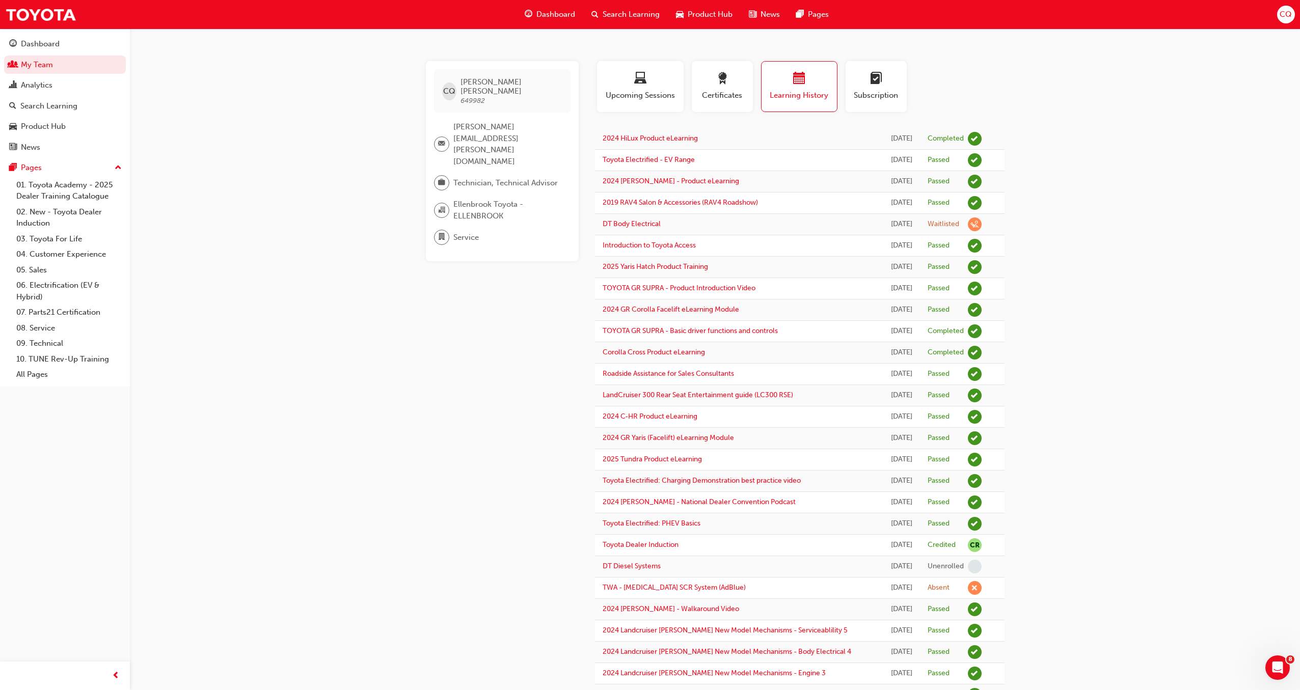
click at [1116, 328] on div "CQ [PERSON_NAME] 649982 [PERSON_NAME][EMAIL_ADDRESS][PERSON_NAME][DOMAIN_NAME] …" at bounding box center [650, 637] width 1300 height 1275
click at [45, 45] on div "Dashboard" at bounding box center [40, 44] width 39 height 12
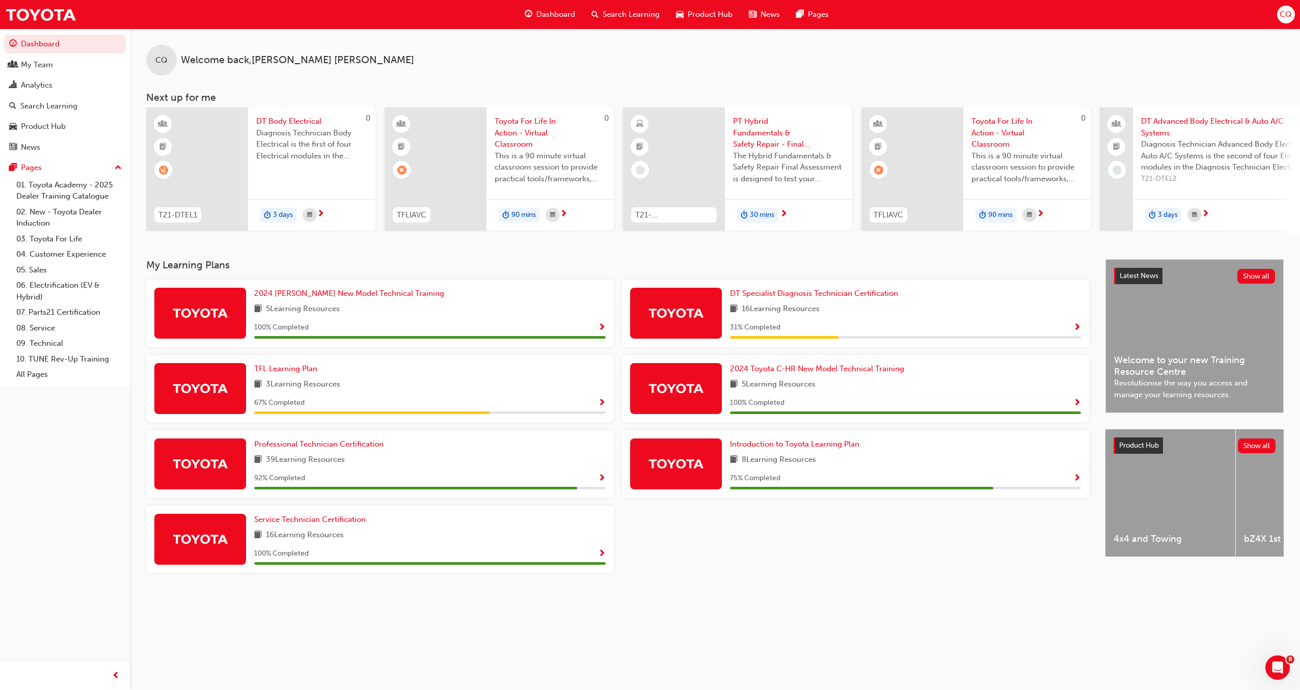
click at [1076, 483] on span "Show Progress" at bounding box center [1077, 478] width 8 height 9
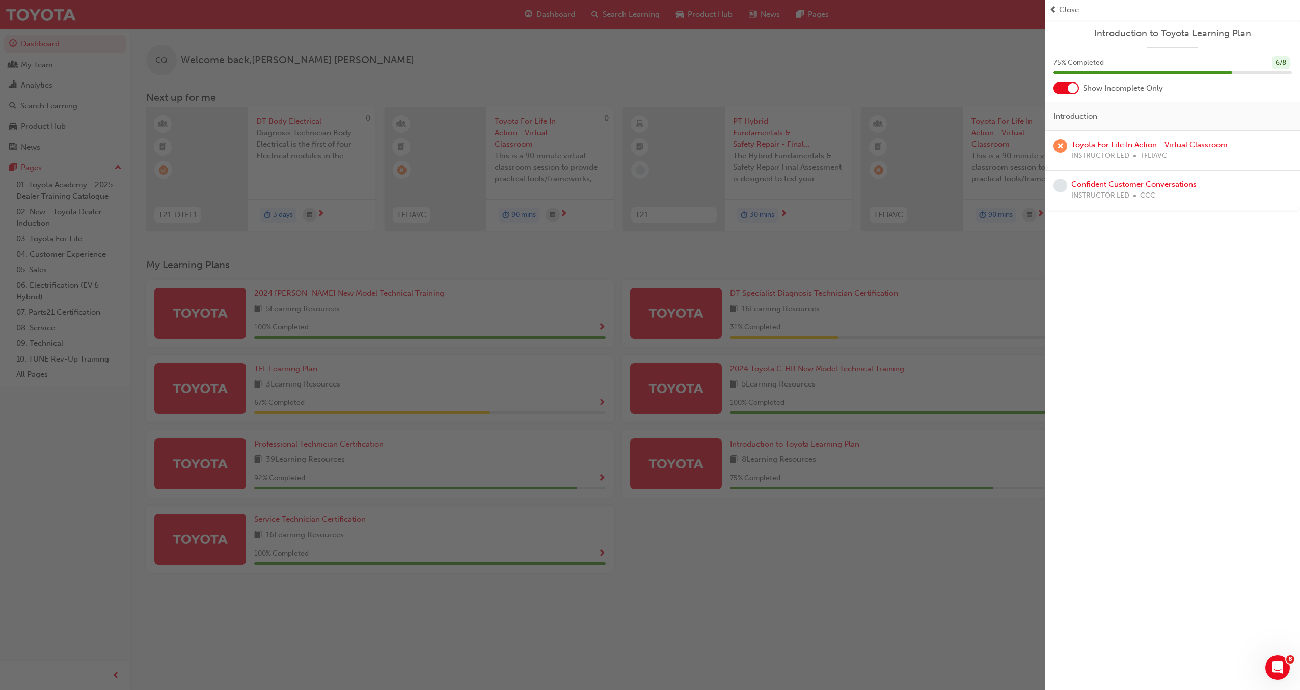
click at [1120, 144] on link "Toyota For Life In Action - Virtual Classroom" at bounding box center [1149, 144] width 156 height 9
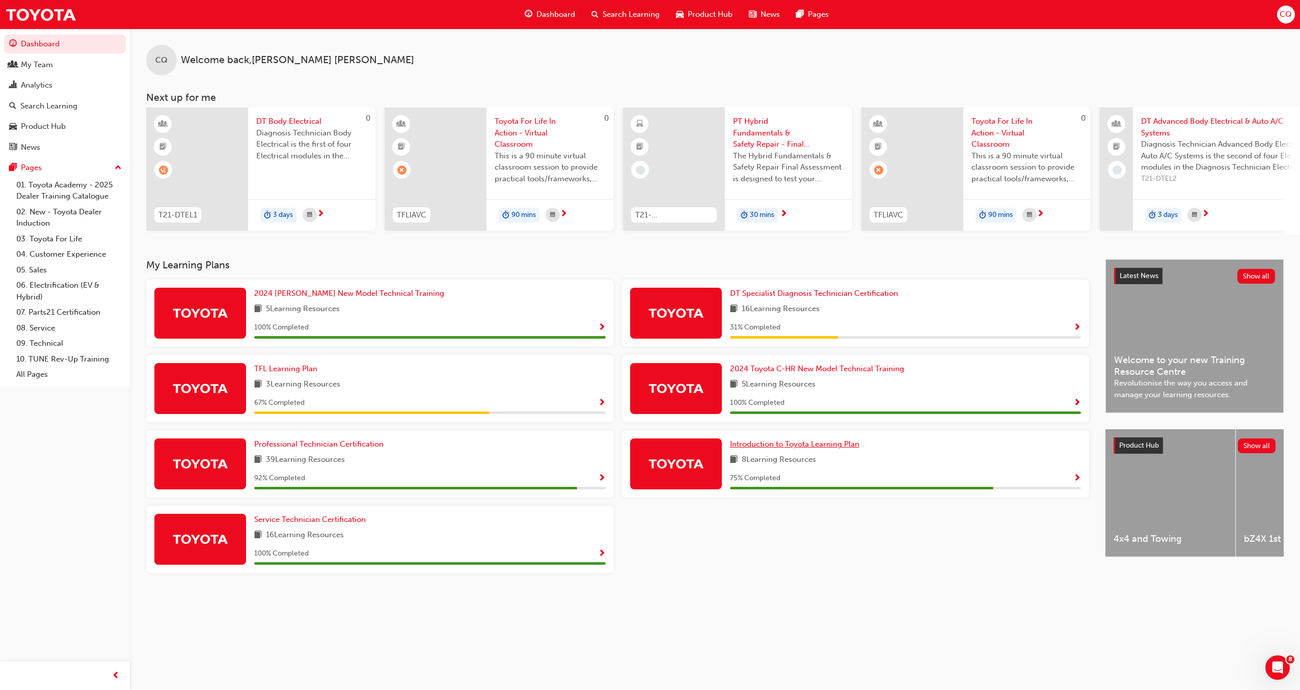
click at [821, 449] on span "Introduction to Toyota Learning Plan" at bounding box center [794, 444] width 129 height 9
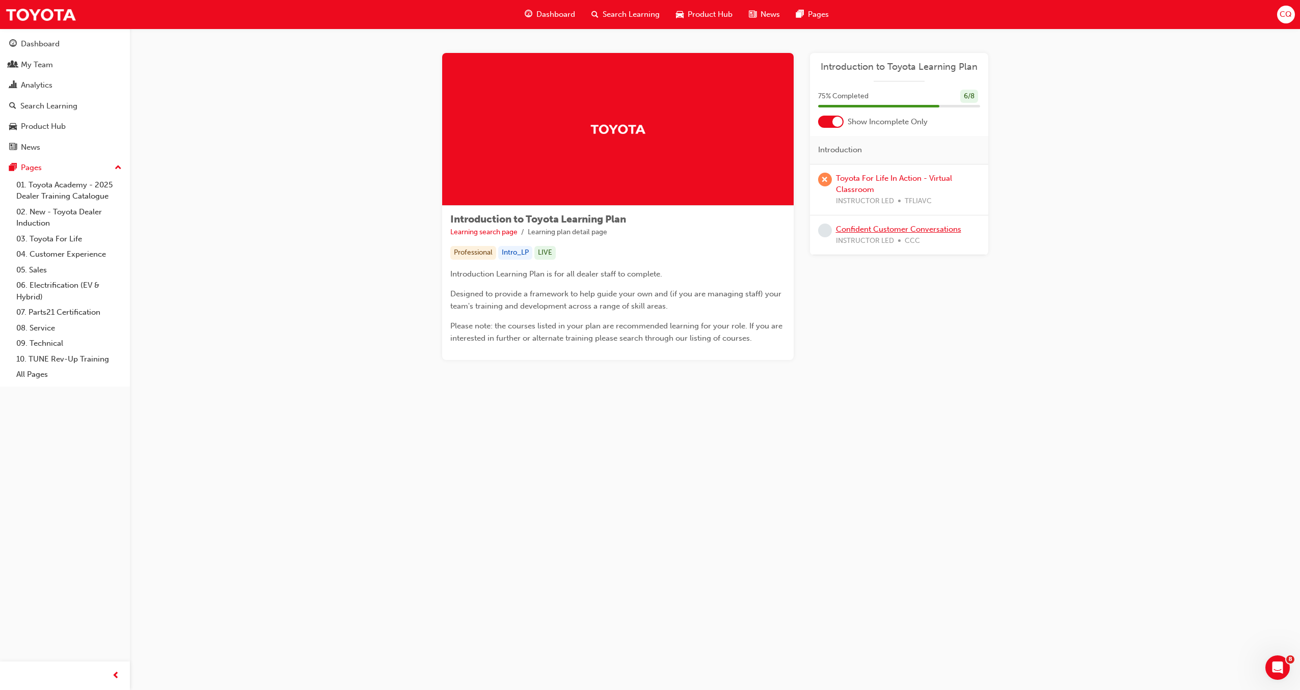
click at [902, 229] on link "Confident Customer Conversations" at bounding box center [898, 229] width 125 height 9
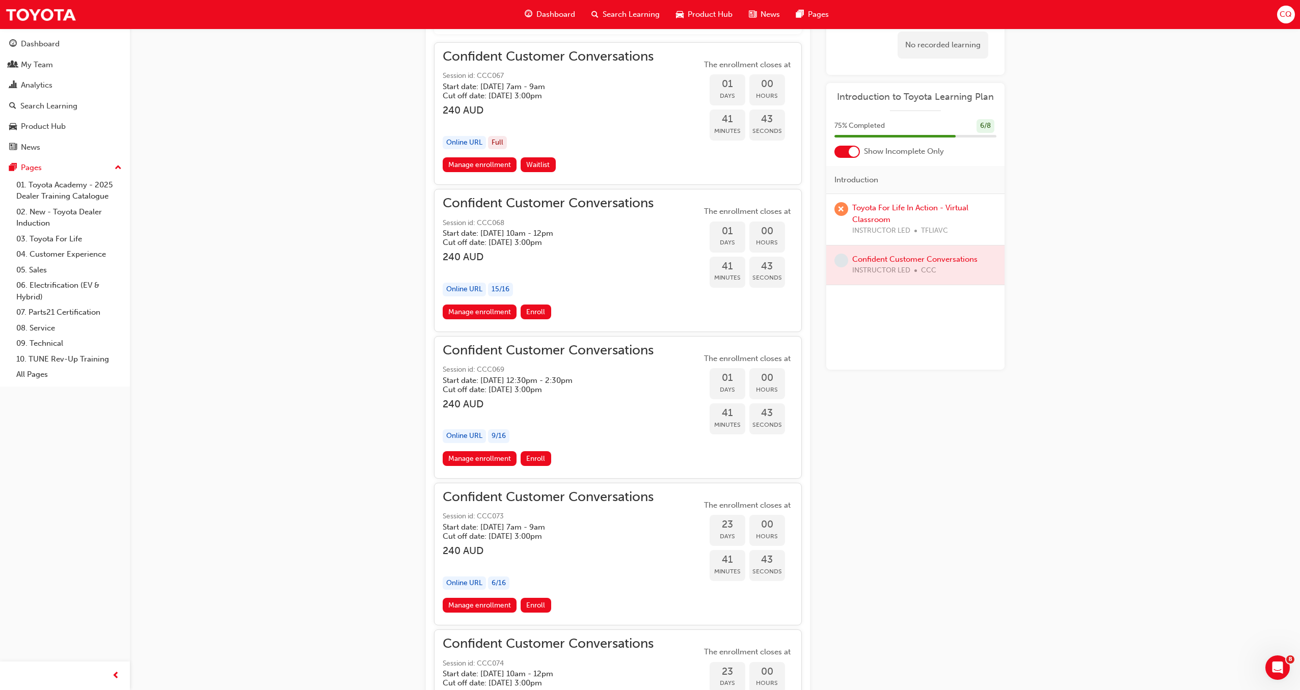
scroll to position [779, 0]
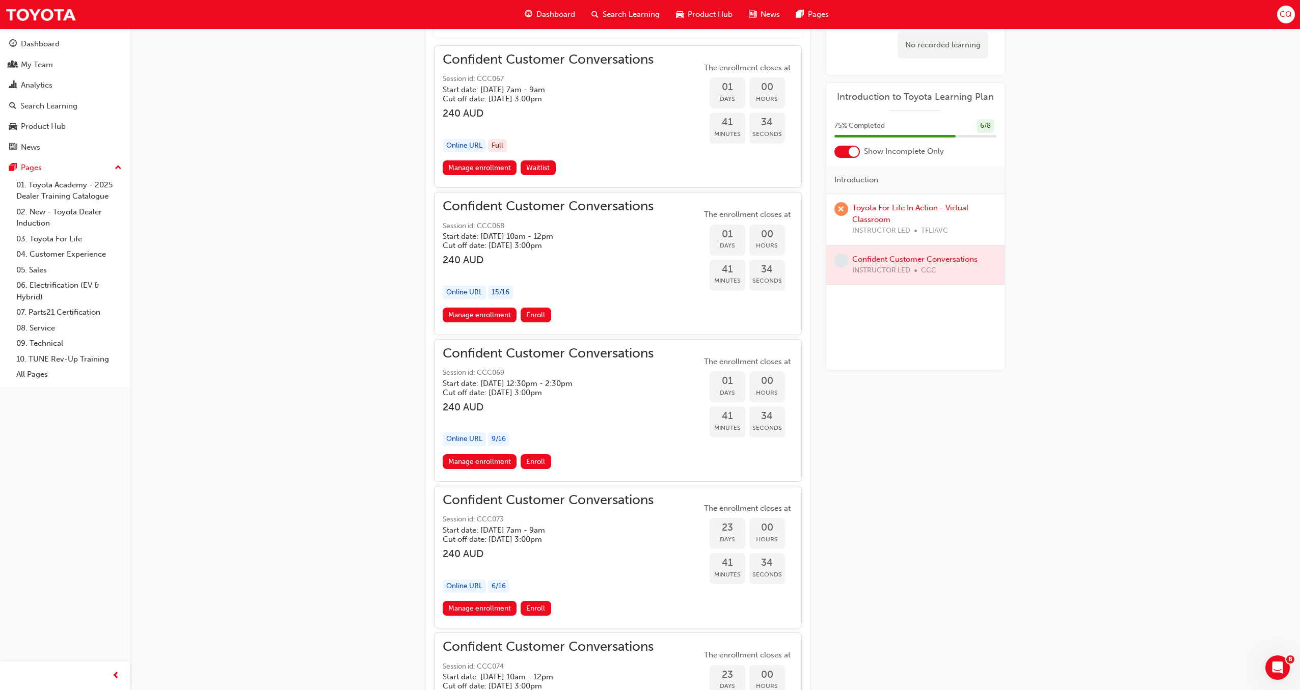
click at [568, 209] on span "Confident Customer Conversations" at bounding box center [548, 207] width 211 height 12
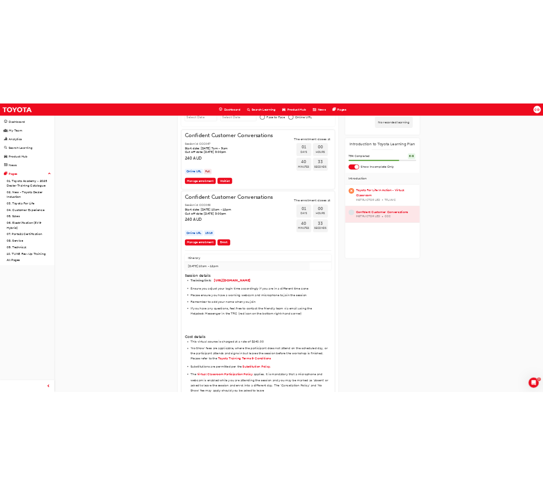
scroll to position [759, 0]
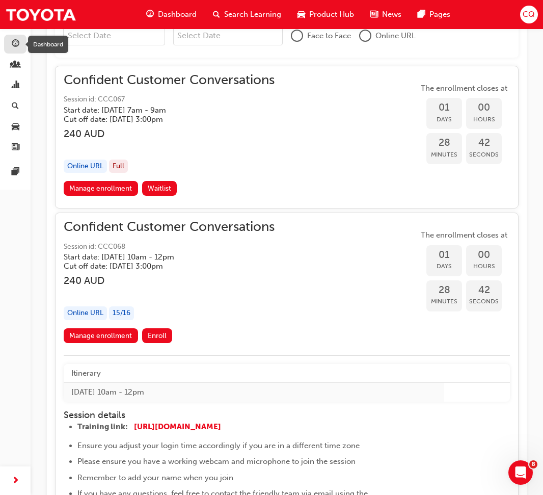
click at [18, 45] on span "guage-icon" at bounding box center [16, 44] width 8 height 9
